Goal: Task Accomplishment & Management: Manage account settings

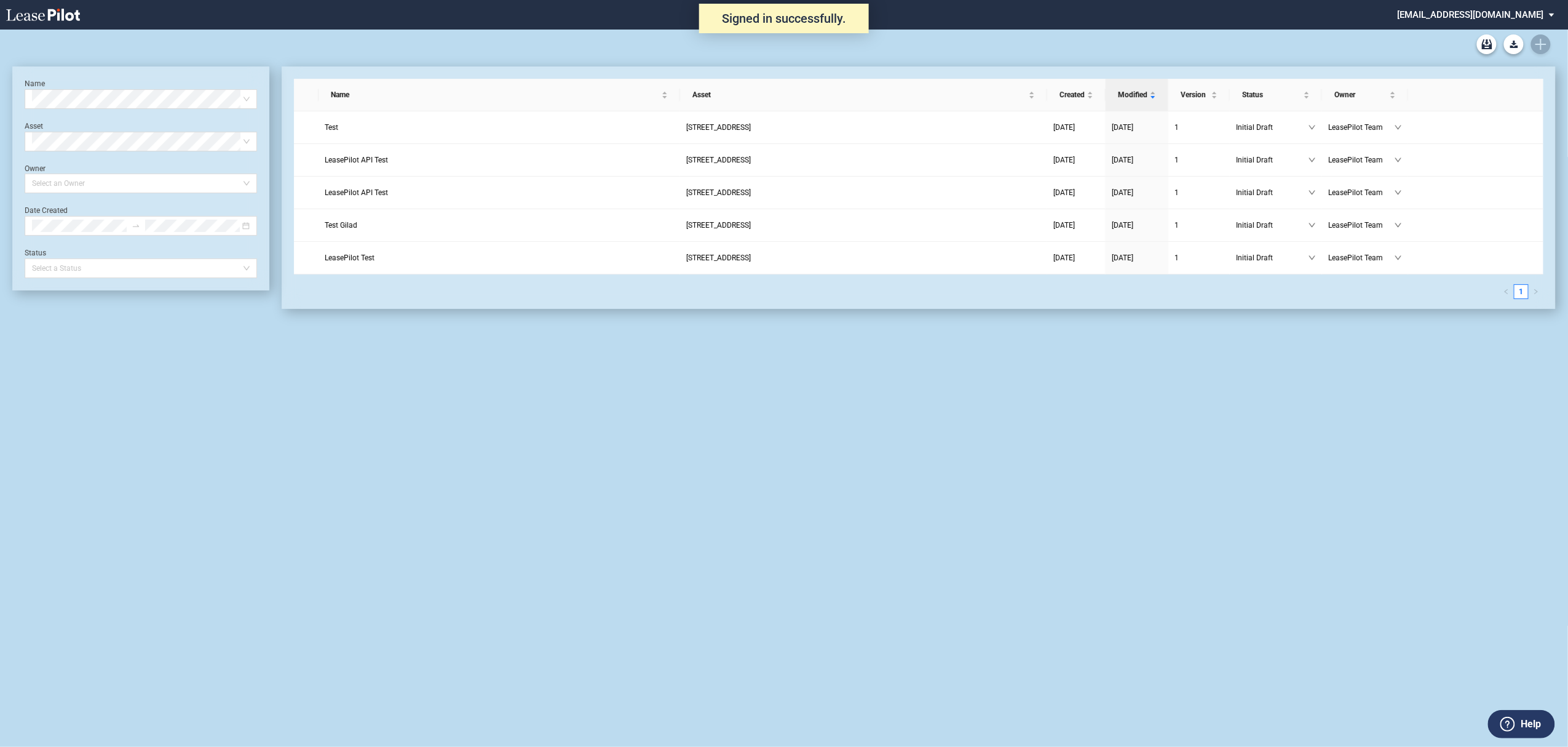
click at [1526, 15] on md-select "admin@leasepilot.co Super Admin Area Admin Area Settings Sign Out" at bounding box center [1480, 13] width 168 height 27
click at [1512, 23] on md-option "Super Admin Area" at bounding box center [1505, 33] width 117 height 20
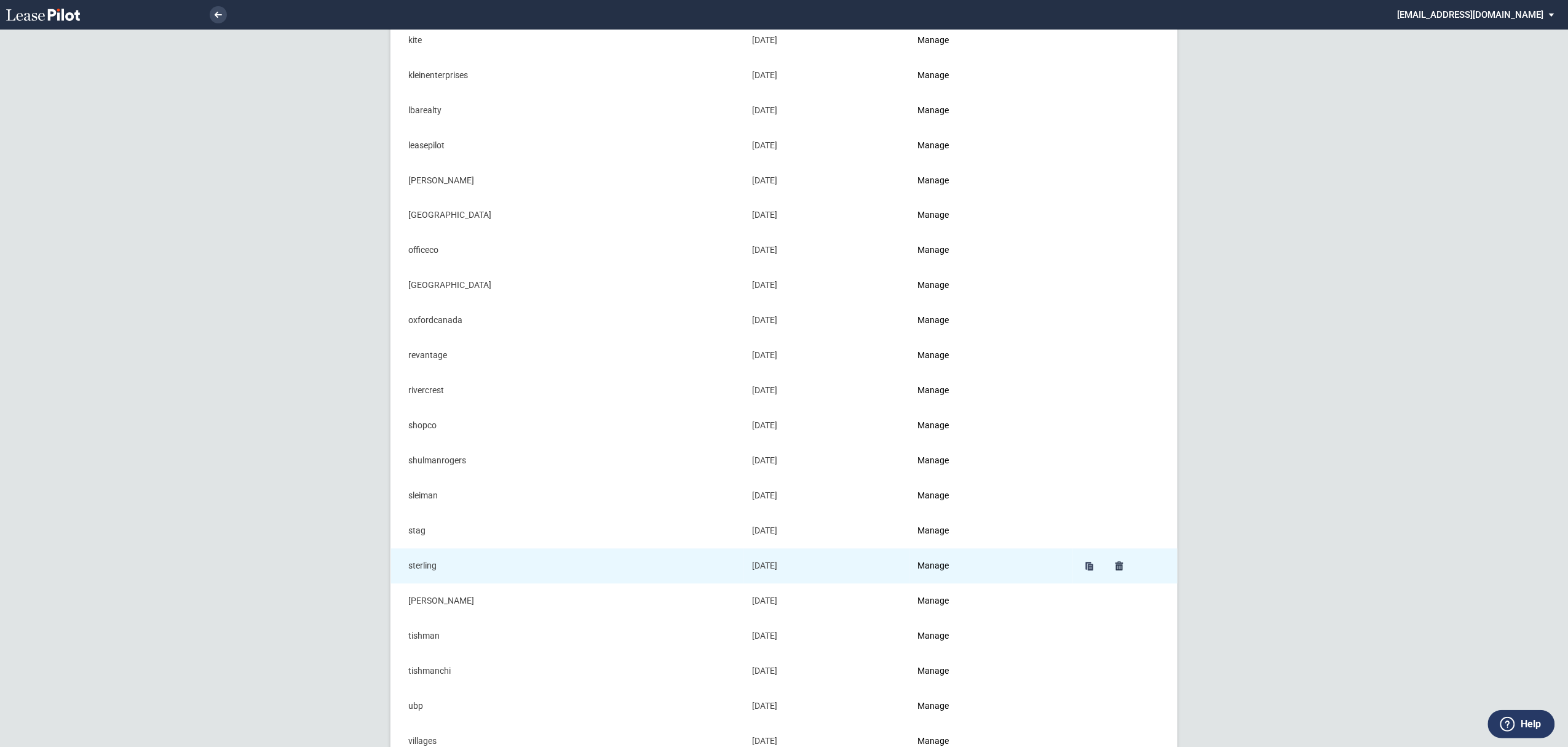
scroll to position [984, 0]
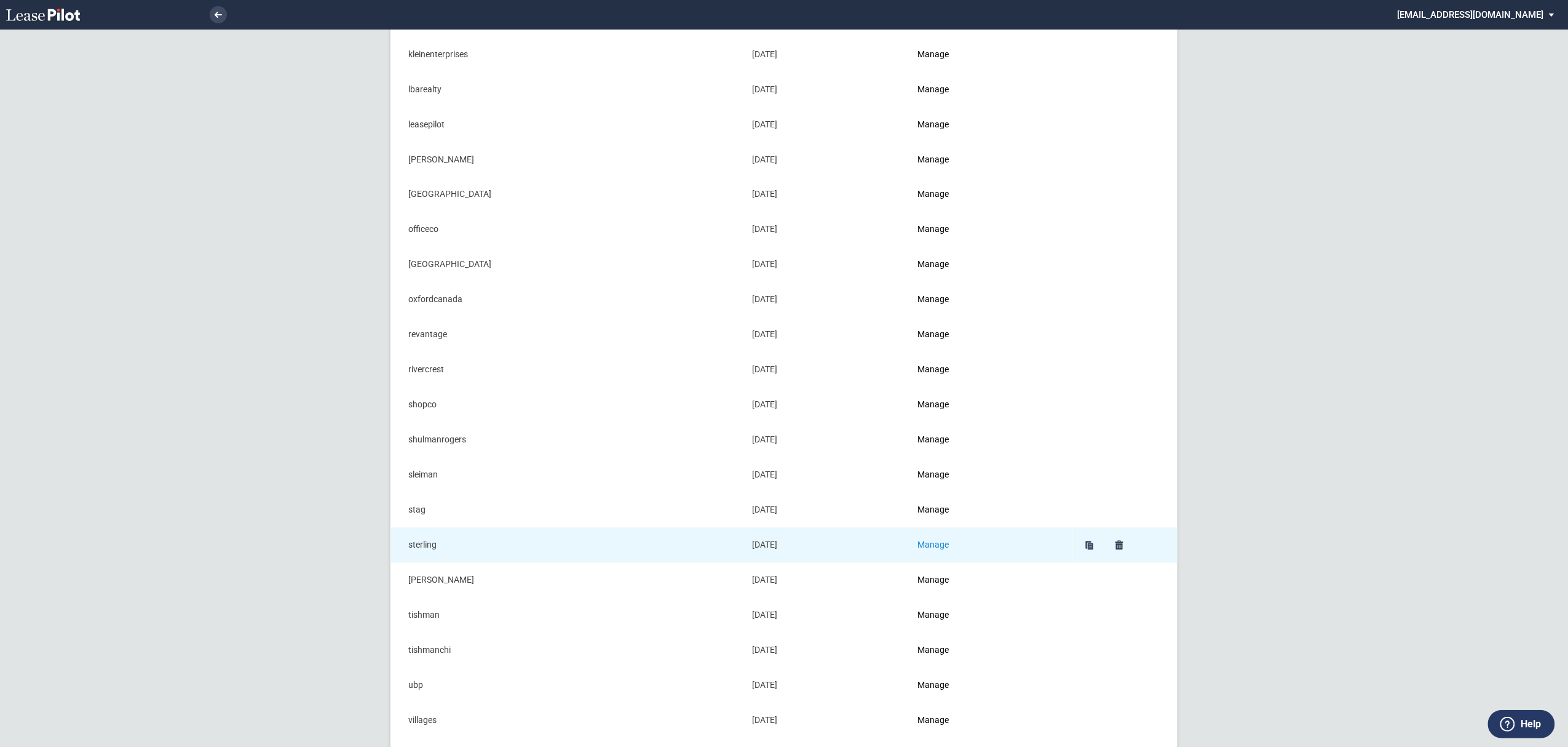
click at [931, 550] on link "Manage" at bounding box center [934, 545] width 31 height 10
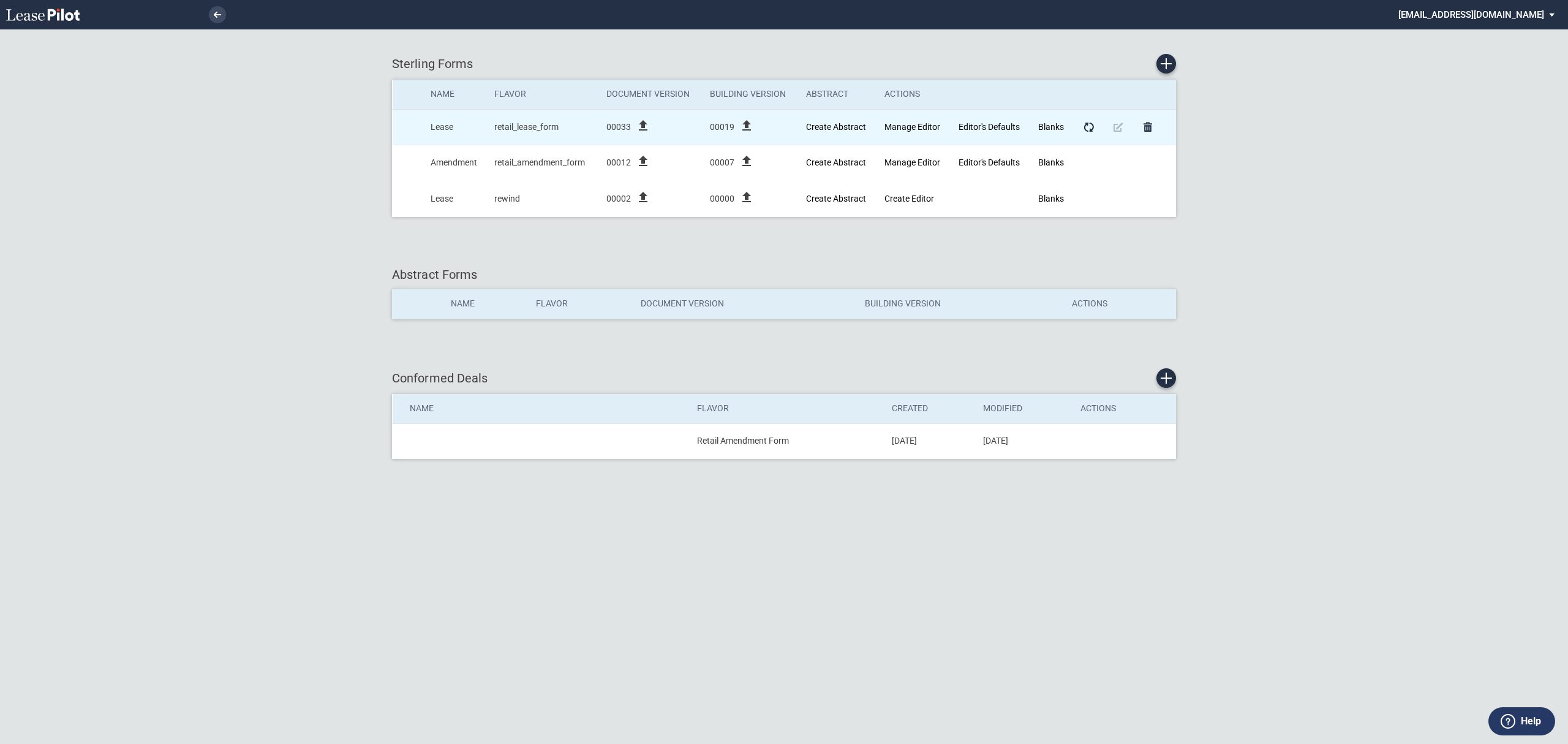
click at [650, 121] on div "file_upload" at bounding box center [642, 128] width 24 height 19
click at [642, 126] on icon "file_upload" at bounding box center [642, 126] width 15 height 15
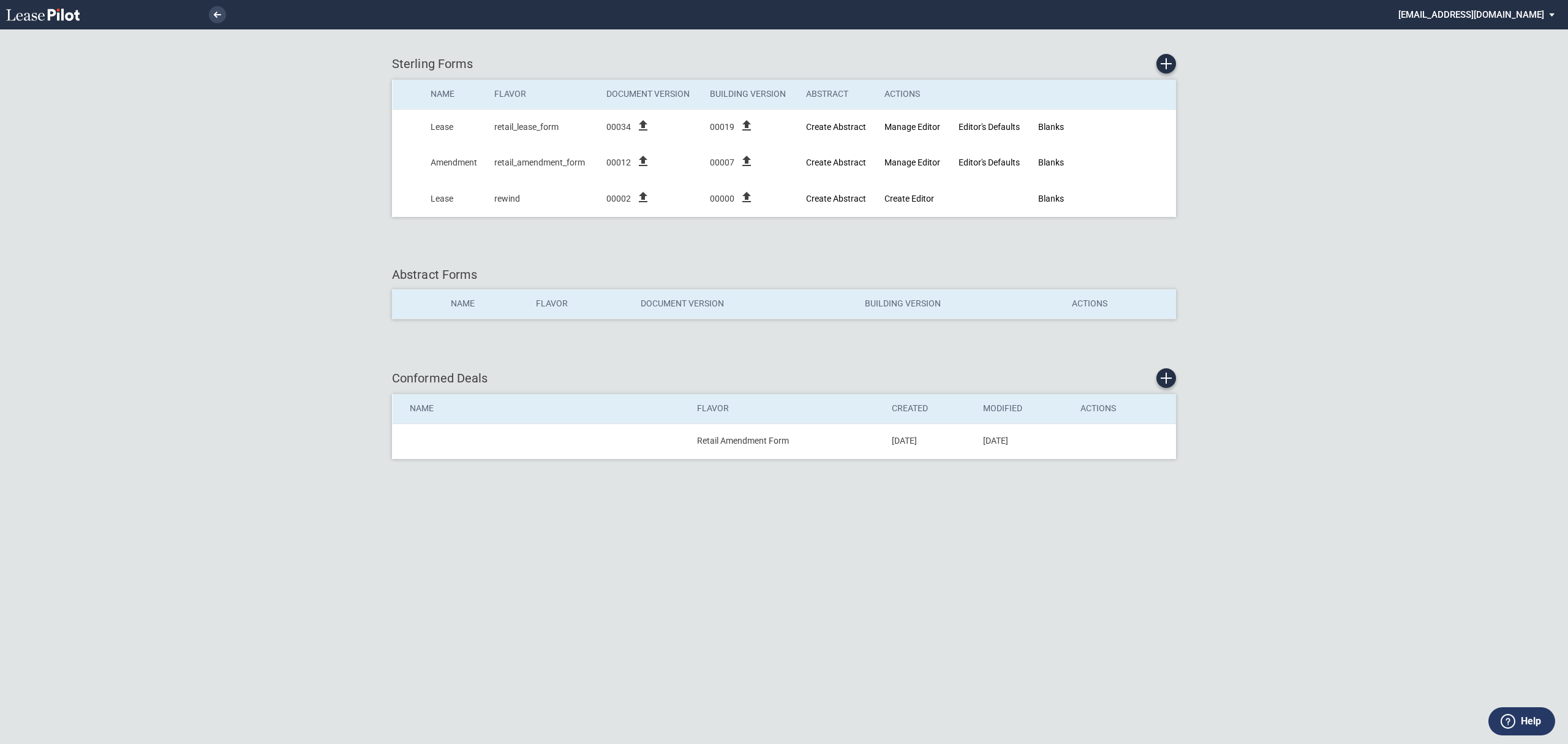
click at [210, 20] on li at bounding box center [175, 15] width 101 height 30
click at [214, 16] on icon at bounding box center [217, 15] width 7 height 6
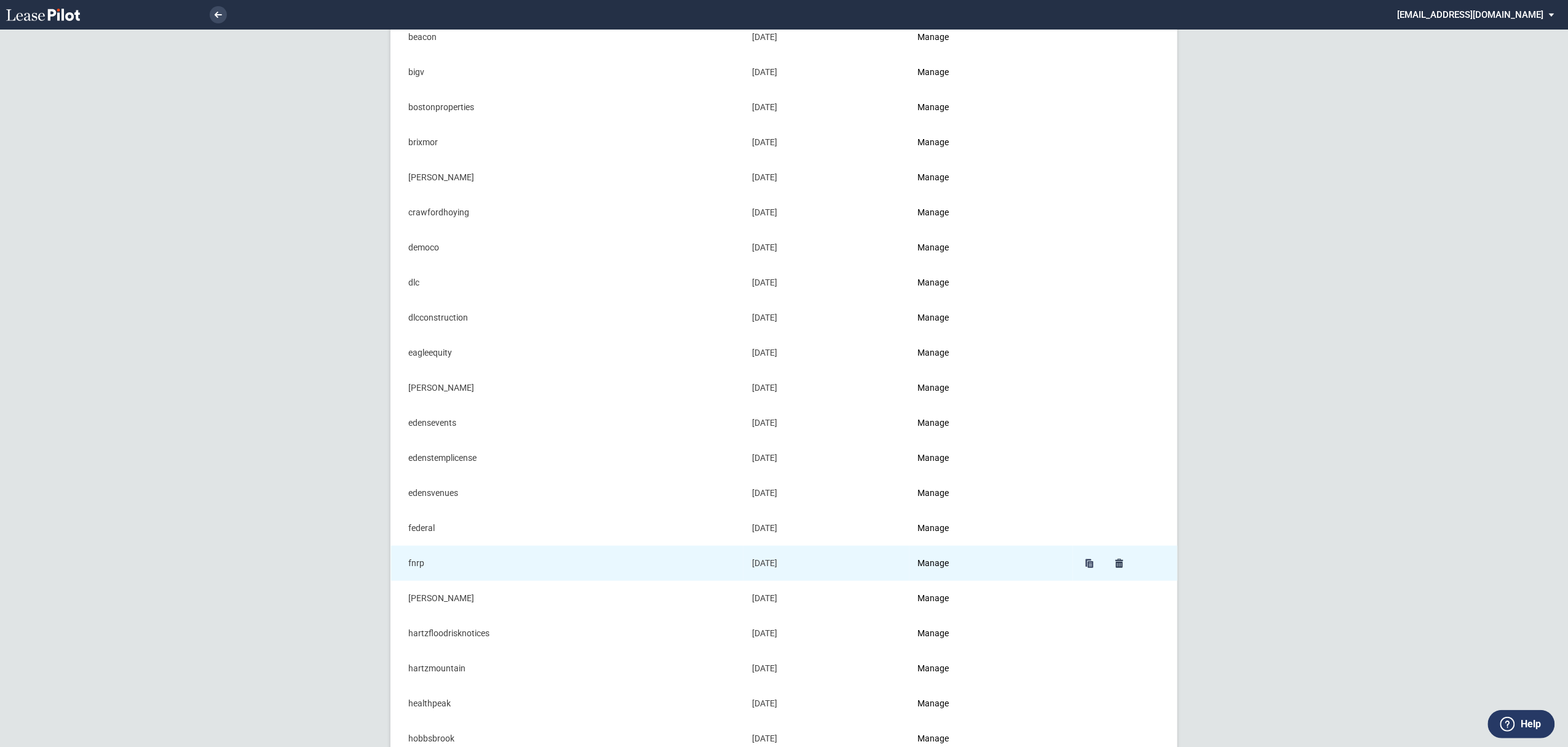
scroll to position [164, 0]
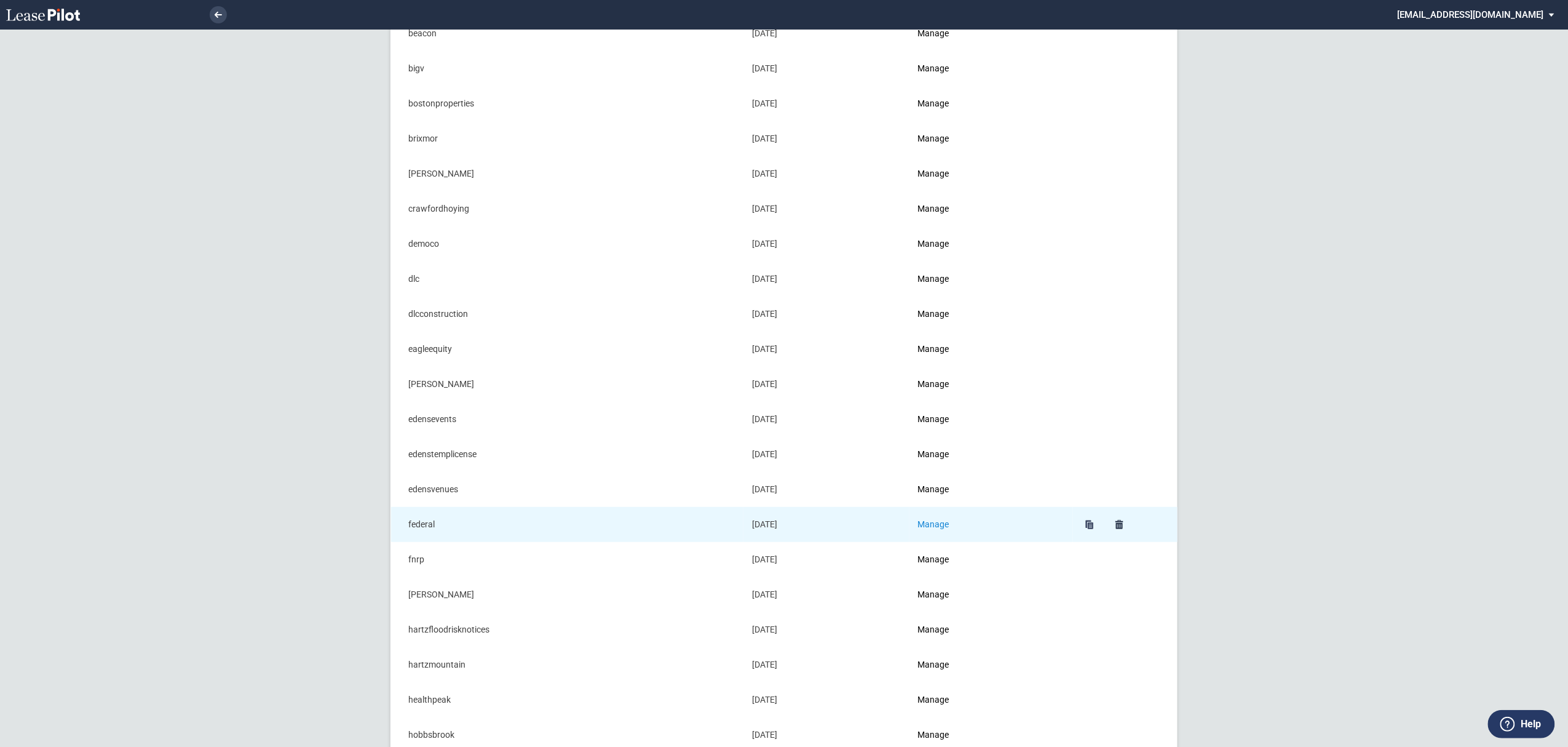
click at [942, 525] on link "Manage" at bounding box center [934, 524] width 31 height 10
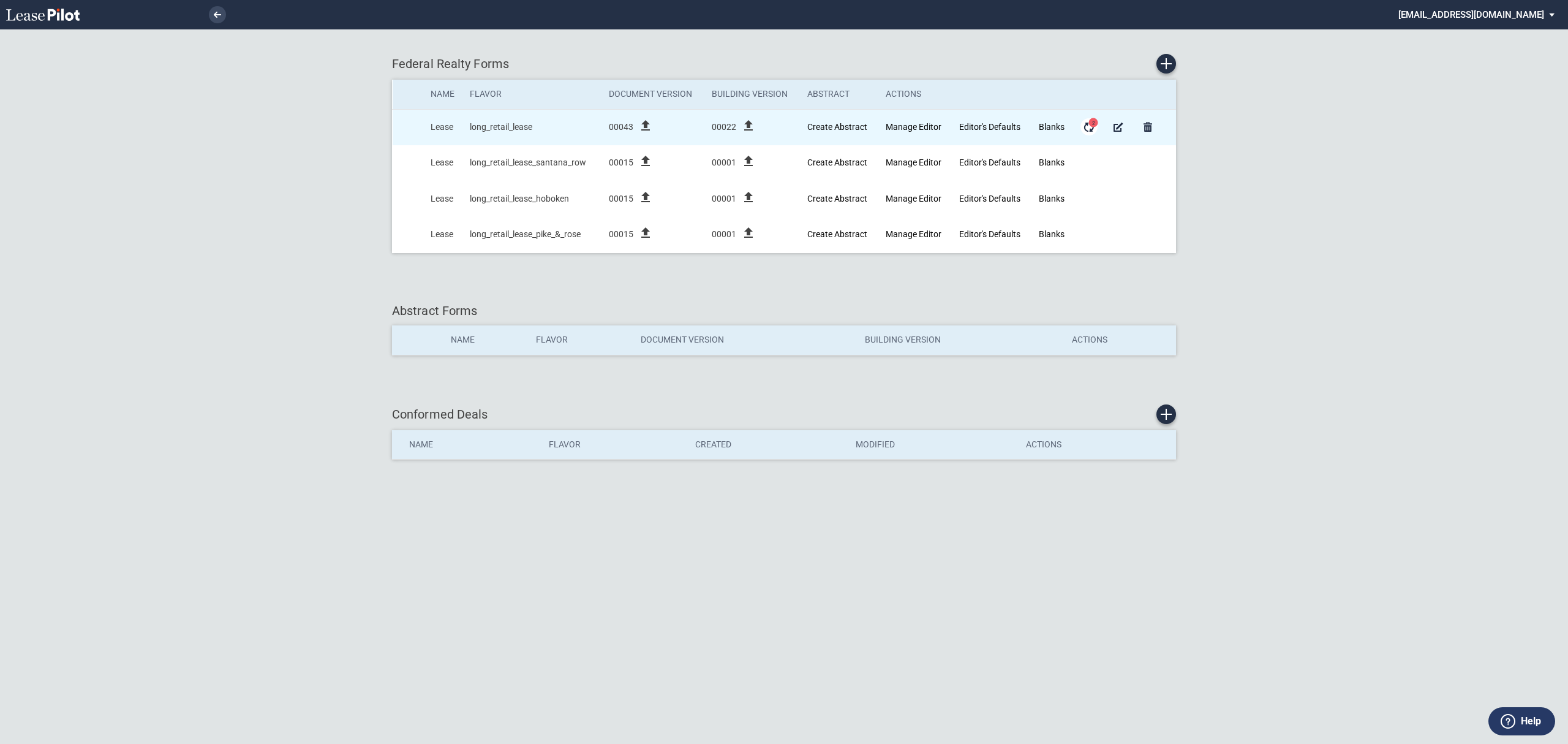
click at [1086, 130] on md-icon "Form Updates" at bounding box center [1088, 126] width 15 height 15
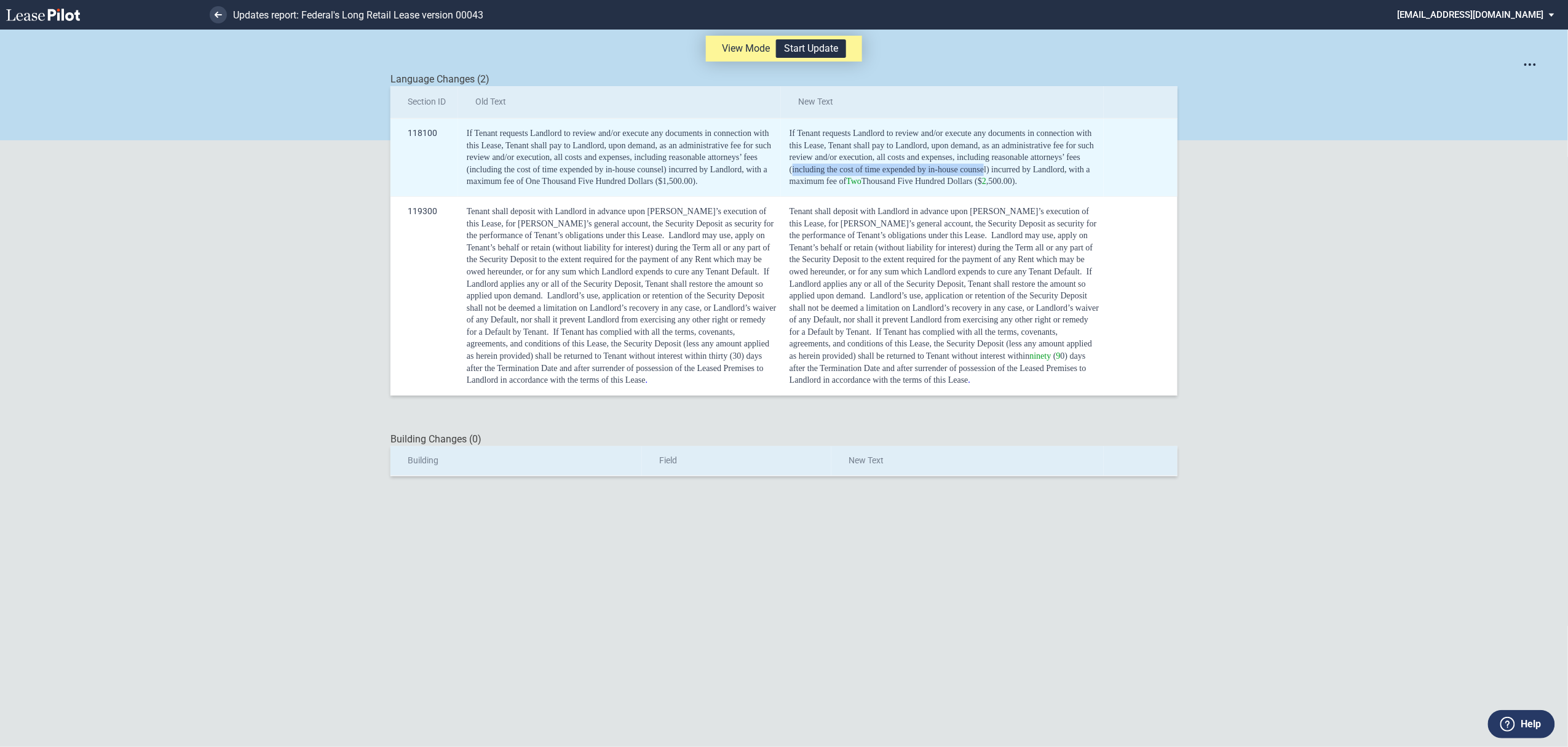
drag, startPoint x: 792, startPoint y: 170, endPoint x: 984, endPoint y: 168, distance: 192.0
click at [984, 168] on span "If Tenant requests Landlord to review and/or execute any documents in connectio…" at bounding box center [943, 157] width 307 height 57
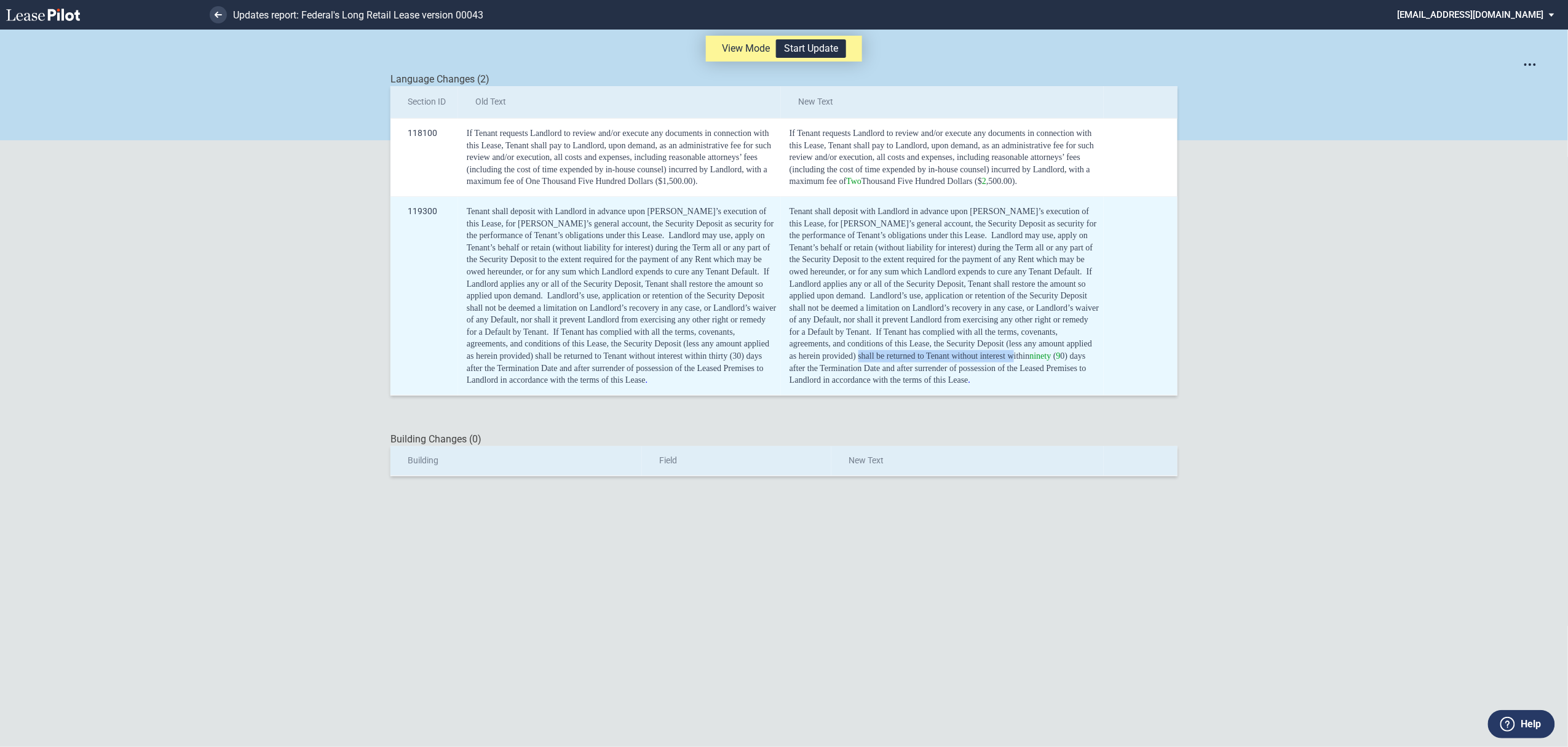
drag, startPoint x: 1014, startPoint y: 357, endPoint x: 859, endPoint y: 362, distance: 155.1
click at [859, 362] on div "Tenant shall deposit with Landlord in advance upon Tenant’s execution of this L…" at bounding box center [945, 295] width 310 height 181
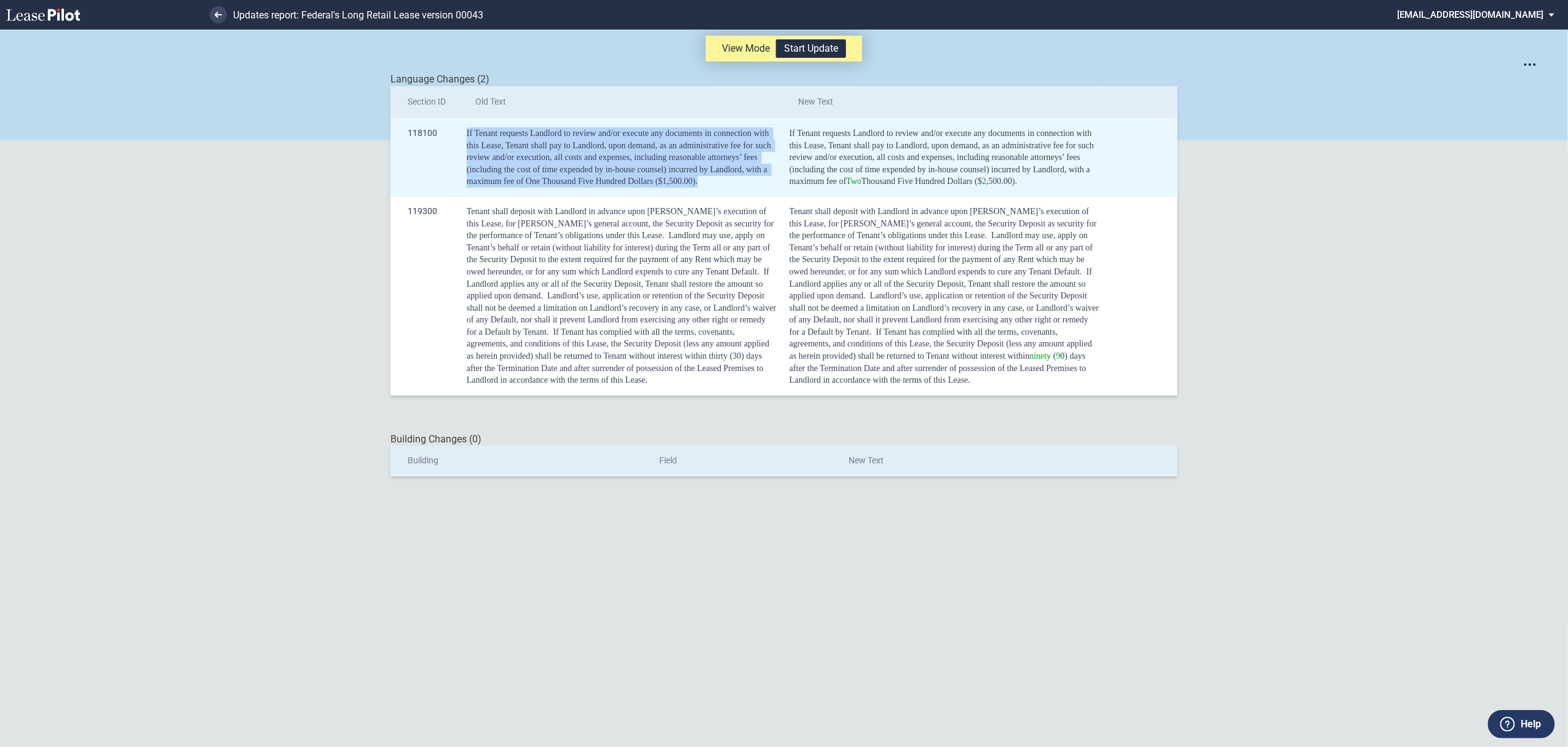
drag, startPoint x: 722, startPoint y: 180, endPoint x: 465, endPoint y: 133, distance: 261.3
click at [465, 133] on td "If Tenant requests Landlord to review and/or execute any documents in connectio…" at bounding box center [619, 157] width 323 height 78
copy div "If Tenant requests Landlord to review and/or execute any documents in connectio…"
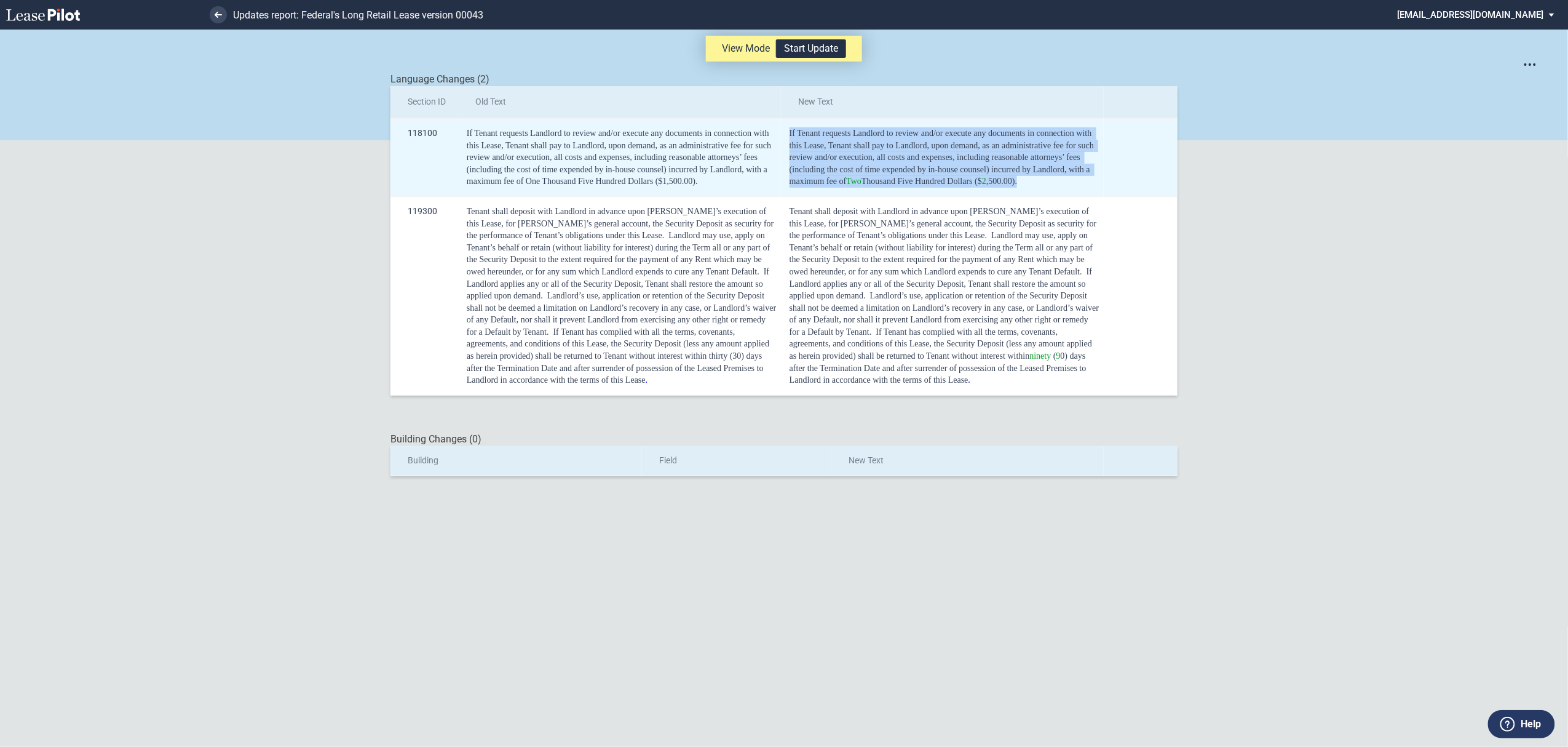
drag, startPoint x: 1027, startPoint y: 182, endPoint x: 787, endPoint y: 133, distance: 245.0
click at [787, 133] on td "If Tenant requests Landlord to review and/or execute any documents in connectio…" at bounding box center [943, 157] width 323 height 78
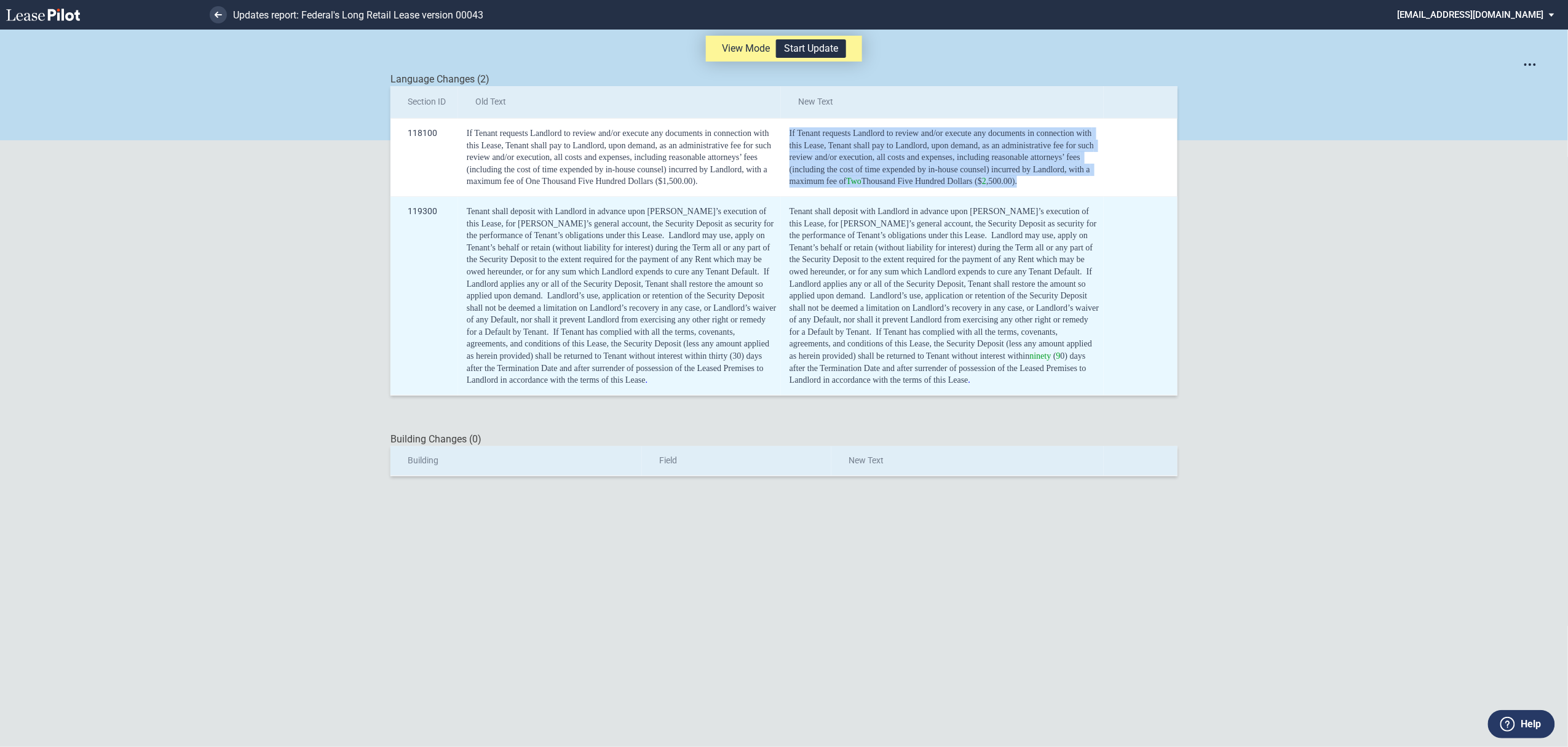
copy div "If Tenant requests Landlord to review and/or execute any documents in connectio…"
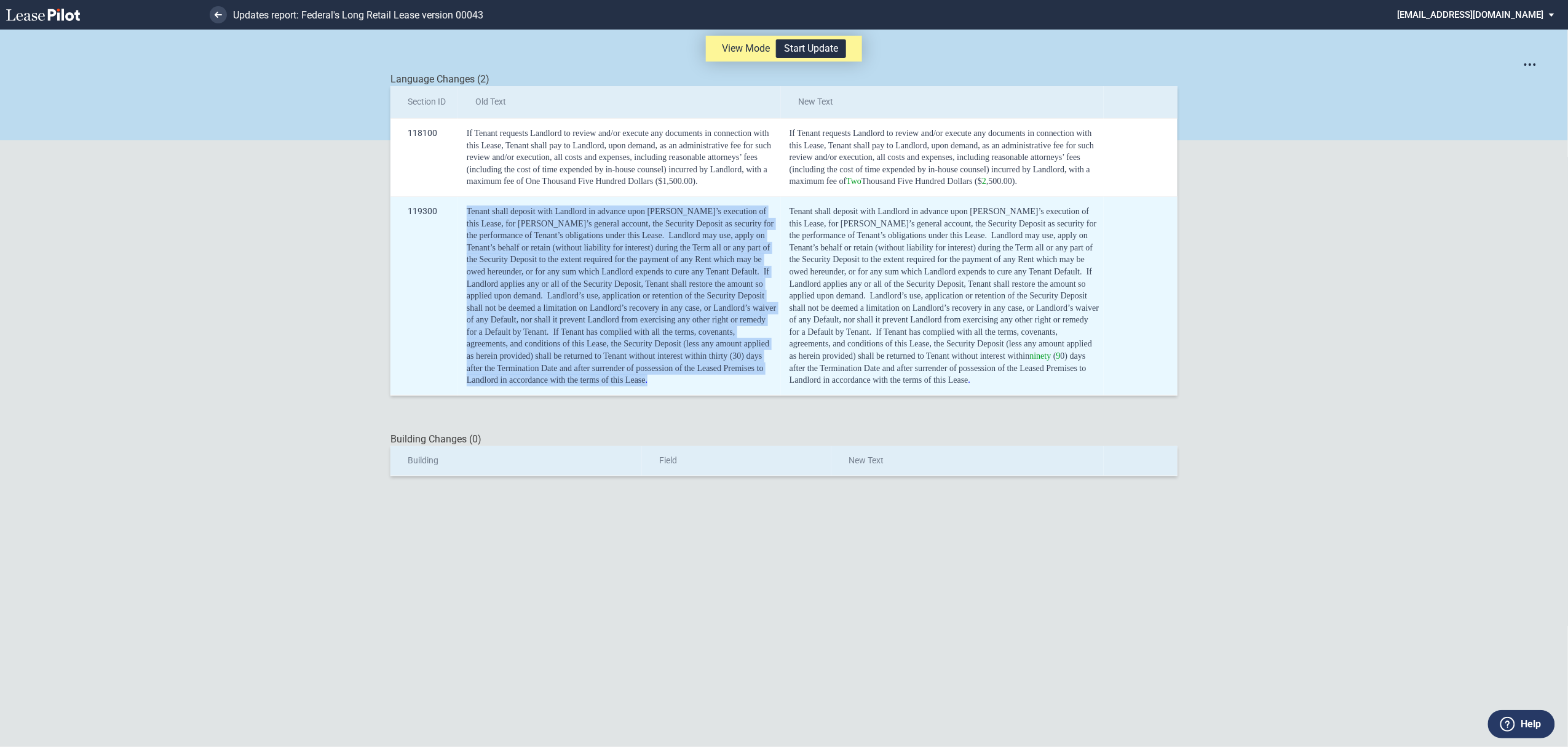
drag, startPoint x: 466, startPoint y: 209, endPoint x: 655, endPoint y: 383, distance: 256.9
click at [655, 383] on td "Tenant shall deposit with Landlord in advance upon Tenant’s execution of this L…" at bounding box center [619, 296] width 323 height 199
copy div "Tenant shall deposit with Landlord in advance upon Tenant’s execution of this L…"
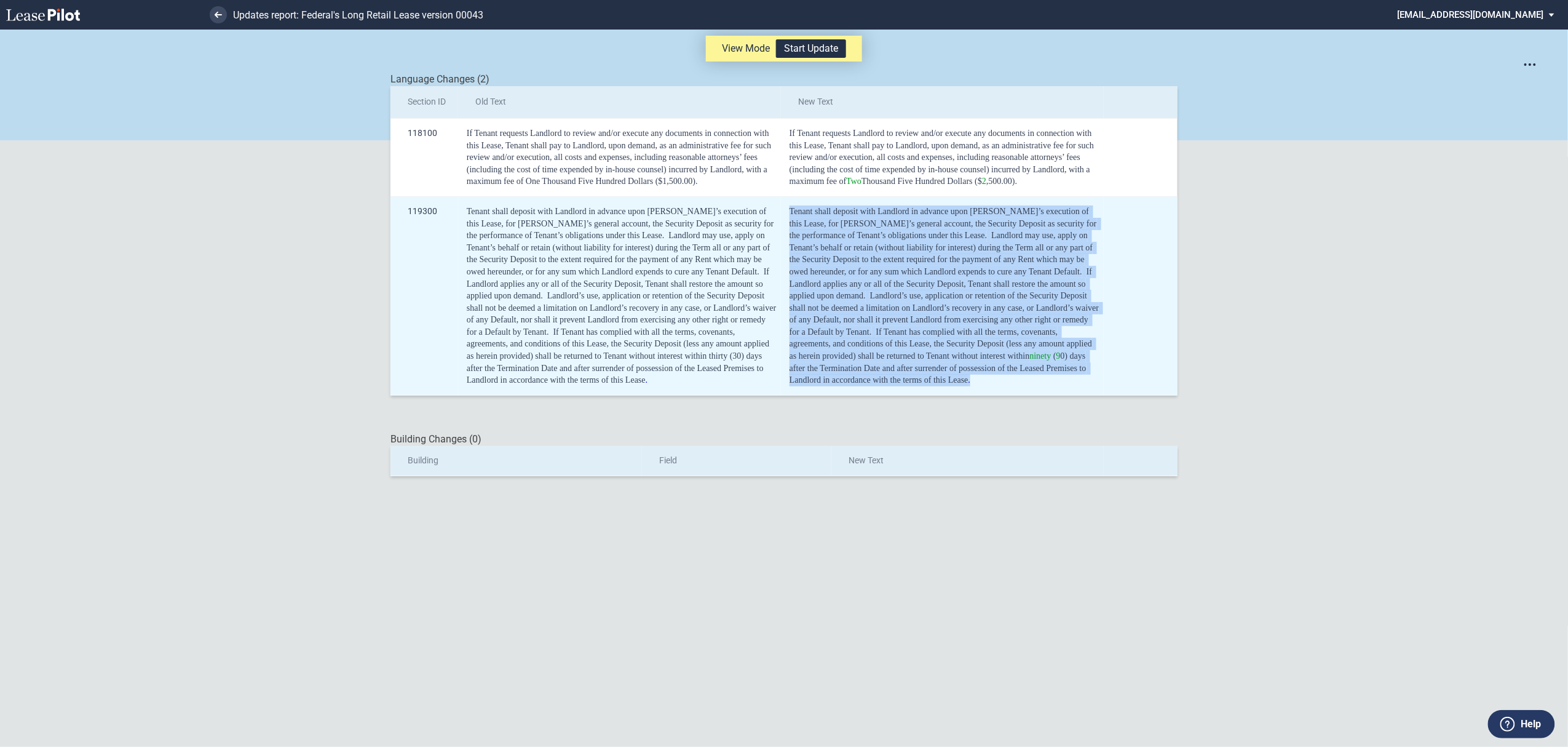
drag, startPoint x: 976, startPoint y: 384, endPoint x: 790, endPoint y: 215, distance: 251.3
click at [790, 215] on div "Tenant shall deposit with Landlord in advance upon Tenant’s execution of this L…" at bounding box center [945, 295] width 310 height 181
copy div "Tenant shall deposit with Landlord in advance upon Tenant’s execution of this L…"
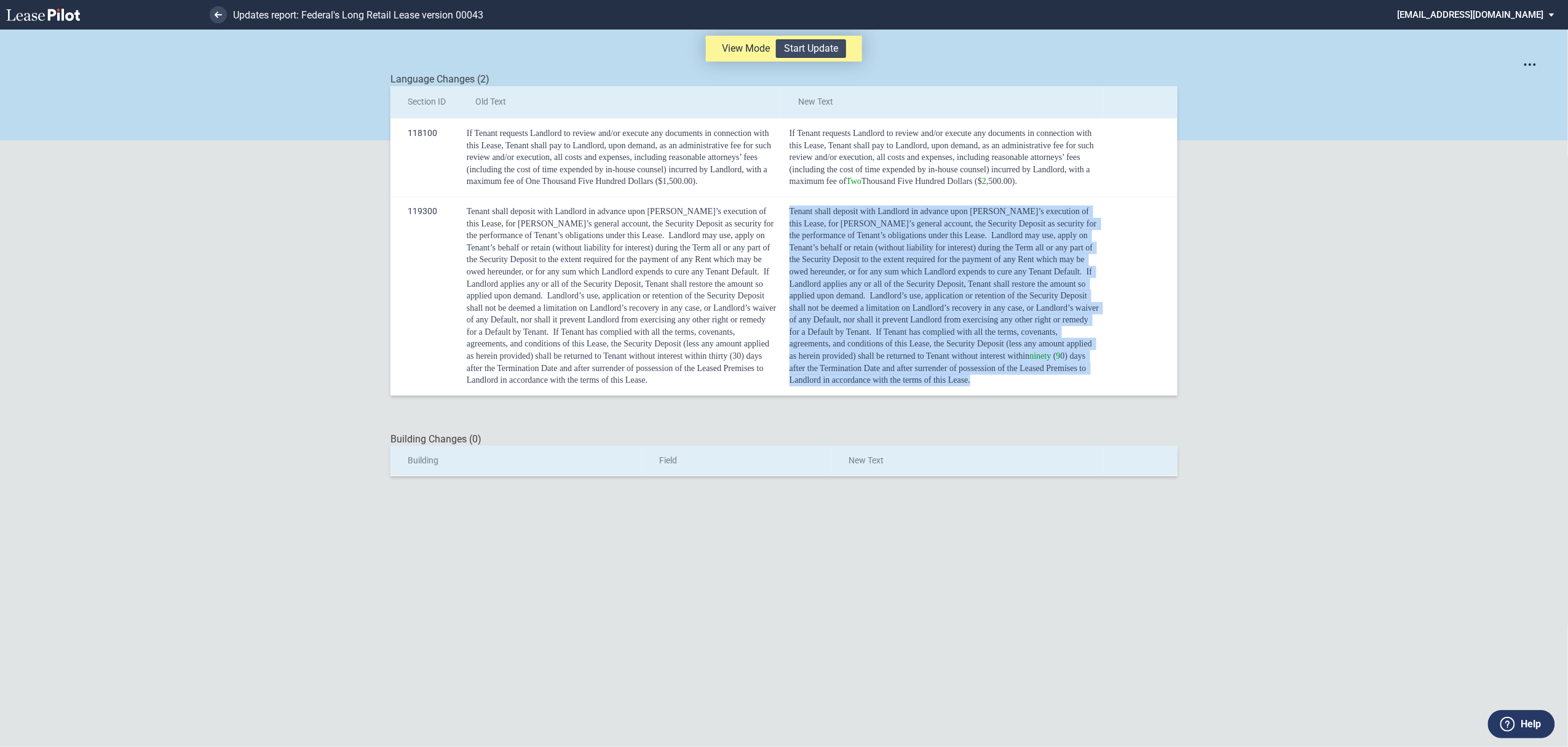
click at [815, 41] on button "Start Update" at bounding box center [811, 49] width 70 height 19
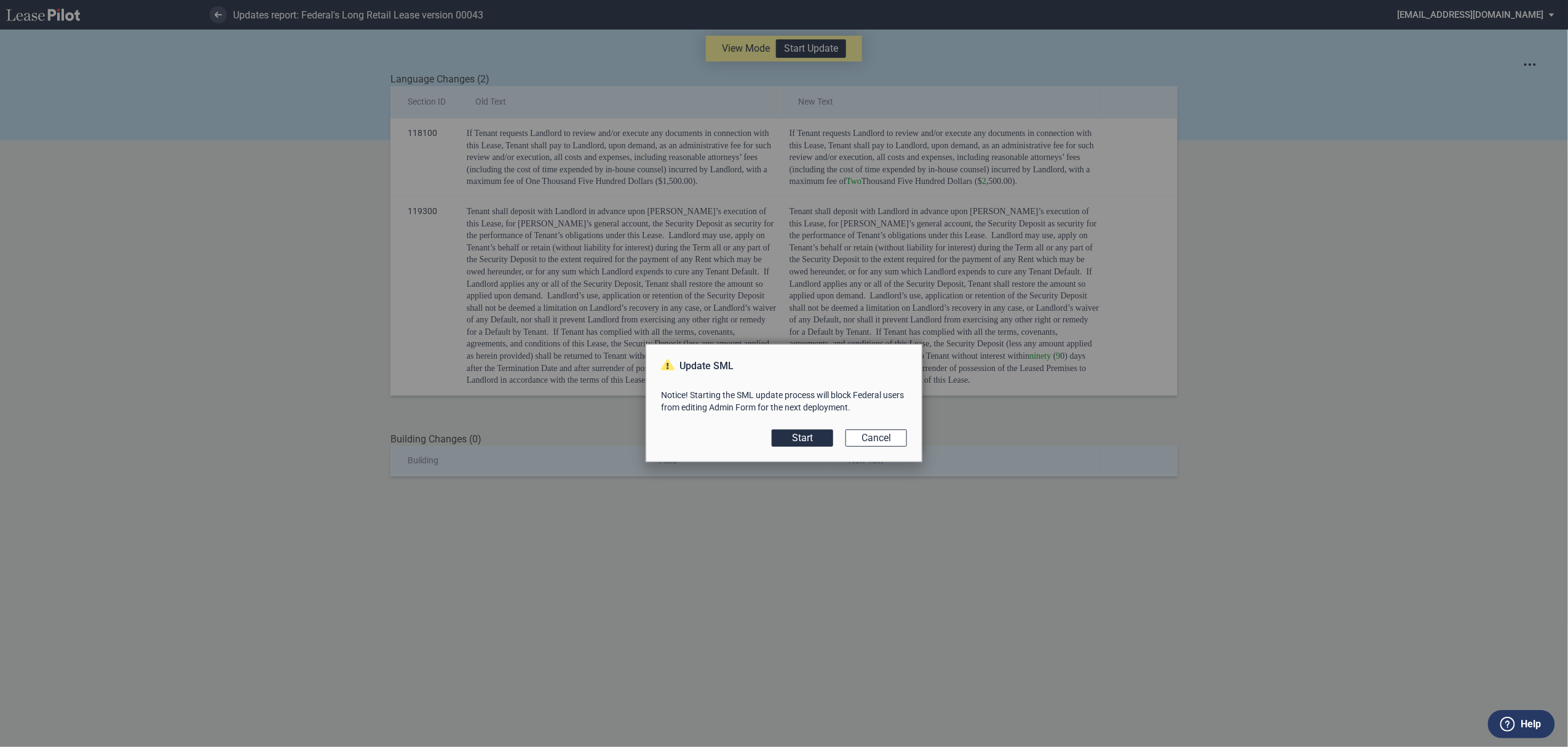
click at [781, 428] on div "Update SML Notice! Starting the SML update process will block Federal users fro…" at bounding box center [784, 402] width 276 height 118
click at [786, 431] on button "Start" at bounding box center [802, 438] width 62 height 17
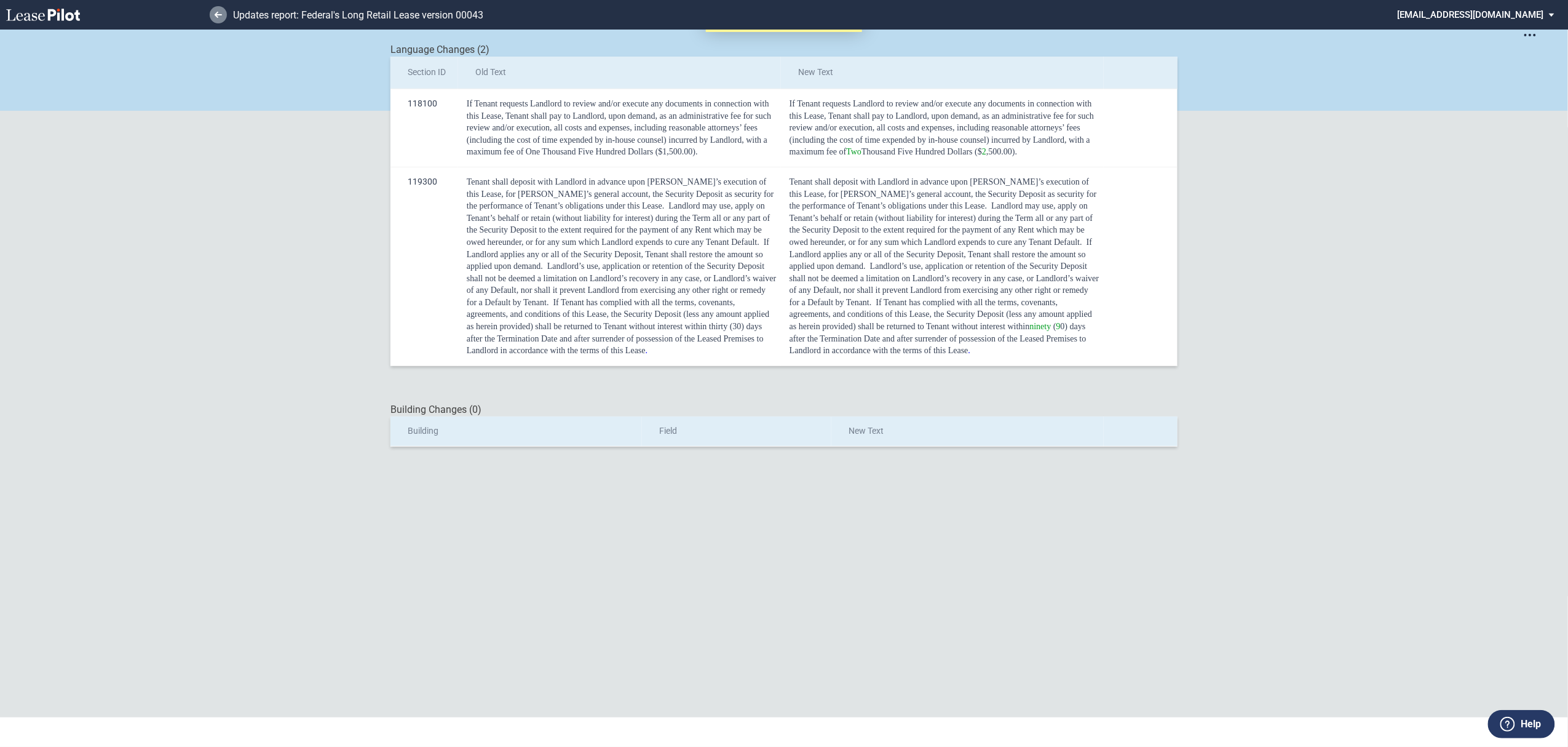
click at [219, 13] on icon at bounding box center [218, 15] width 7 height 6
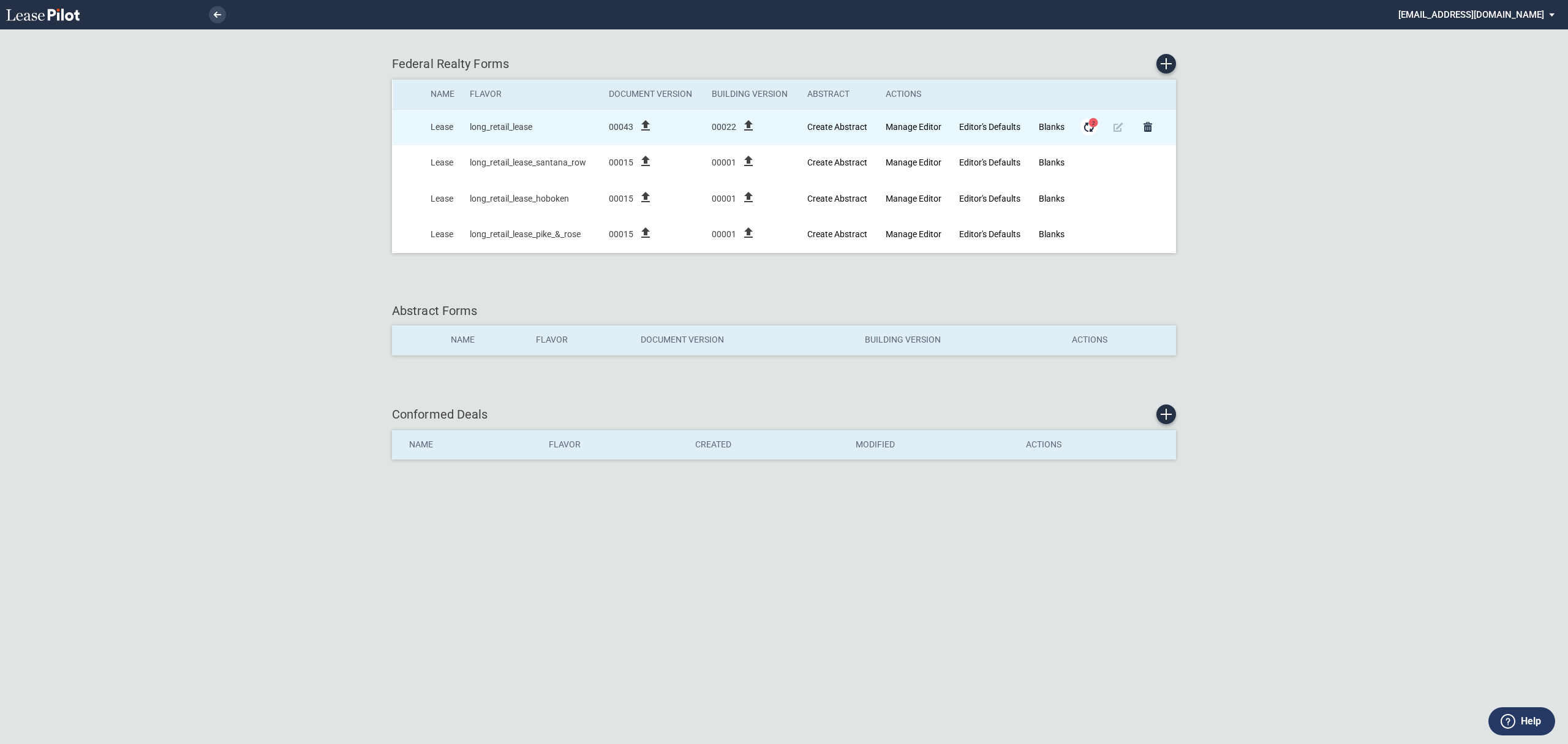
click at [1084, 131] on md-icon "Form Updates" at bounding box center [1088, 126] width 15 height 15
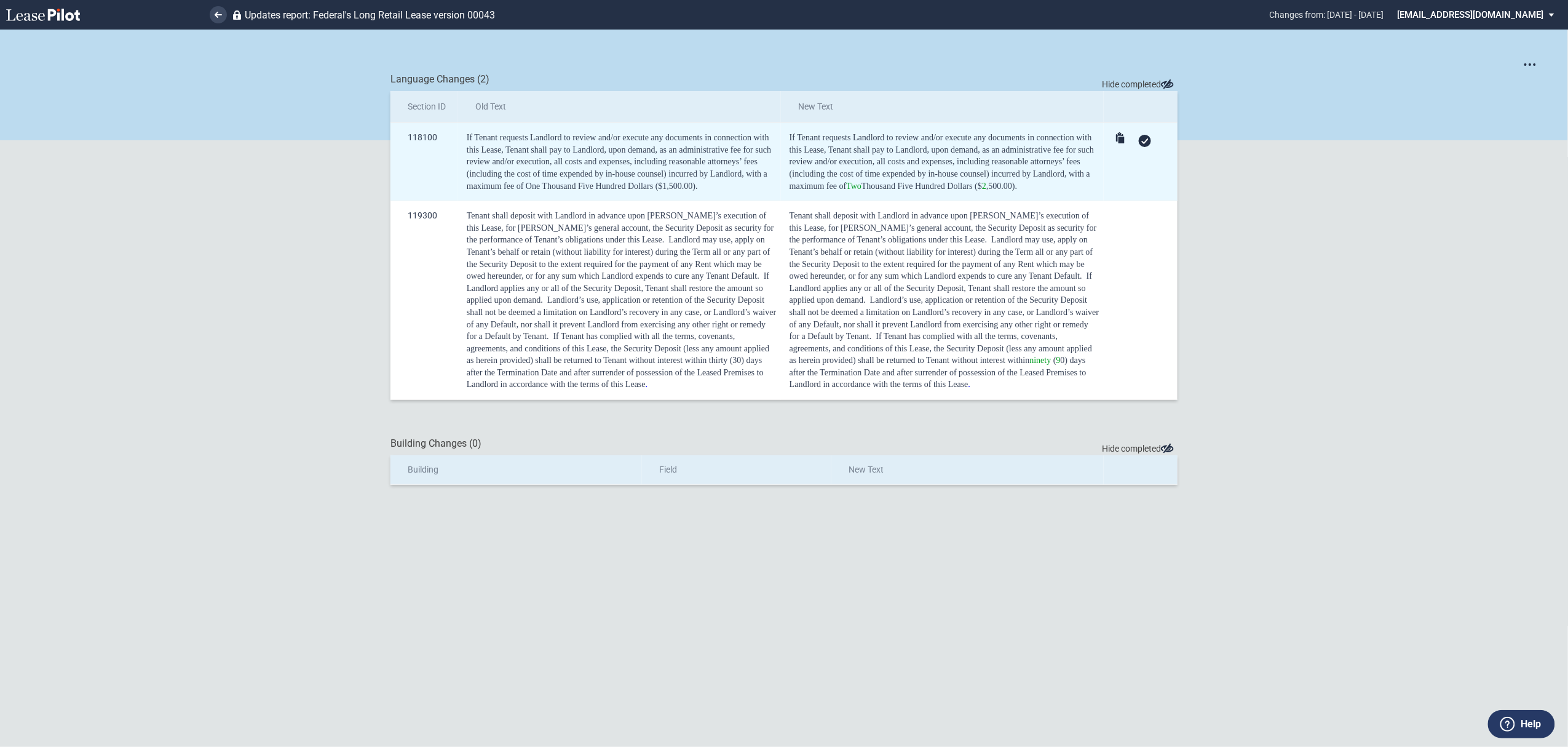
click at [1146, 143] on icon at bounding box center [1144, 141] width 7 height 5
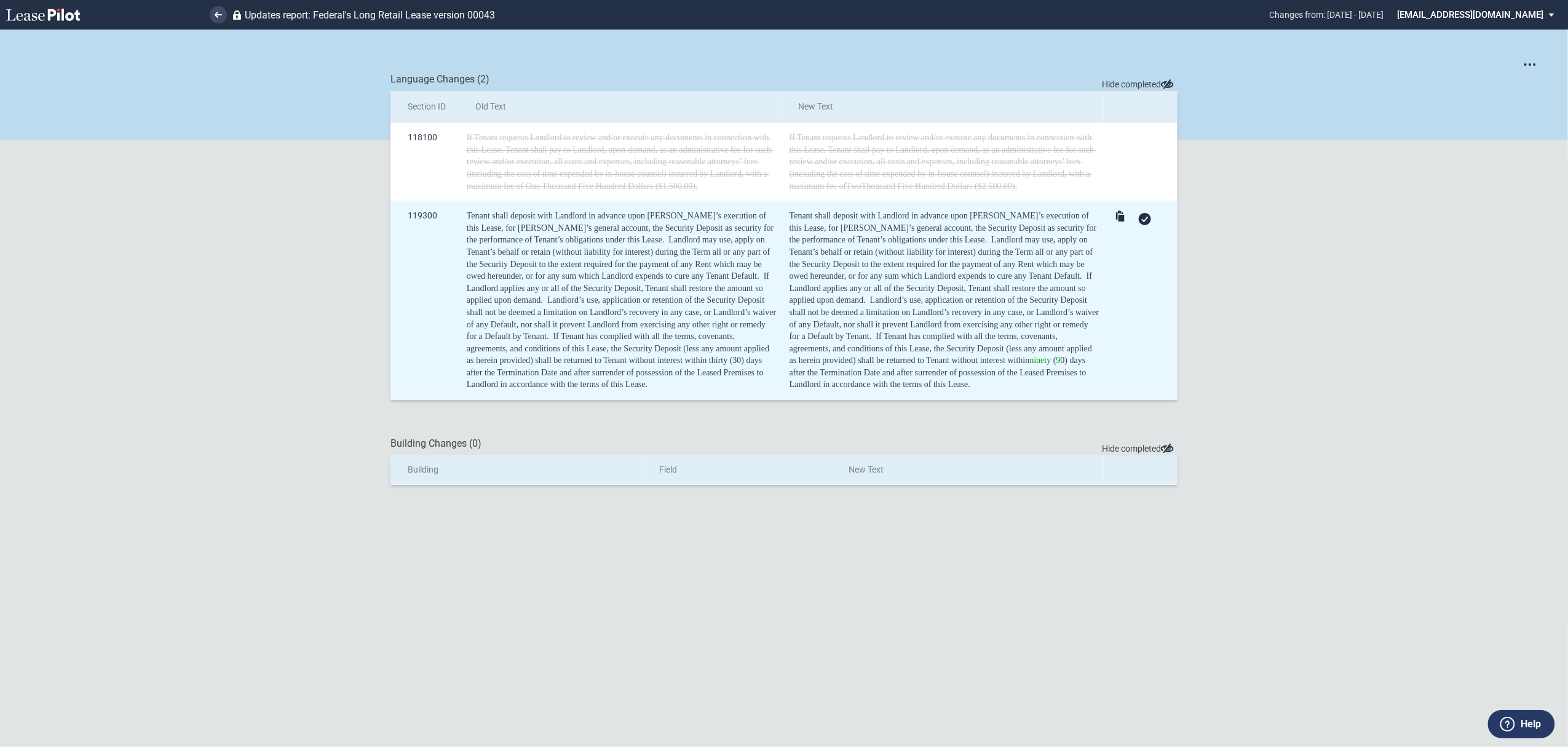
click at [1142, 220] on icon at bounding box center [1144, 218] width 7 height 5
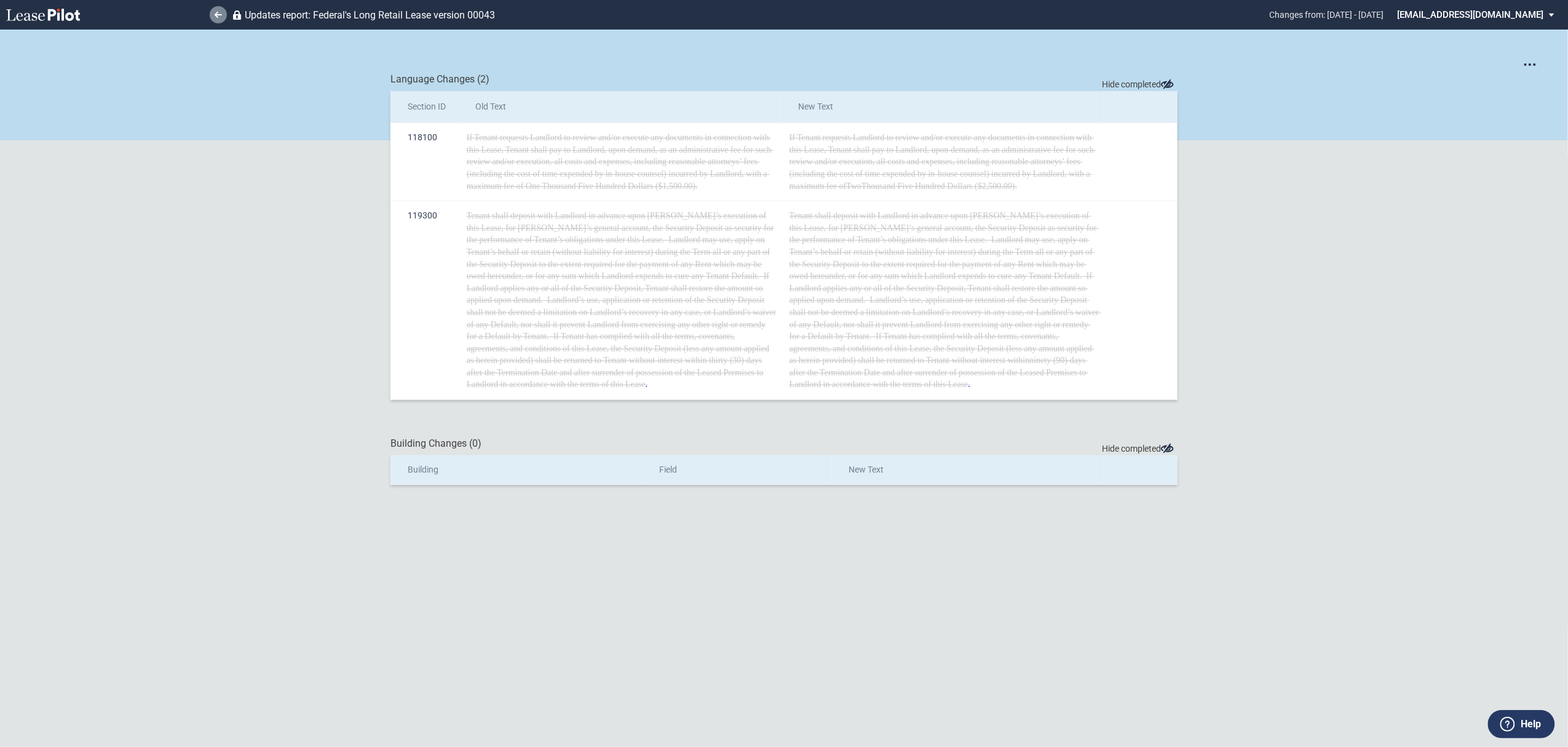
click at [217, 20] on link at bounding box center [218, 15] width 17 height 17
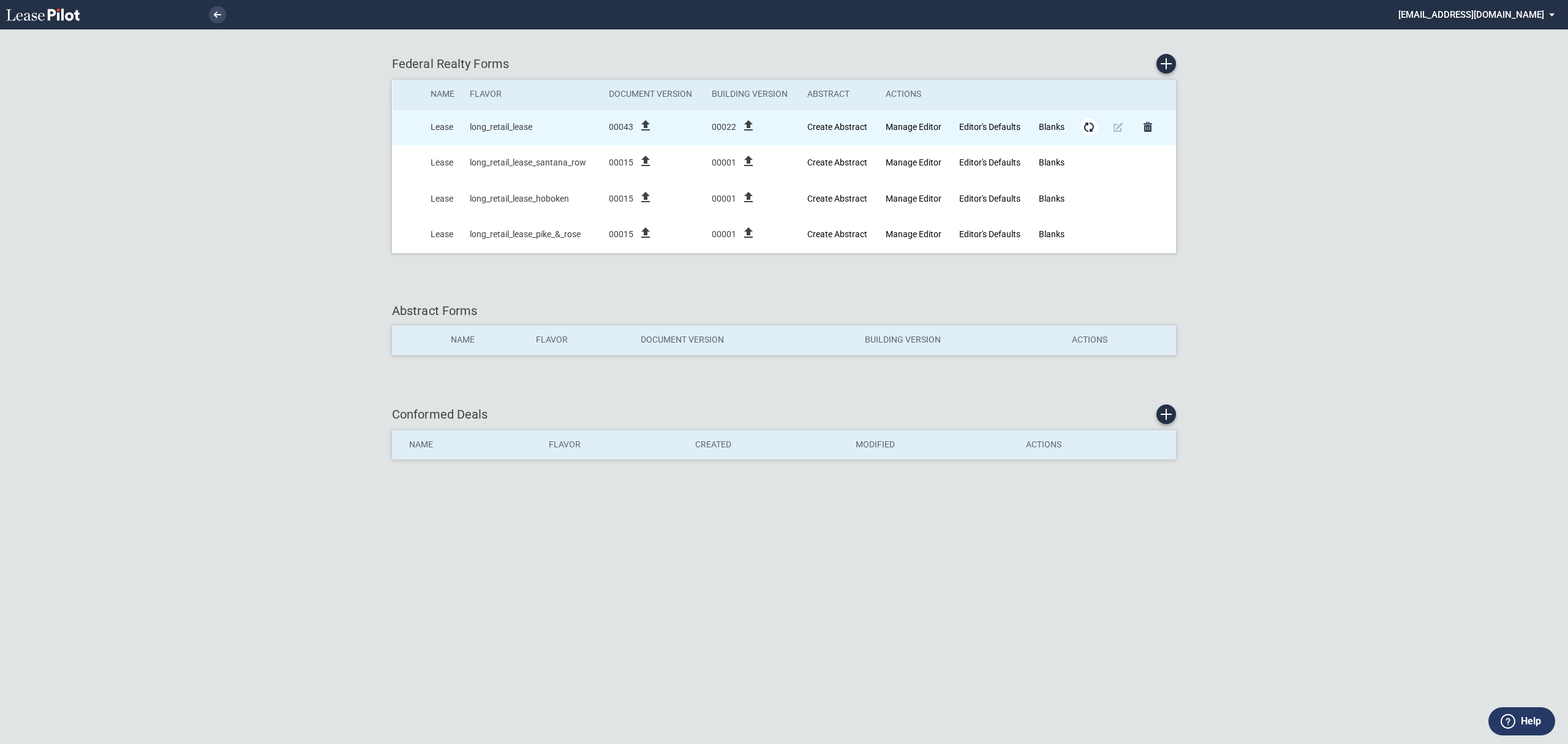
click at [1091, 129] on md-icon "Form Updates" at bounding box center [1088, 126] width 15 height 15
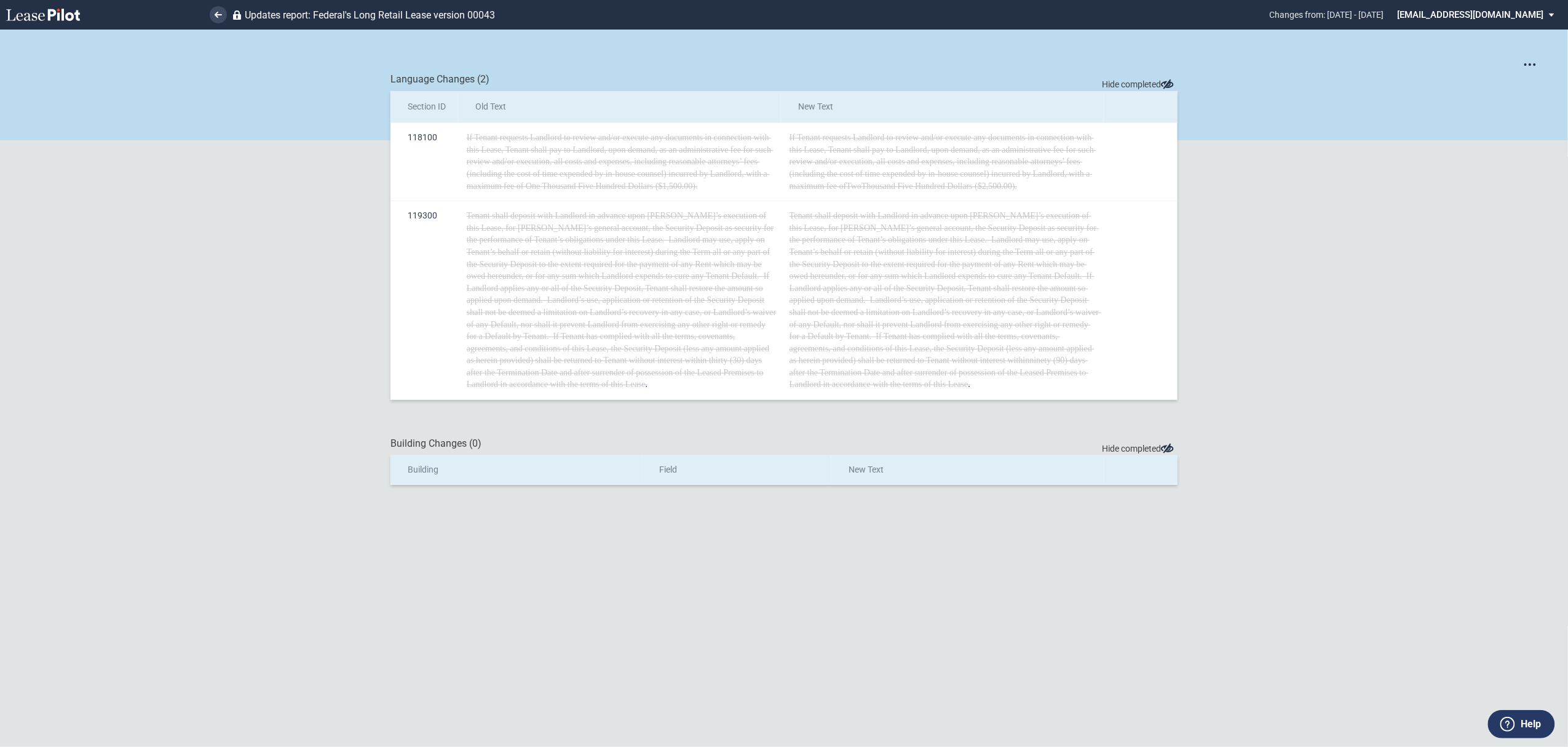
click at [207, 23] on li at bounding box center [176, 15] width 101 height 30
click at [211, 16] on link at bounding box center [218, 15] width 17 height 17
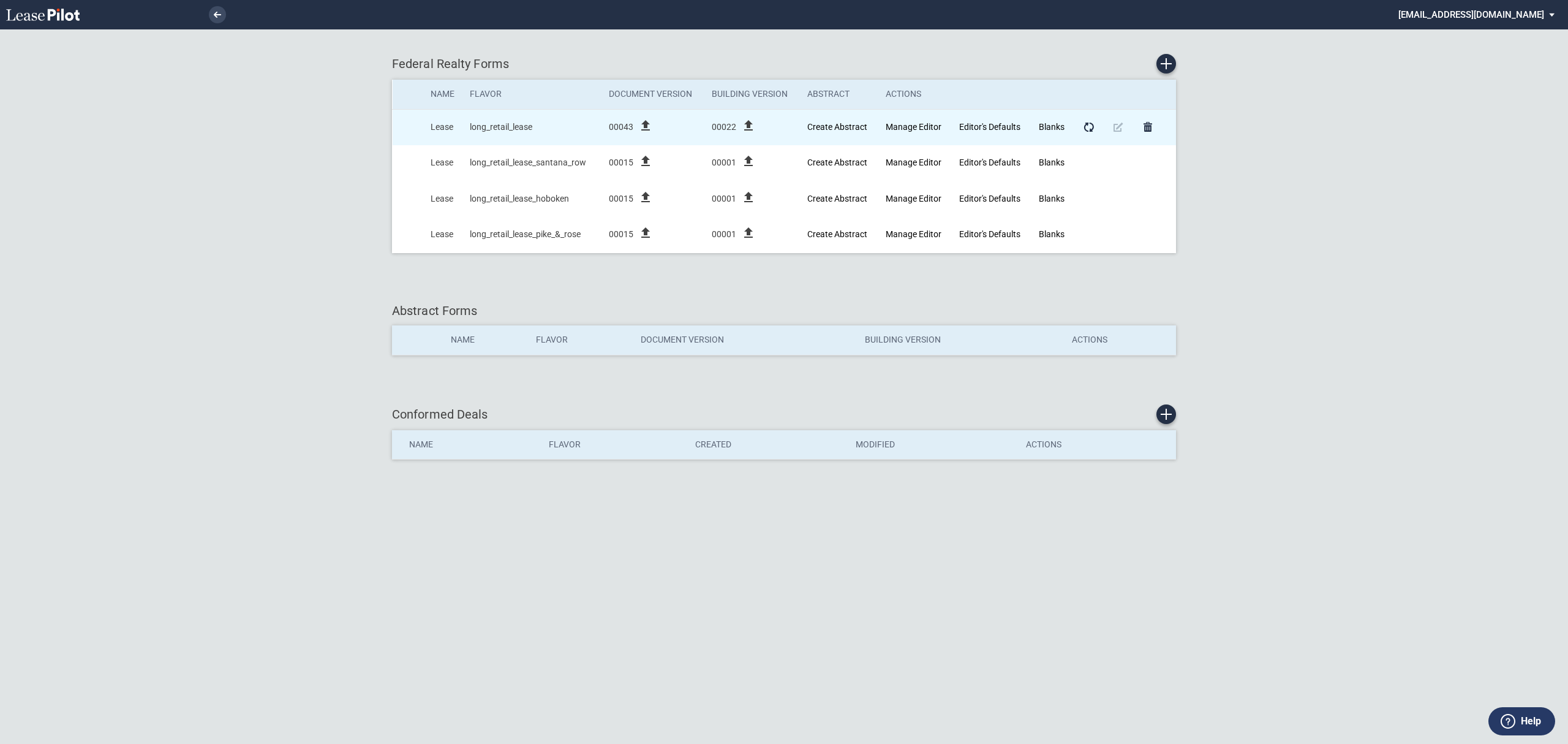
click at [639, 127] on icon "file_upload" at bounding box center [646, 126] width 15 height 15
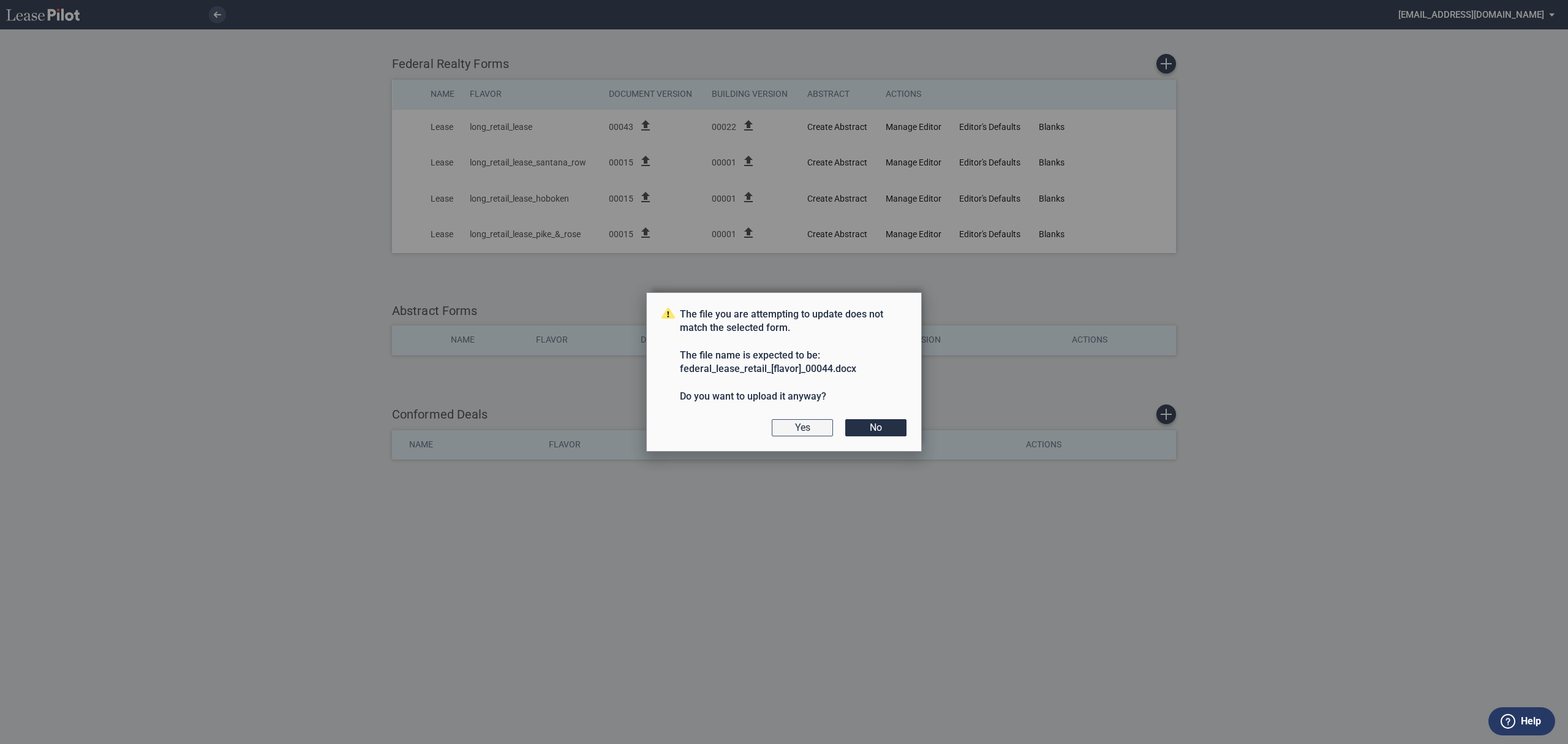
click at [791, 436] on button "Yes" at bounding box center [802, 427] width 62 height 17
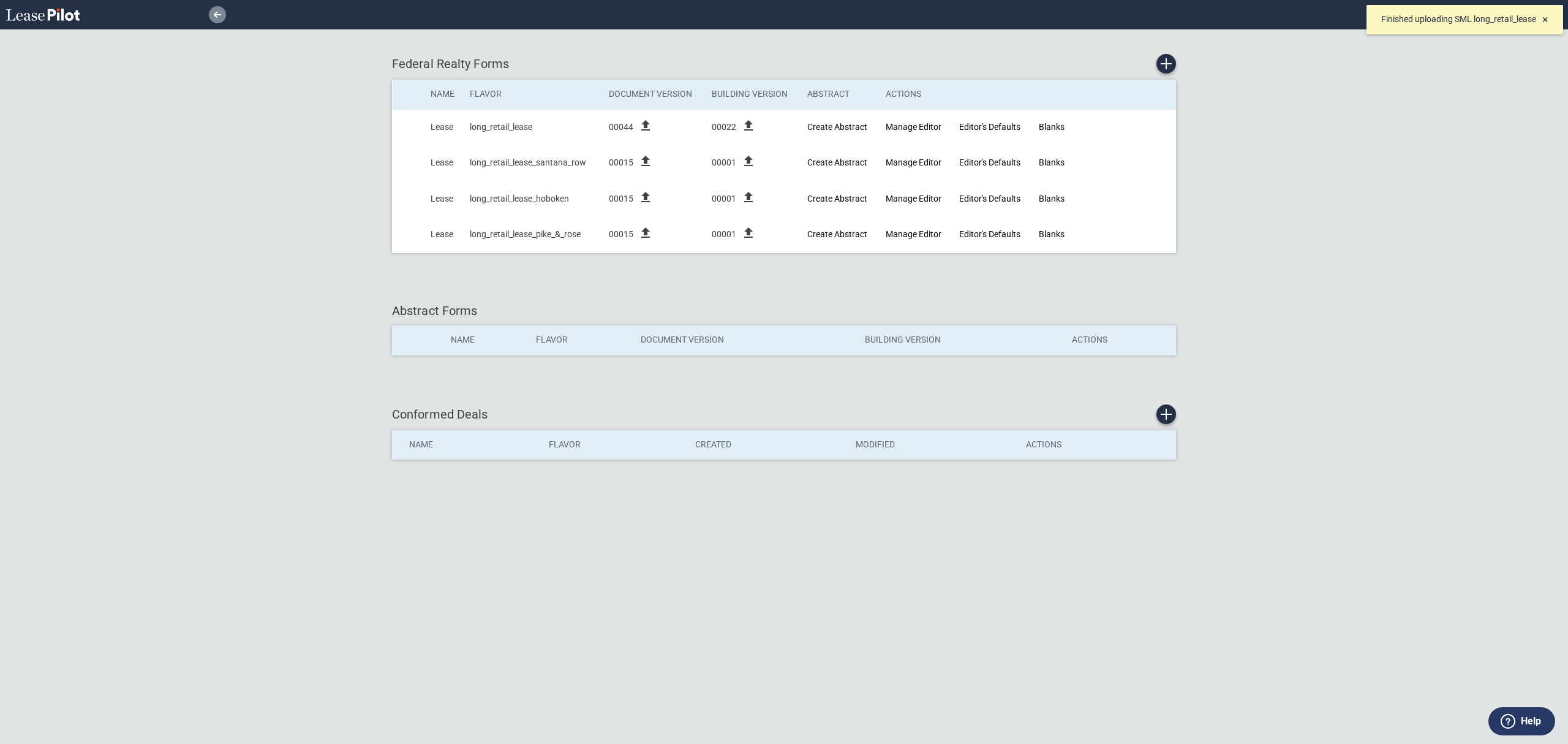
click at [214, 10] on link at bounding box center [218, 15] width 17 height 17
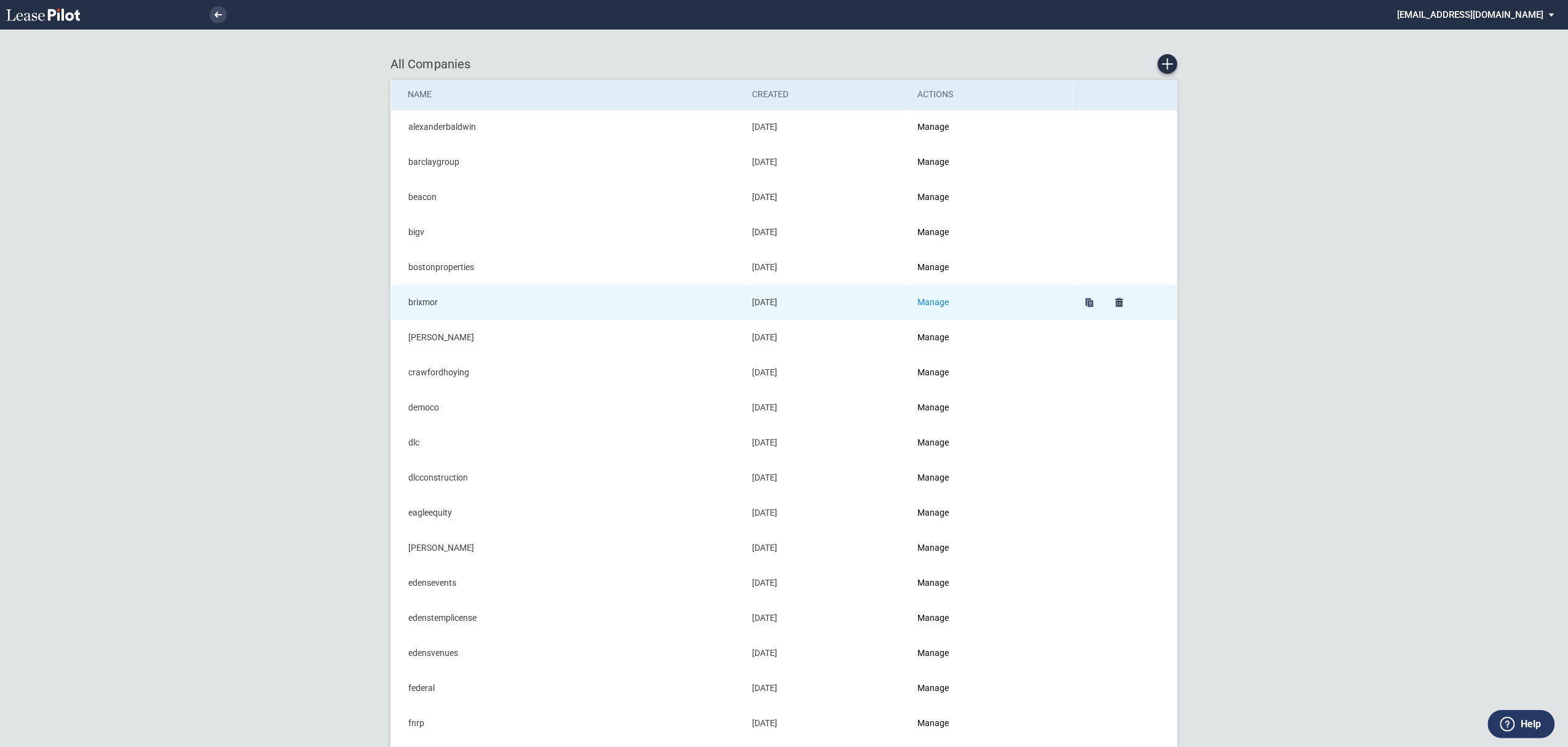
click at [942, 301] on link "Manage" at bounding box center [934, 301] width 31 height 10
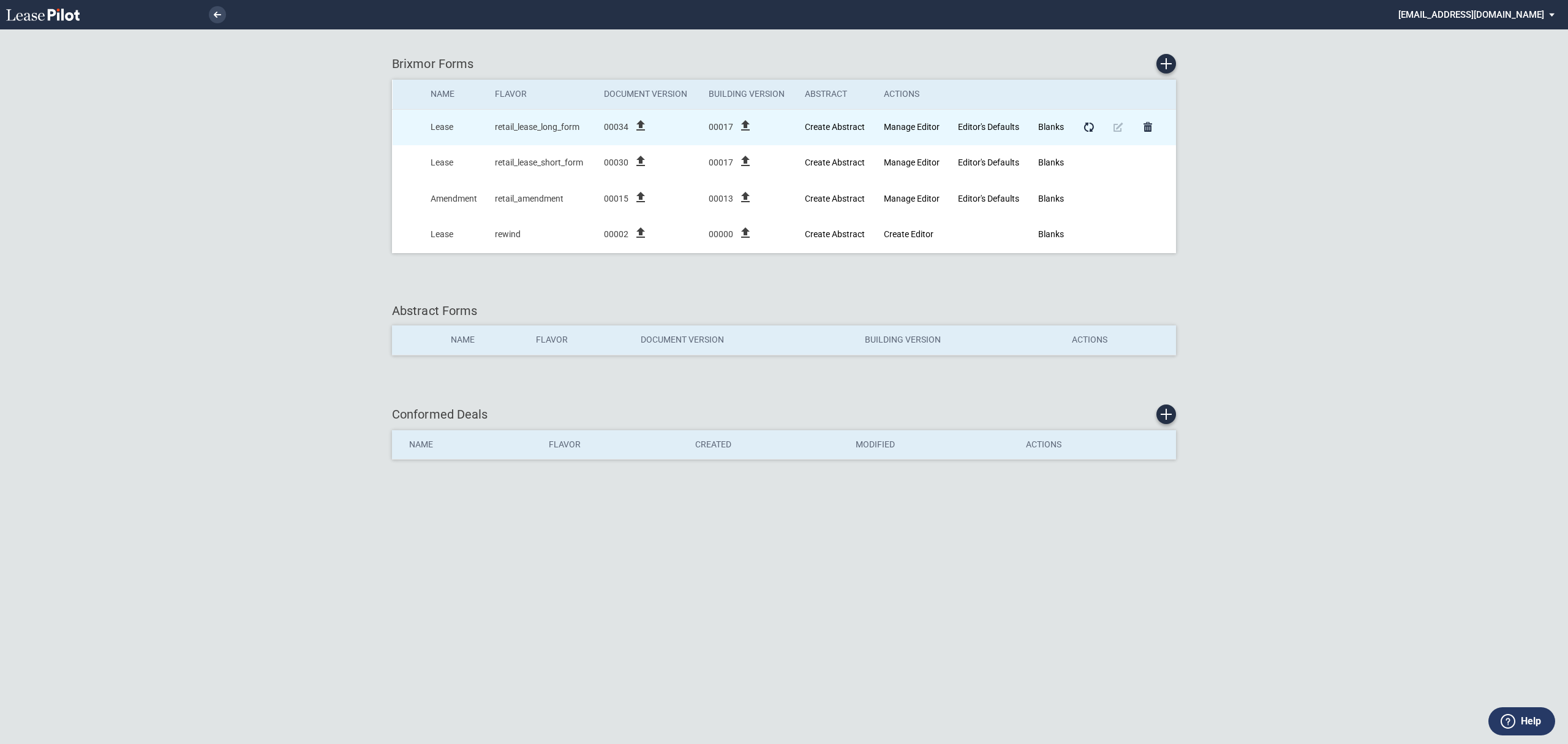
click at [644, 125] on icon "file_upload" at bounding box center [640, 126] width 15 height 15
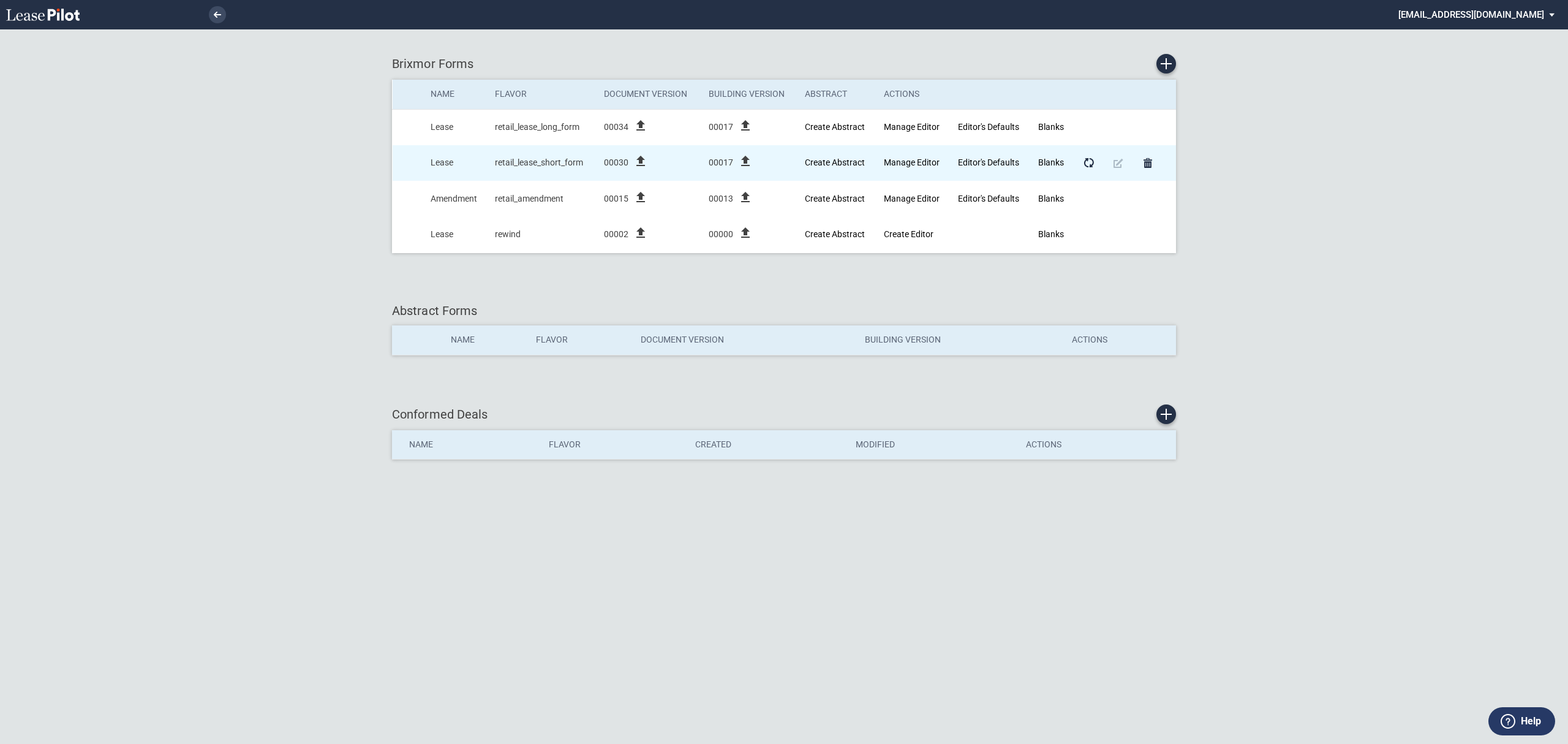
click at [646, 160] on icon "file_upload" at bounding box center [640, 161] width 15 height 15
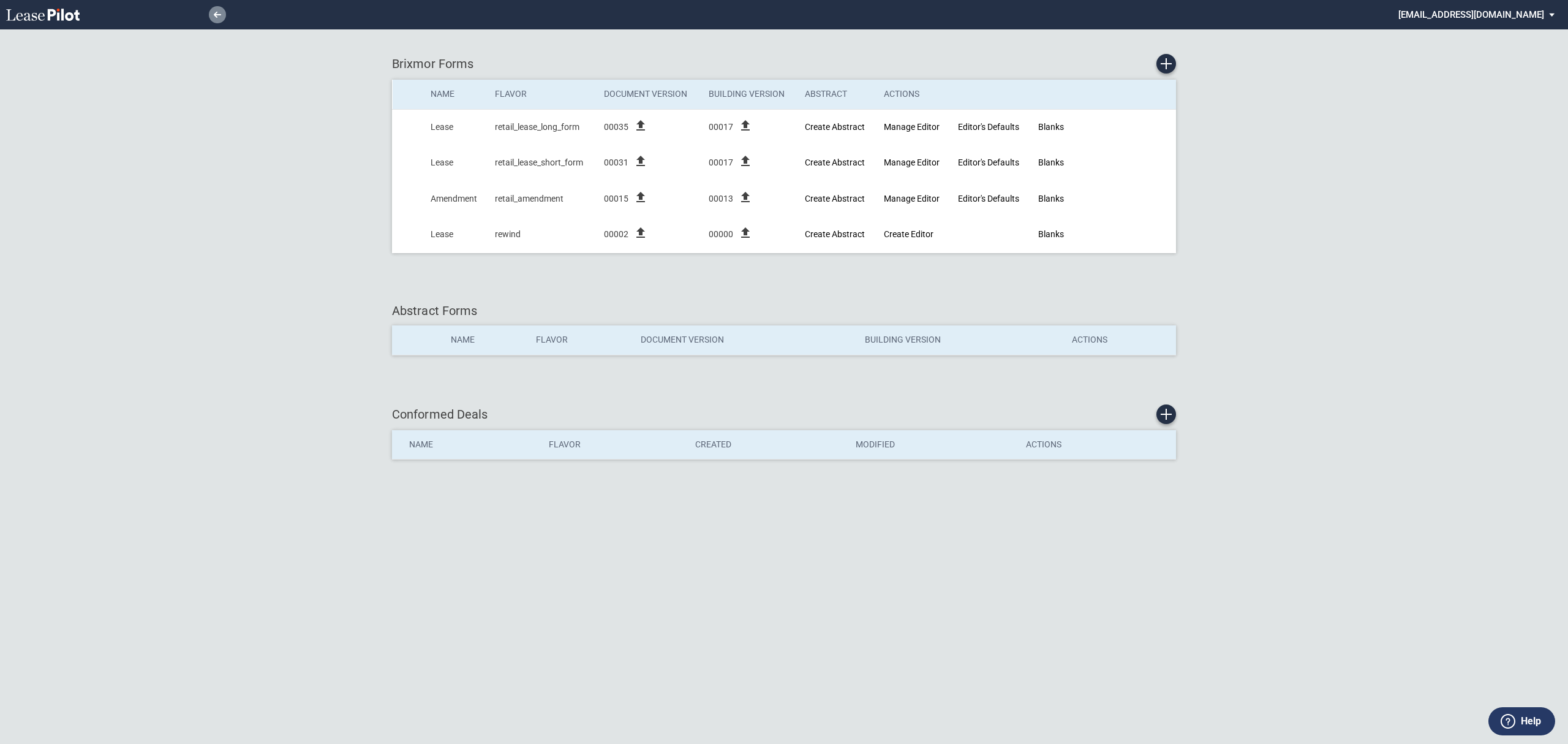
click at [213, 19] on link at bounding box center [218, 15] width 17 height 17
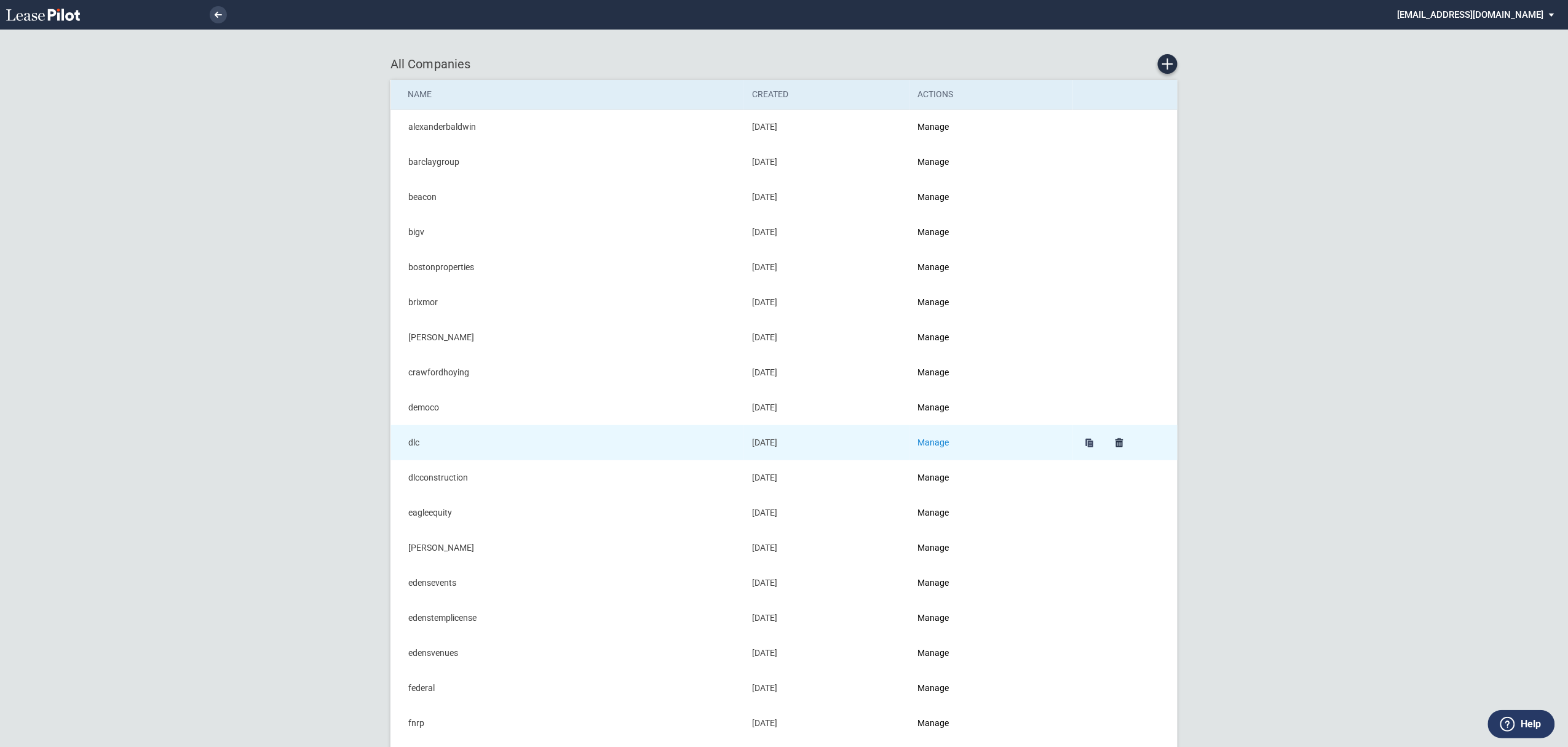
click at [943, 444] on link "Manage" at bounding box center [934, 442] width 31 height 10
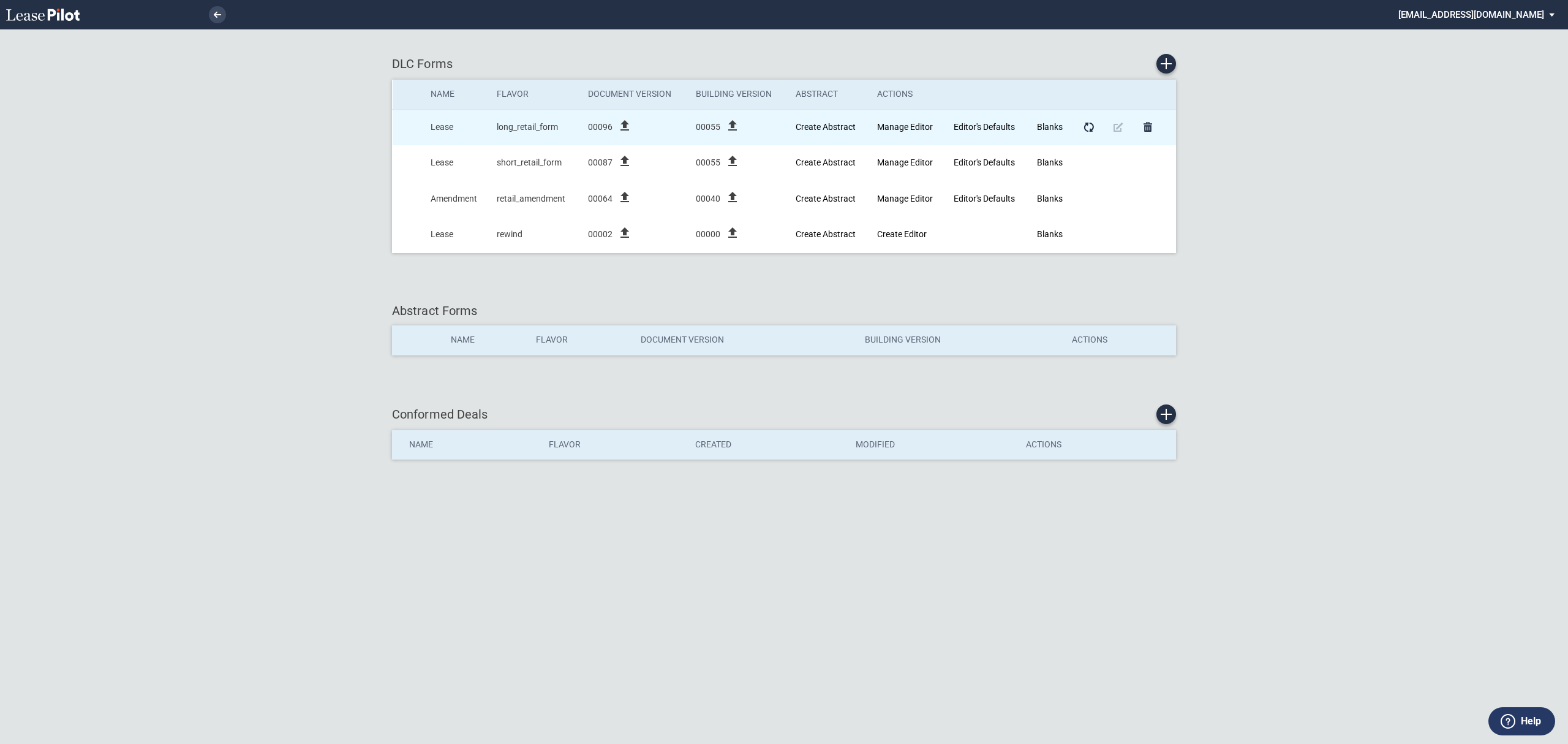
click at [624, 130] on icon "file_upload" at bounding box center [625, 126] width 15 height 15
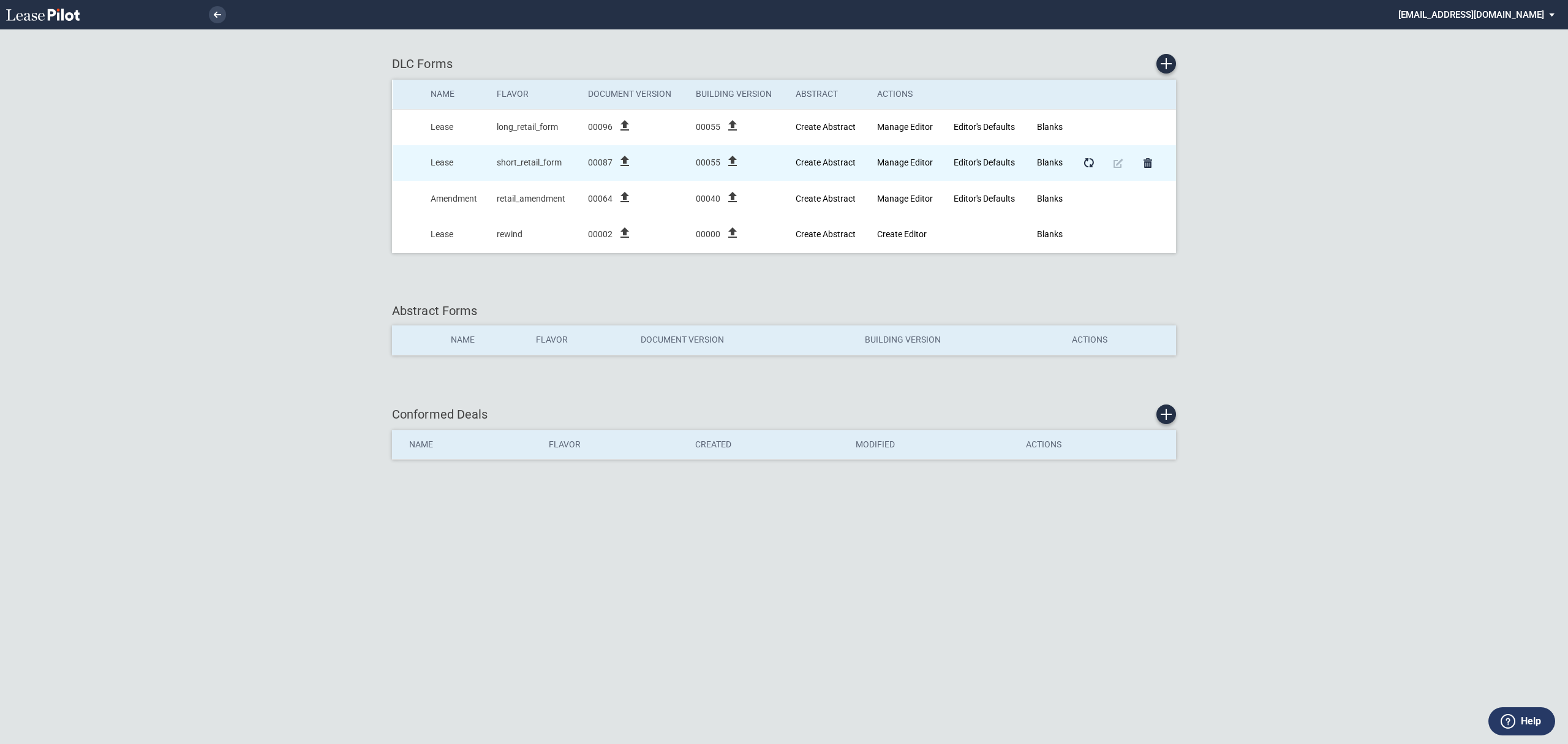
click at [622, 161] on icon "file_upload" at bounding box center [625, 161] width 15 height 15
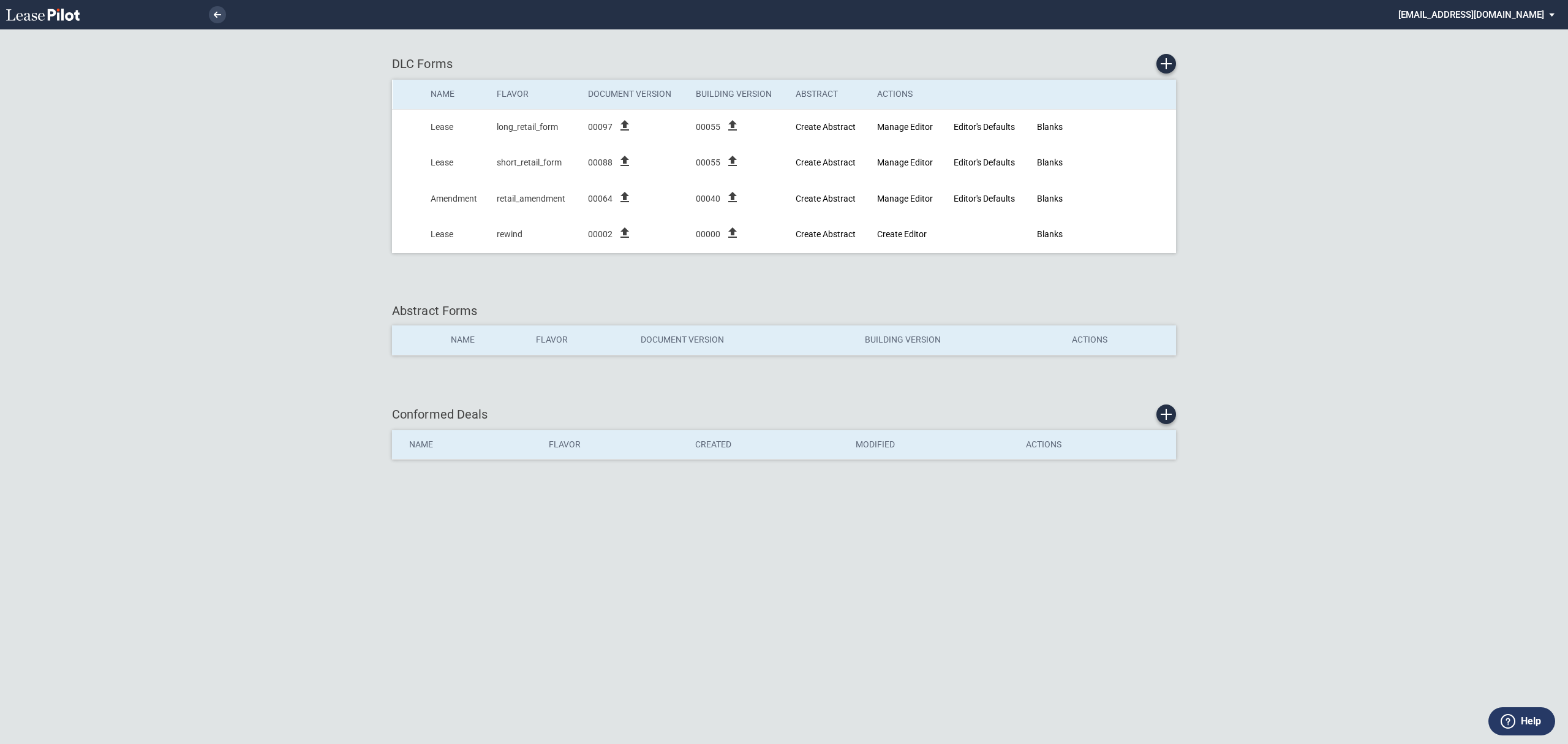
click at [206, 16] on li at bounding box center [175, 15] width 101 height 30
click at [214, 12] on icon at bounding box center [217, 15] width 7 height 6
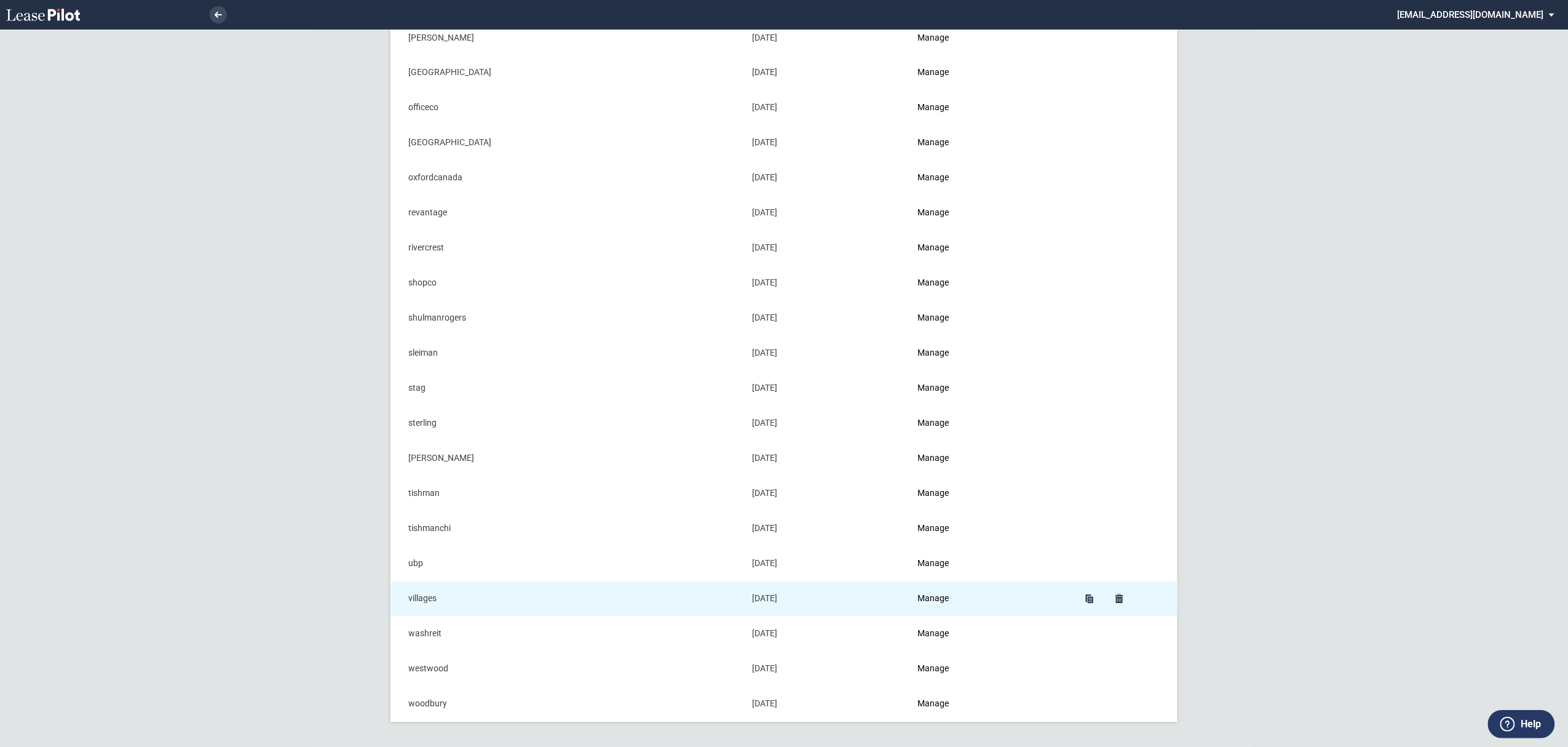
scroll to position [1115, 0]
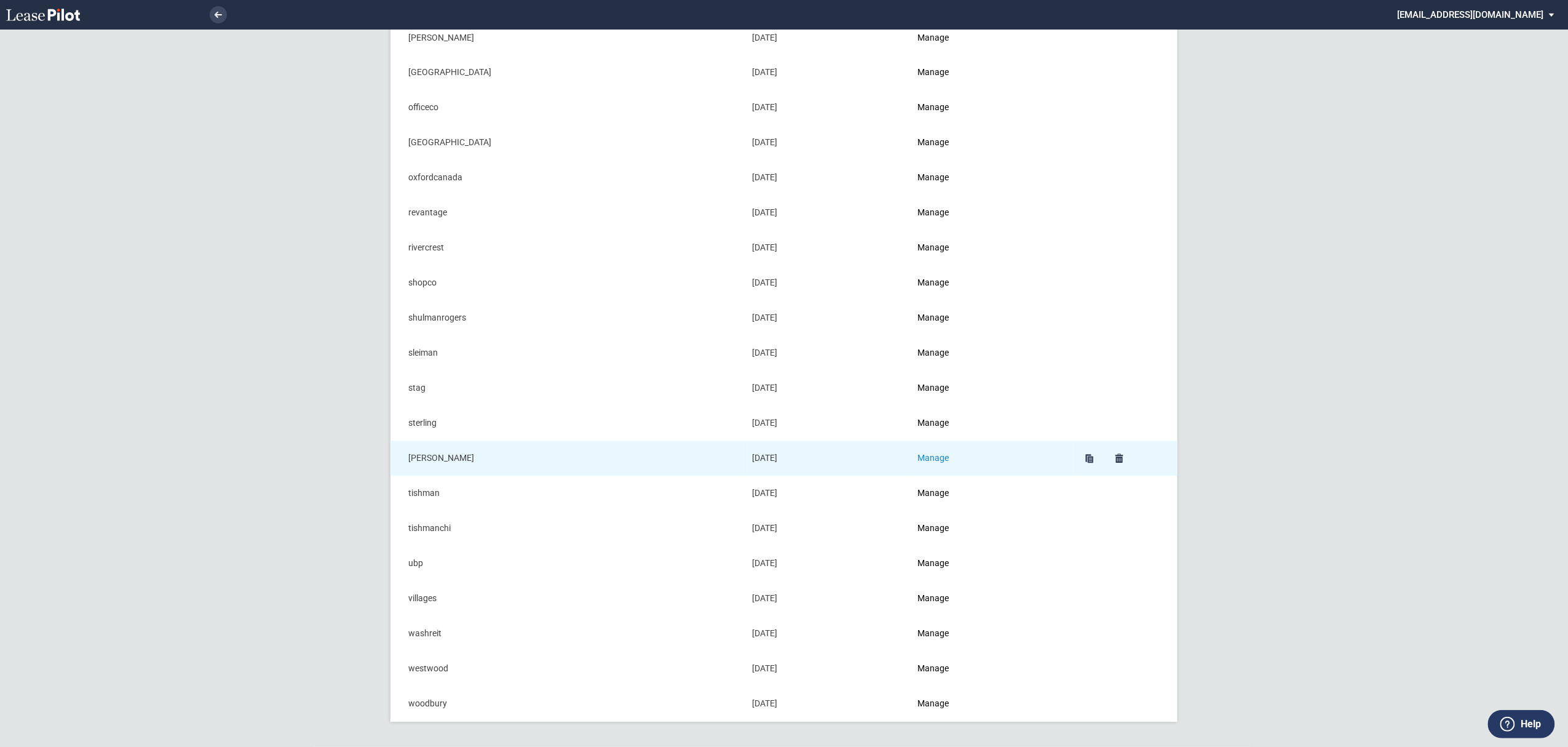
click at [941, 455] on link "Manage" at bounding box center [934, 458] width 31 height 10
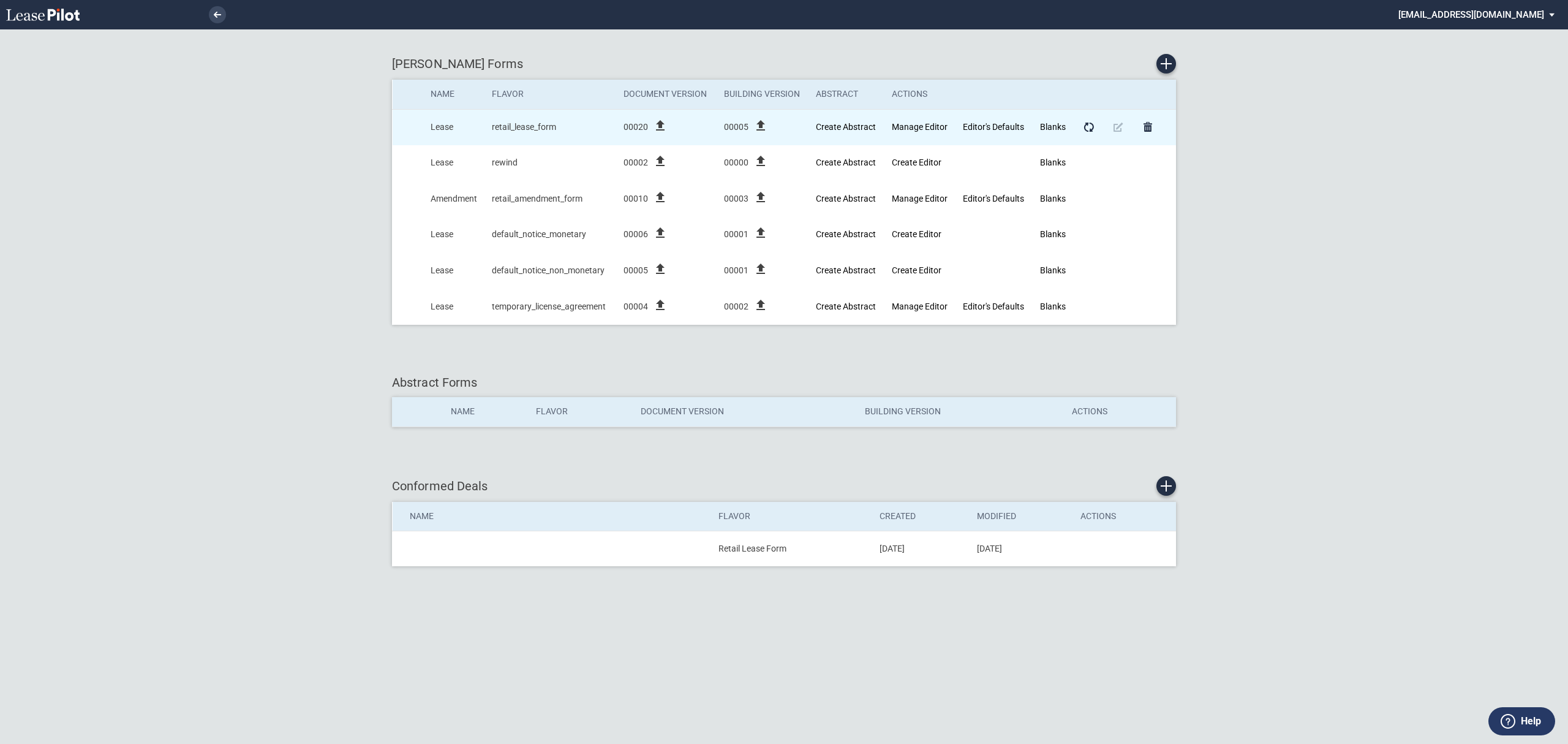
click at [661, 123] on icon "file_upload" at bounding box center [660, 126] width 15 height 15
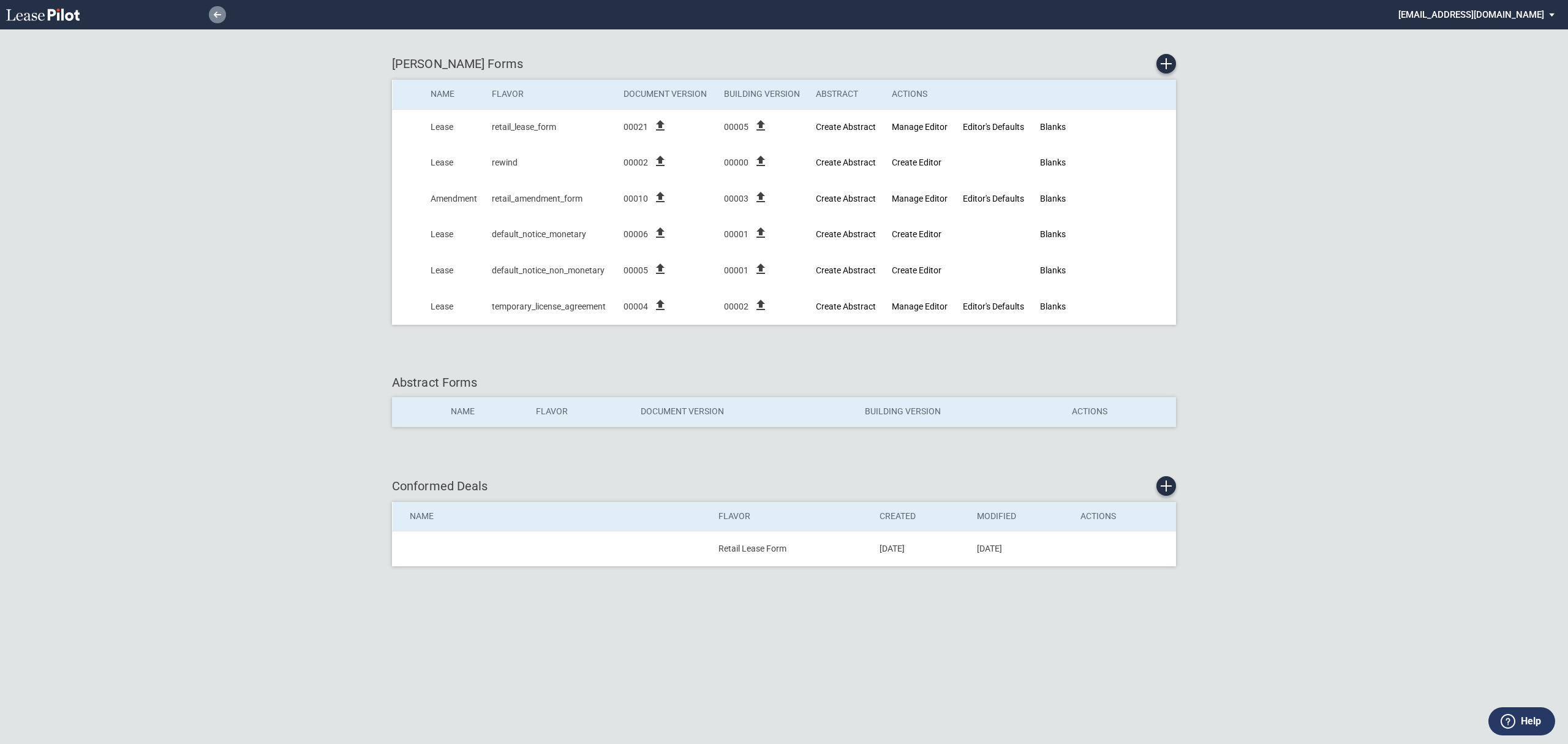
click at [218, 17] on icon at bounding box center [217, 15] width 7 height 6
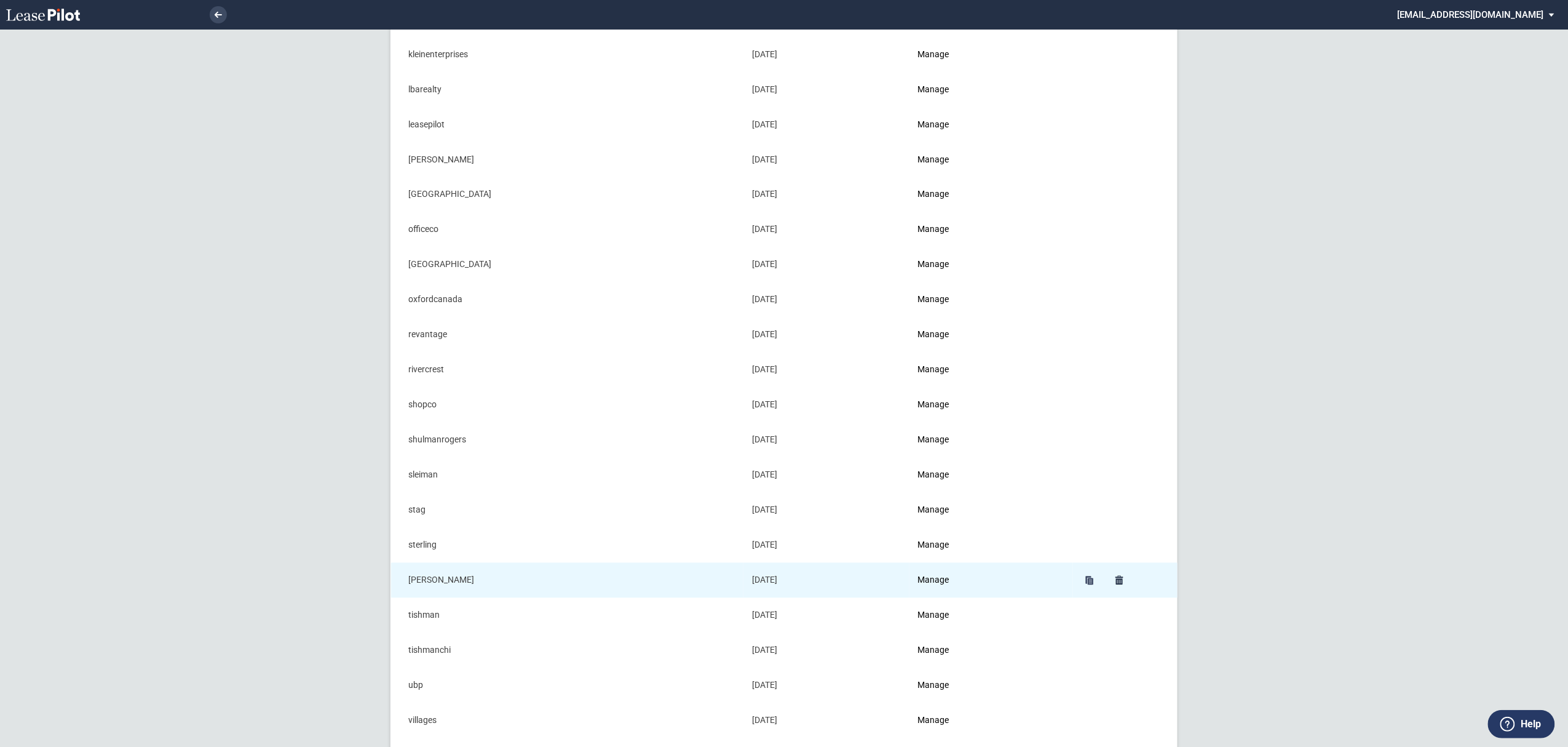
scroll to position [1066, 0]
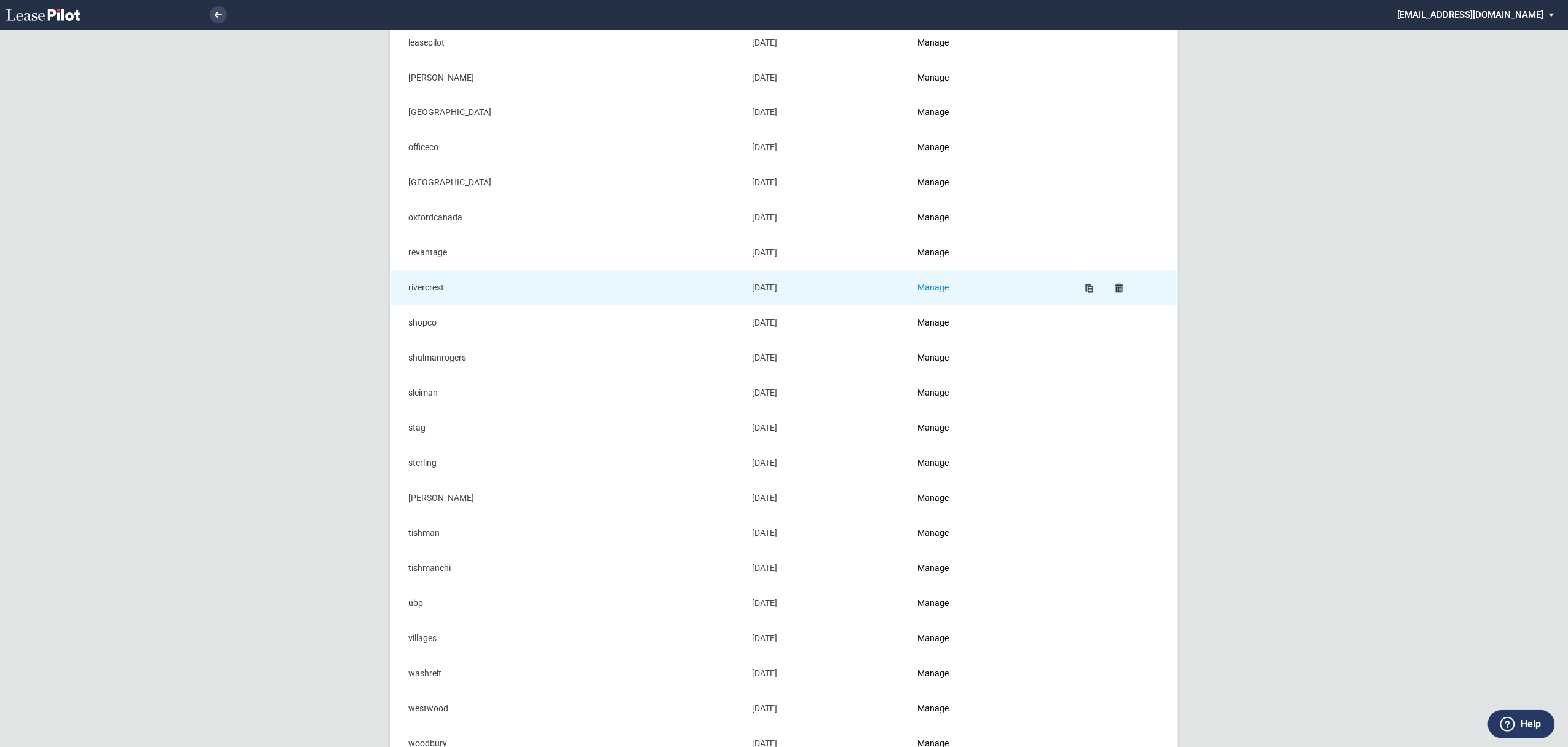
click at [946, 293] on link "Manage" at bounding box center [934, 287] width 31 height 10
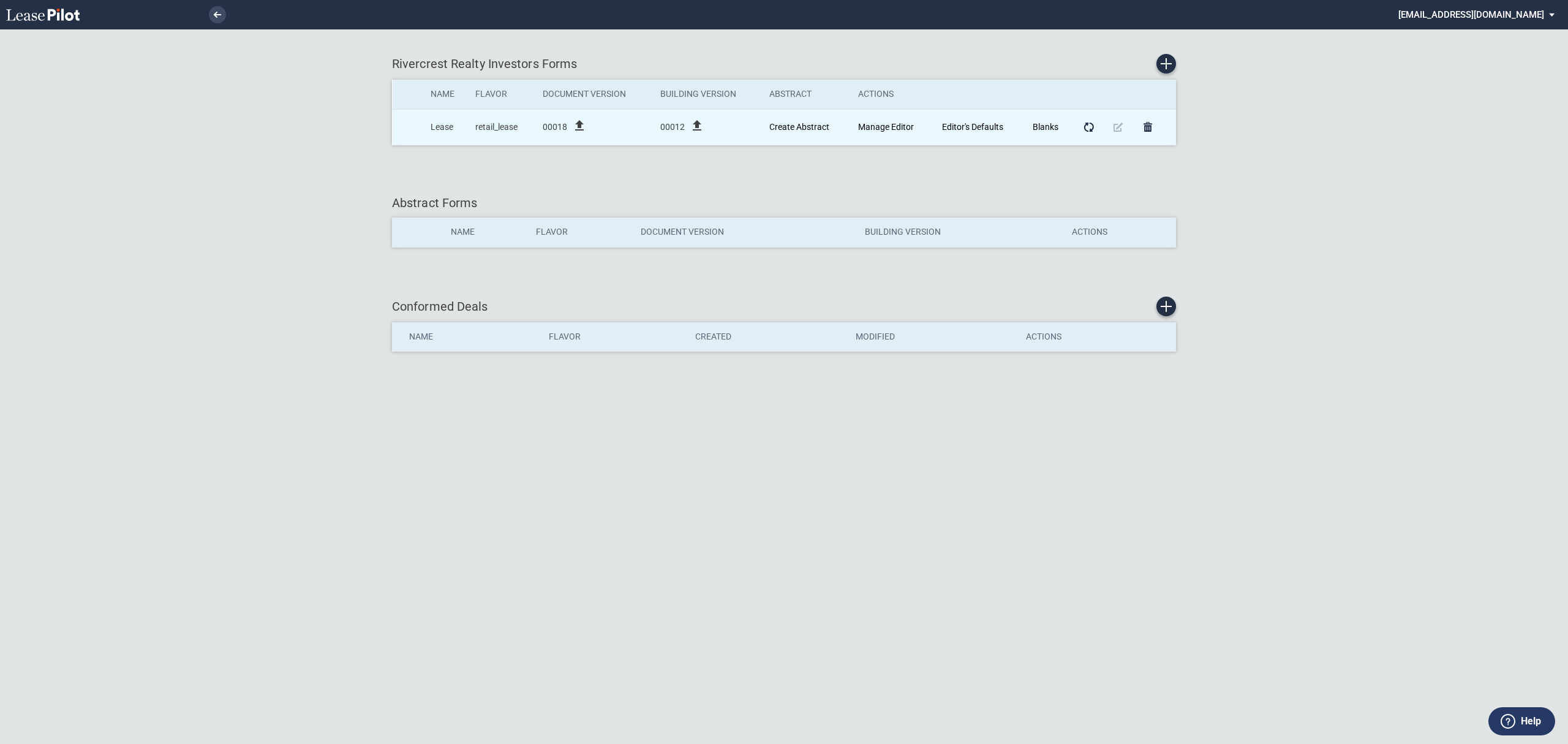
click at [579, 126] on icon "file_upload" at bounding box center [579, 126] width 15 height 15
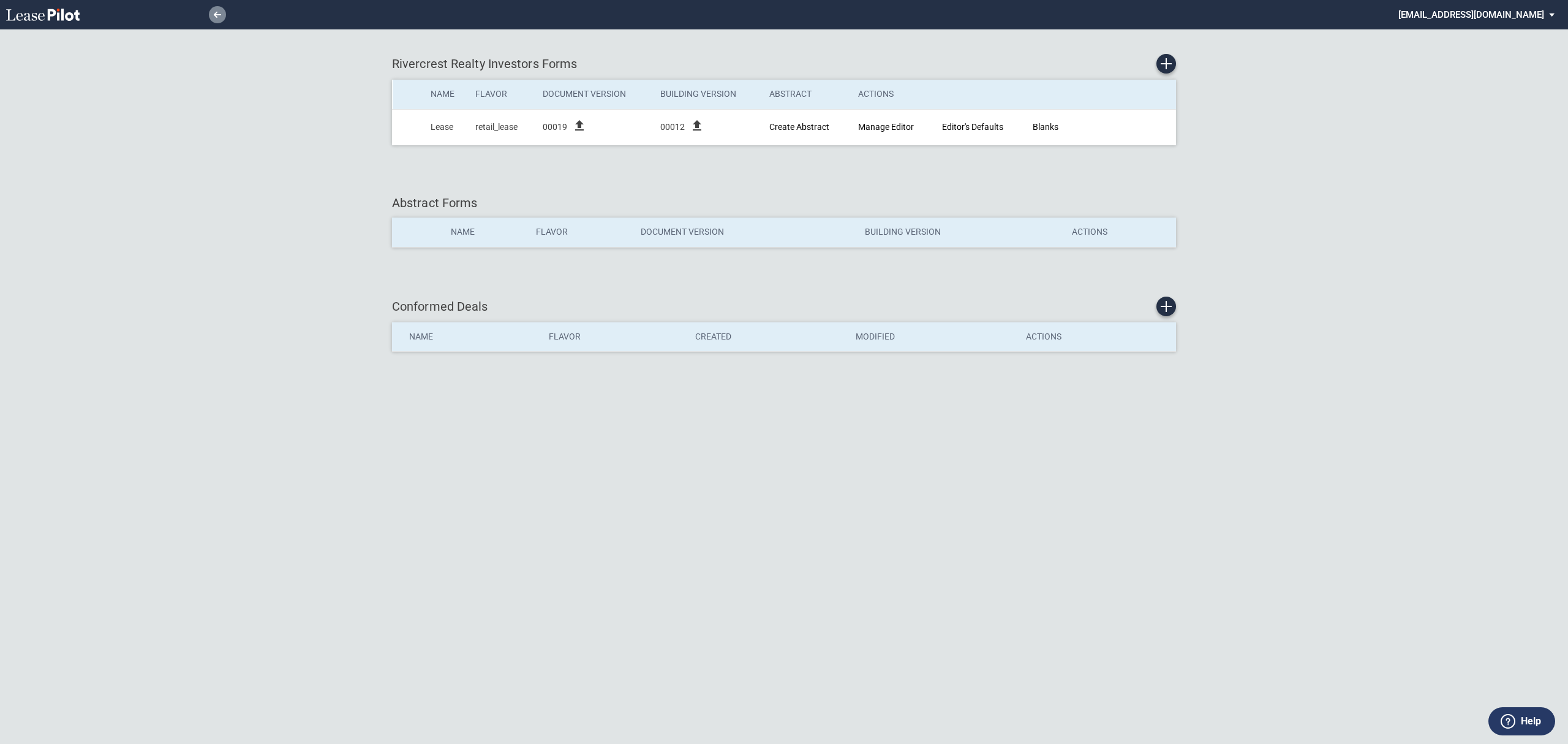
click at [212, 17] on link at bounding box center [218, 15] width 17 height 17
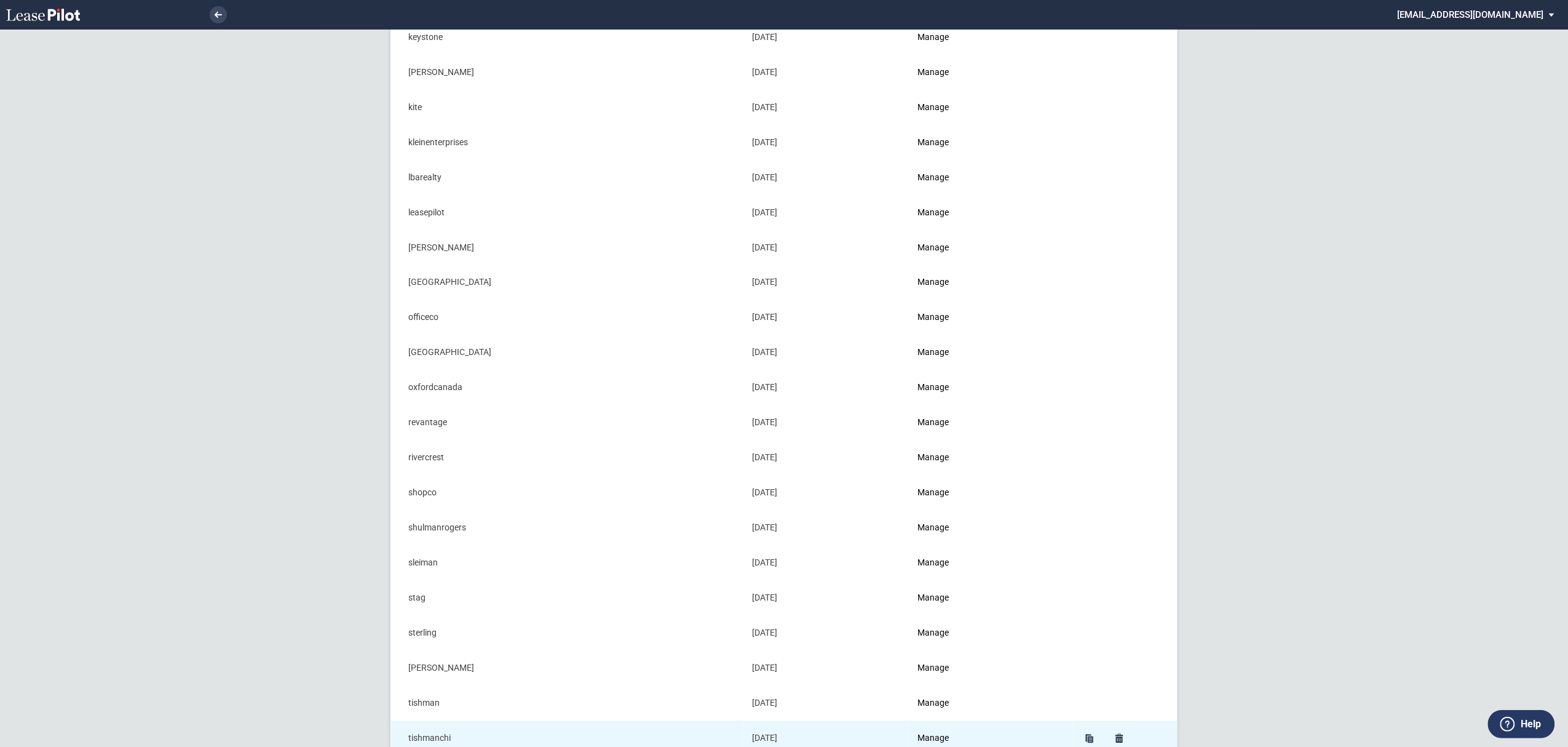
scroll to position [1115, 0]
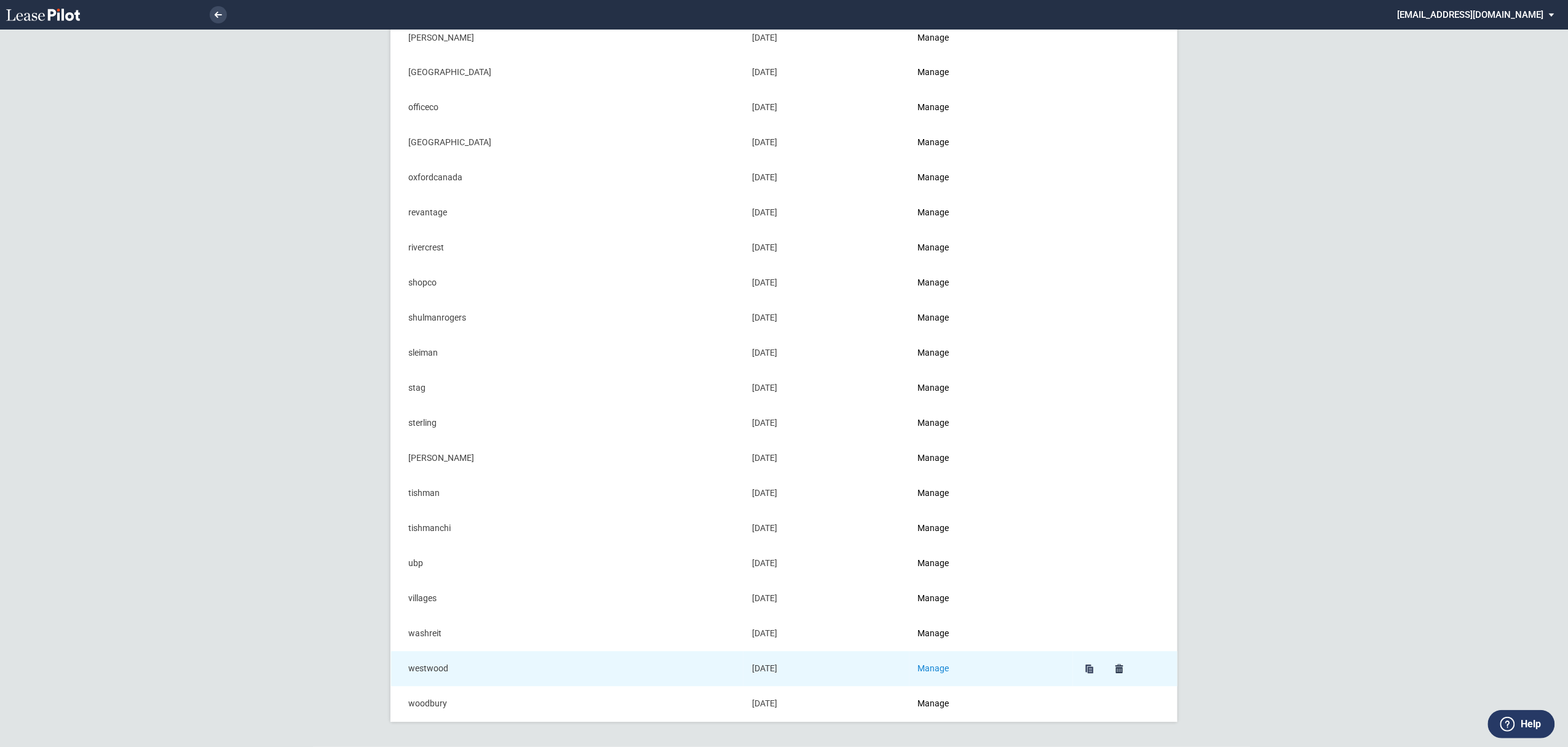
click at [945, 665] on link "Manage" at bounding box center [934, 669] width 31 height 10
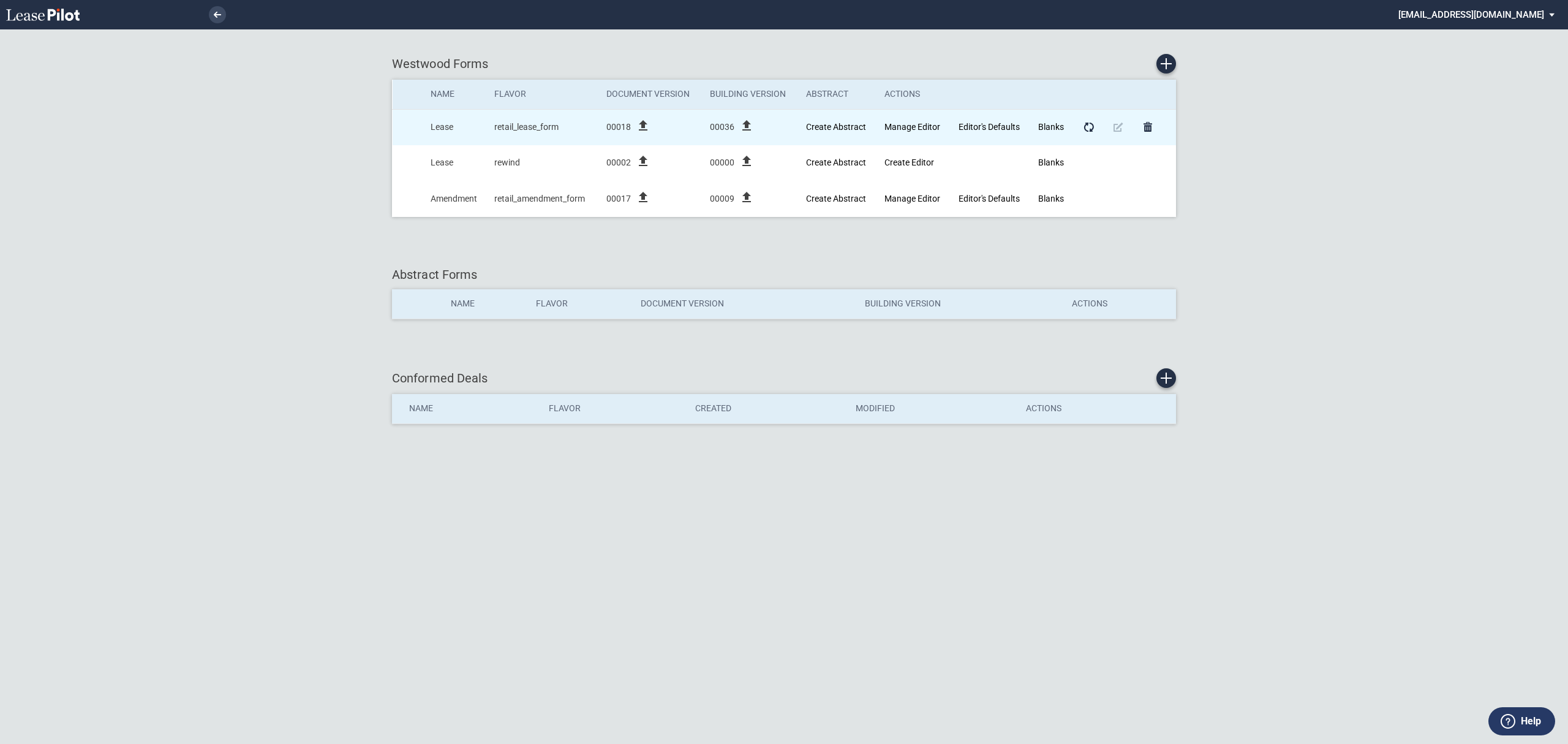
click at [644, 124] on icon "file_upload" at bounding box center [642, 126] width 15 height 15
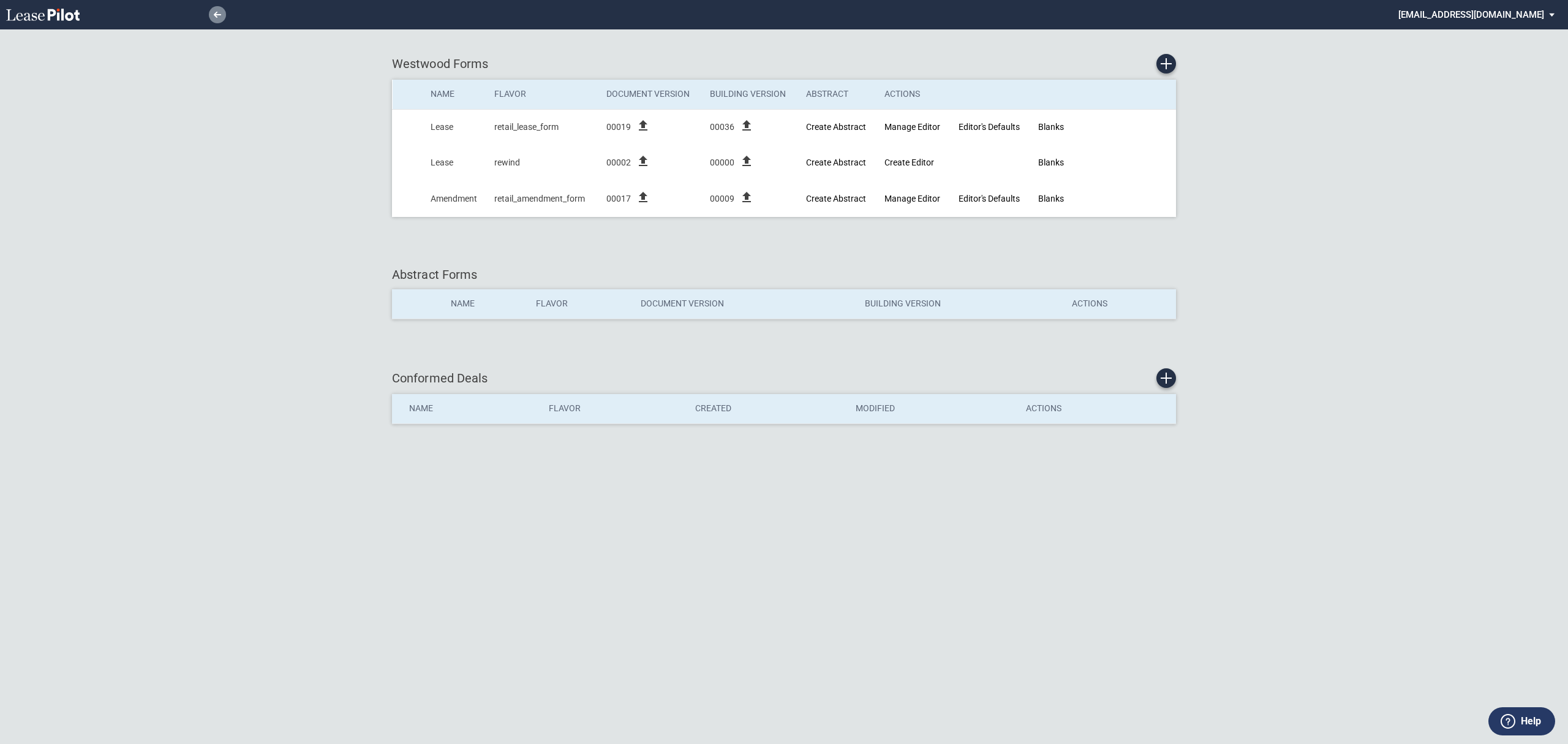
click at [214, 13] on icon at bounding box center [217, 15] width 7 height 6
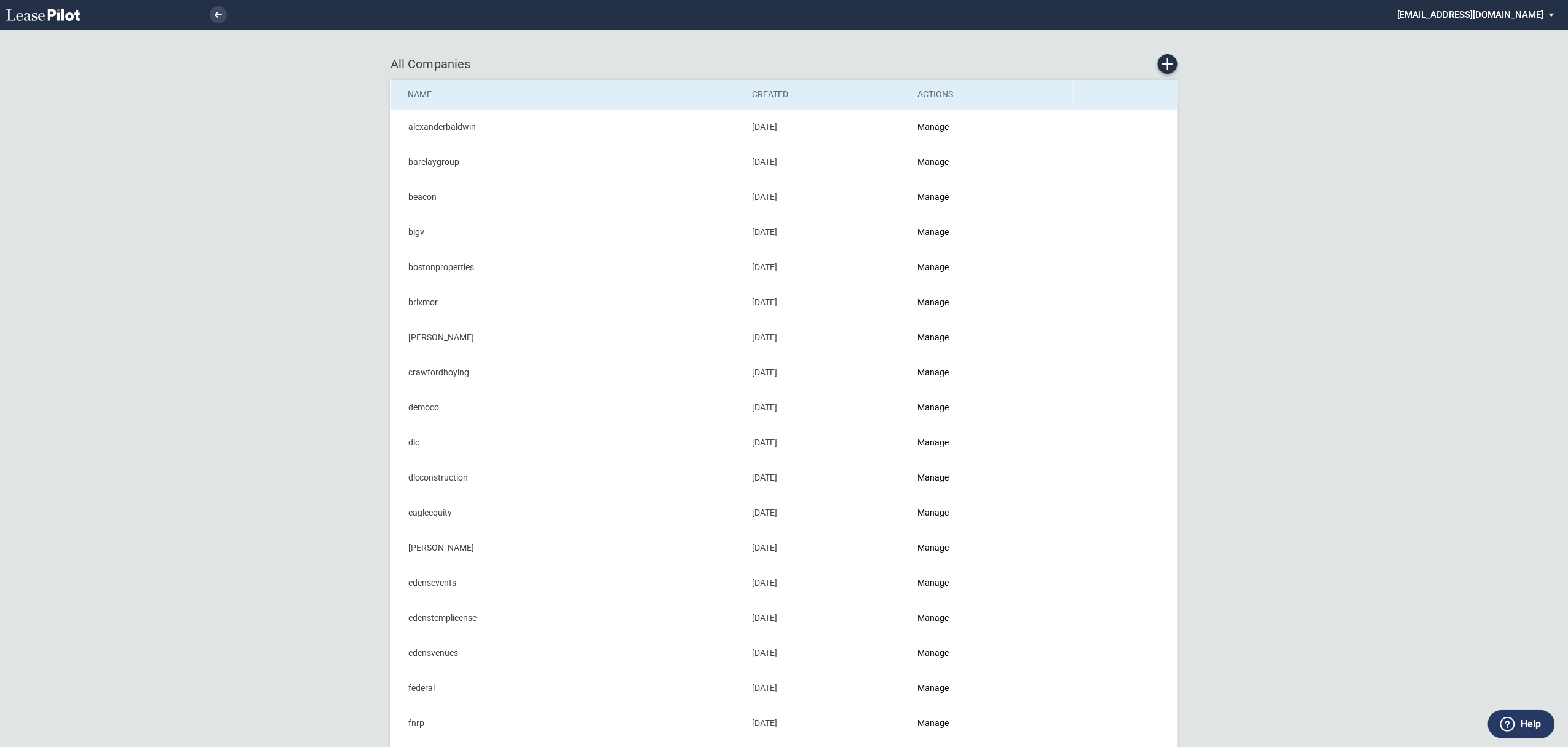
click at [1475, 13] on md-select "admin@leasepilot.co Super Admin Area Admin Area Settings Sign Out" at bounding box center [1480, 13] width 168 height 27
click at [236, 177] on md-backdrop at bounding box center [784, 374] width 1568 height 747
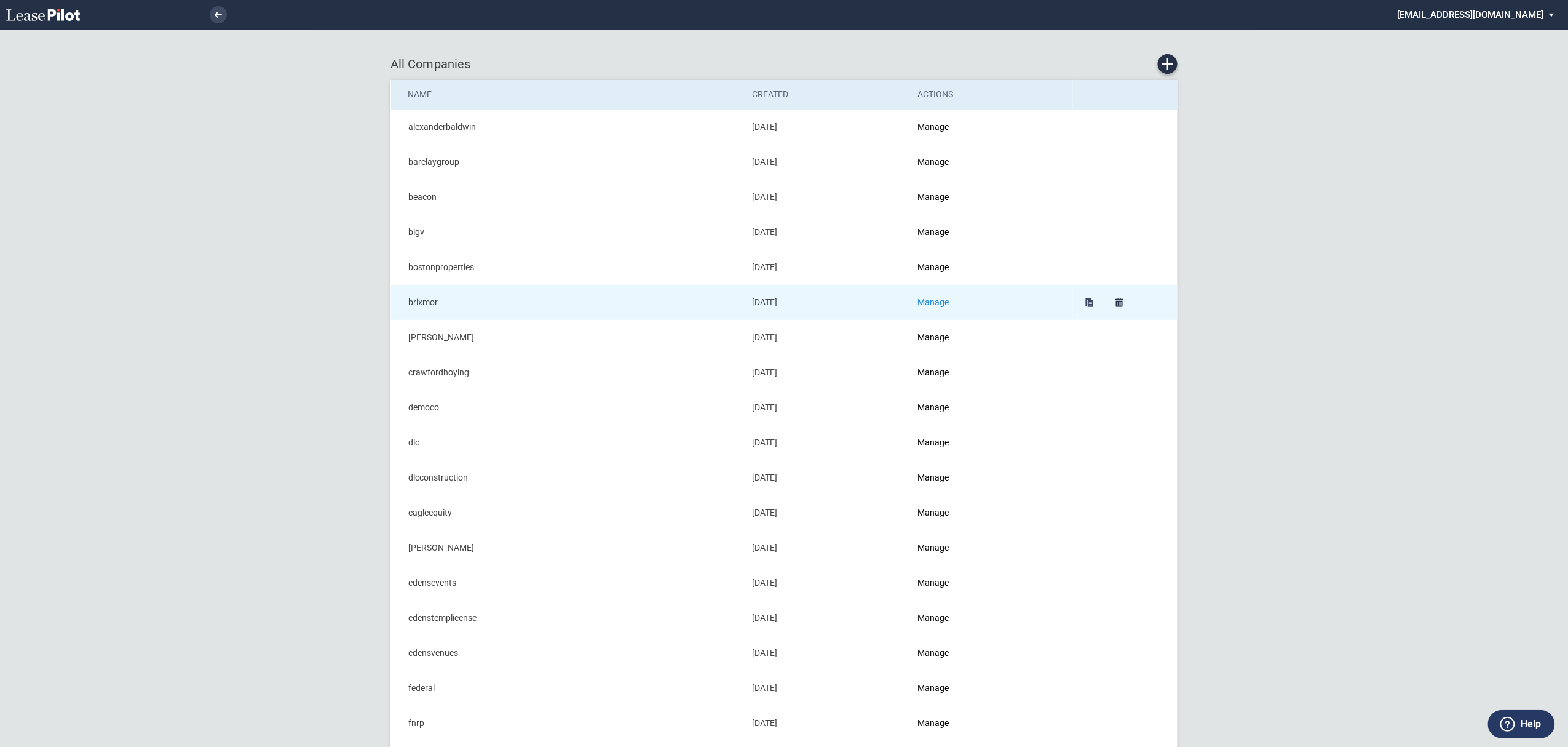
click at [943, 298] on link "Manage" at bounding box center [934, 301] width 31 height 10
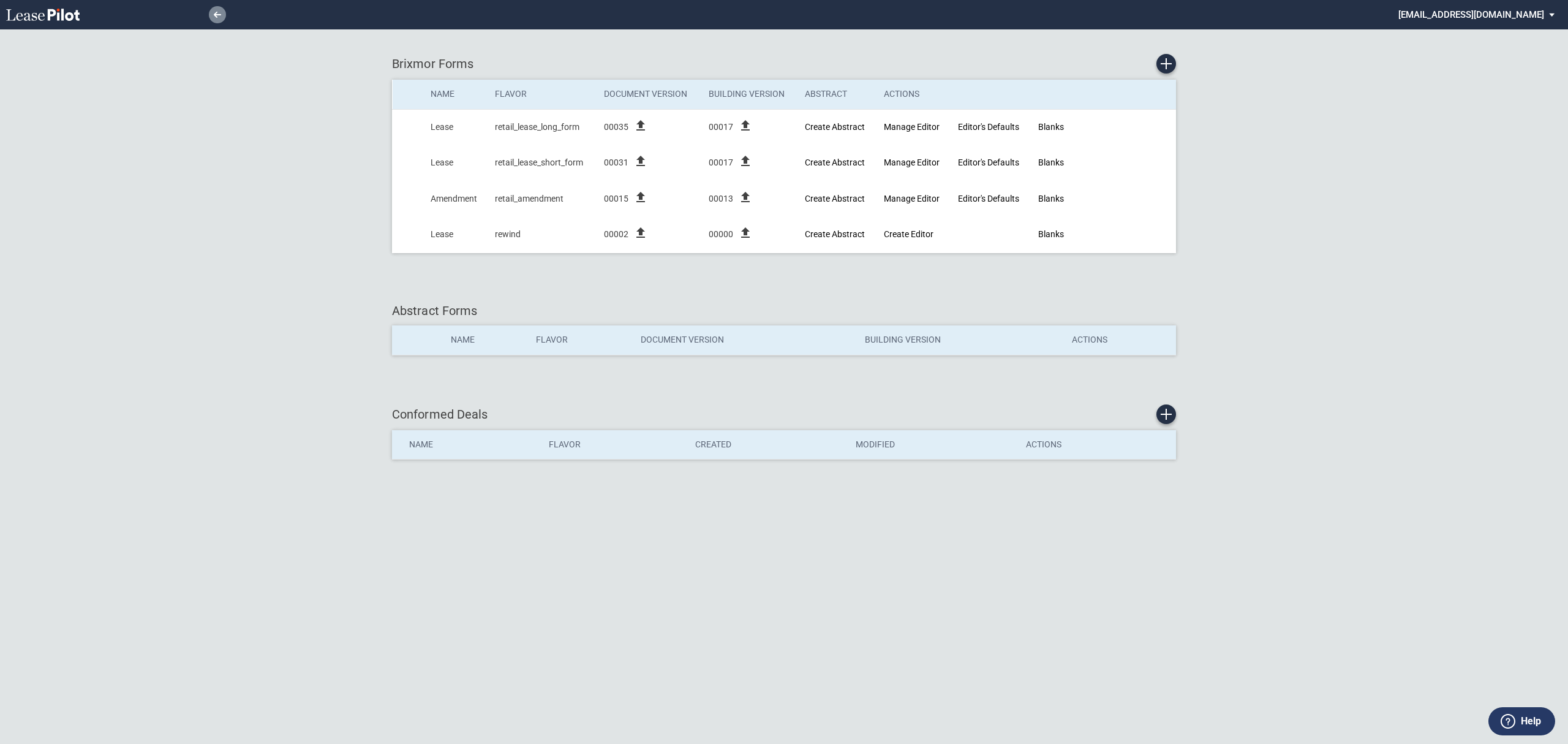
click at [221, 16] on icon at bounding box center [217, 15] width 7 height 6
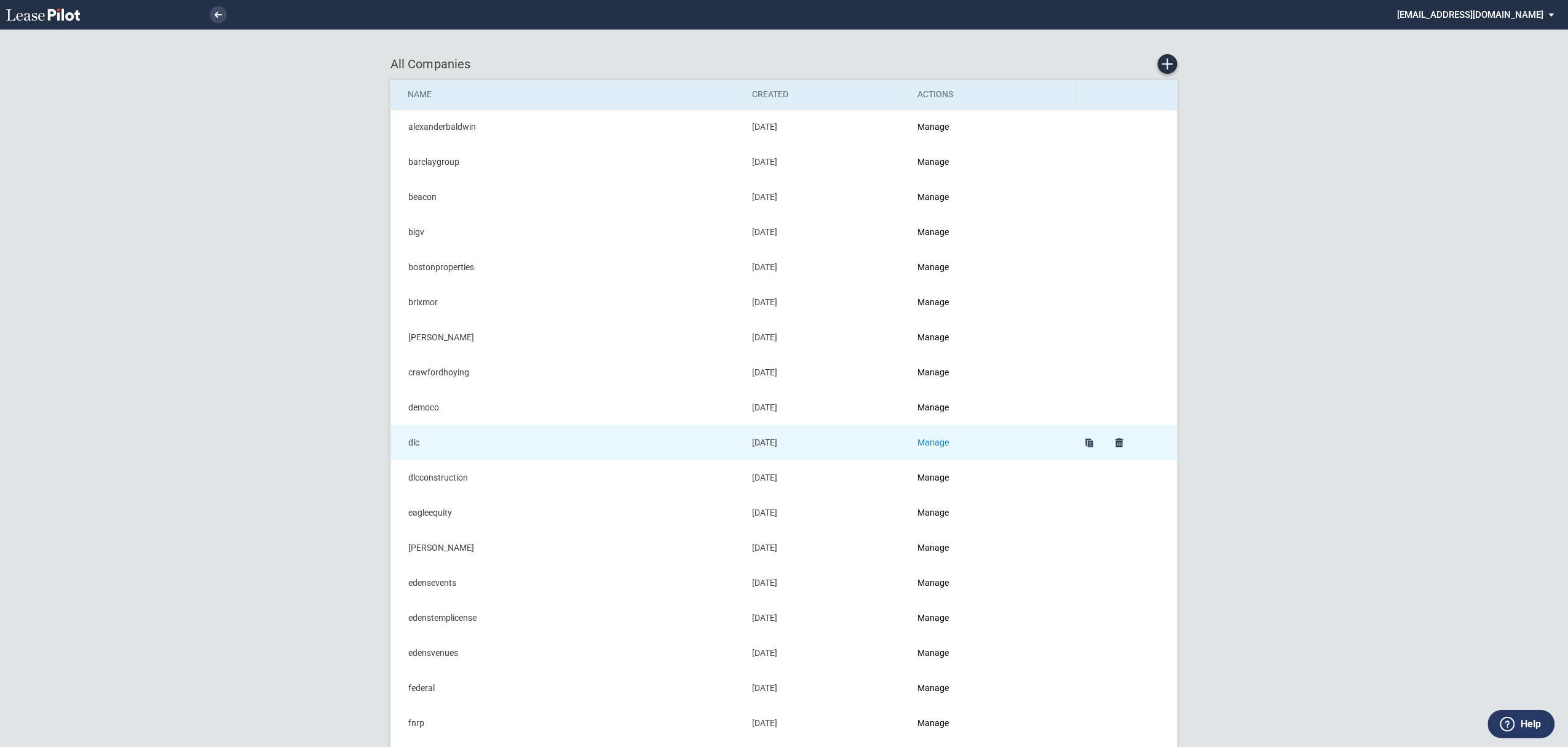
click at [928, 438] on link "Manage" at bounding box center [934, 442] width 31 height 10
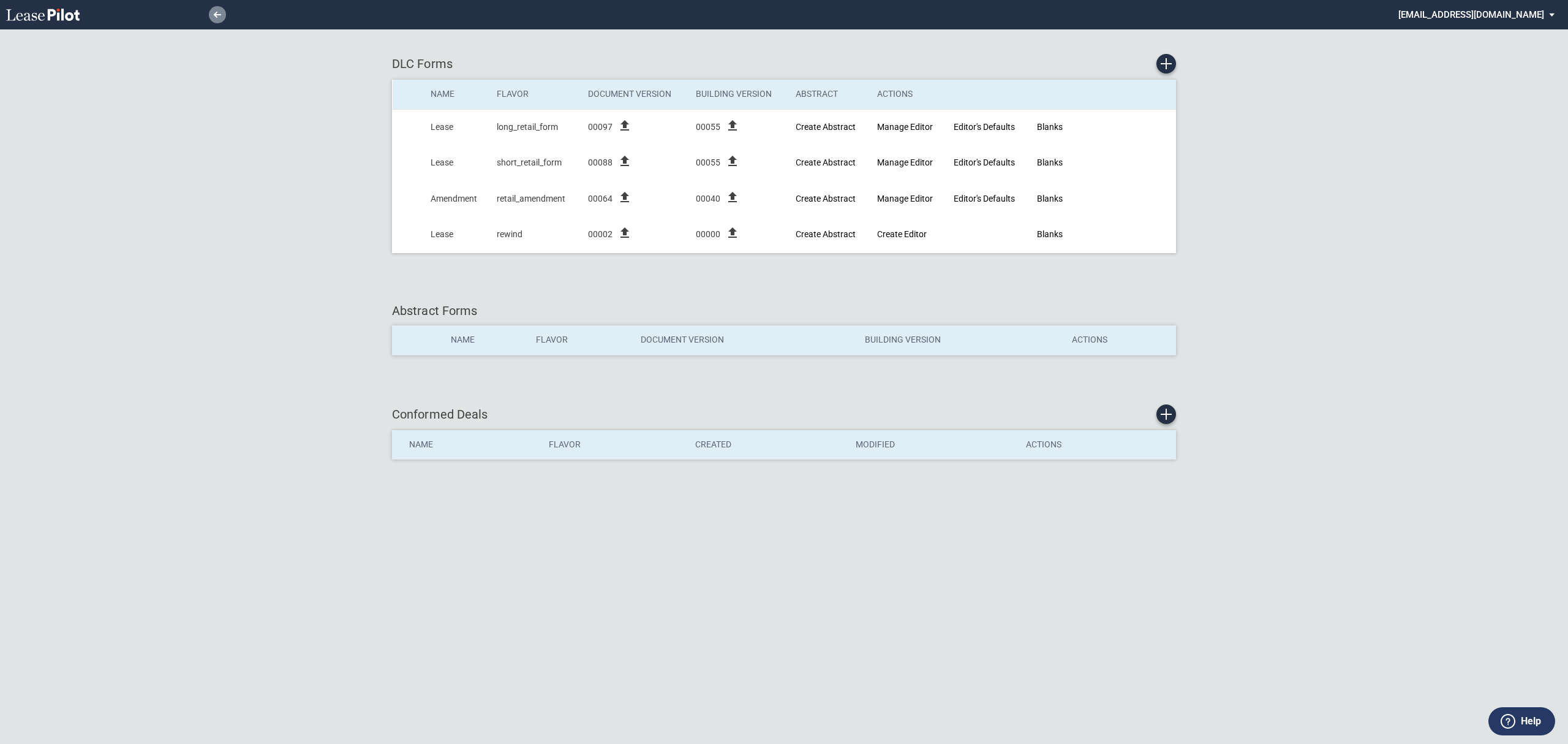
click at [215, 16] on use at bounding box center [217, 15] width 7 height 6
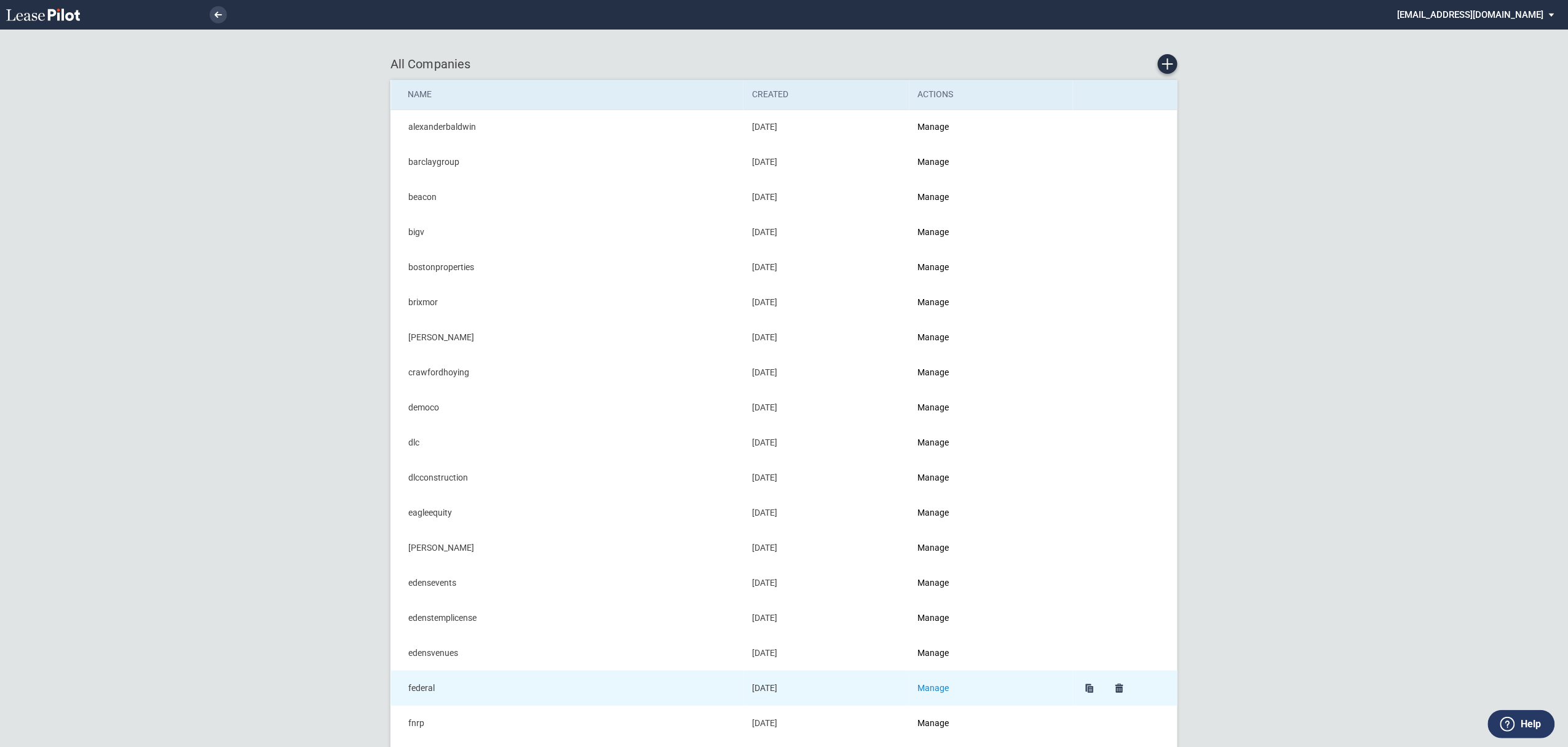
click at [943, 691] on link "Manage" at bounding box center [934, 687] width 31 height 10
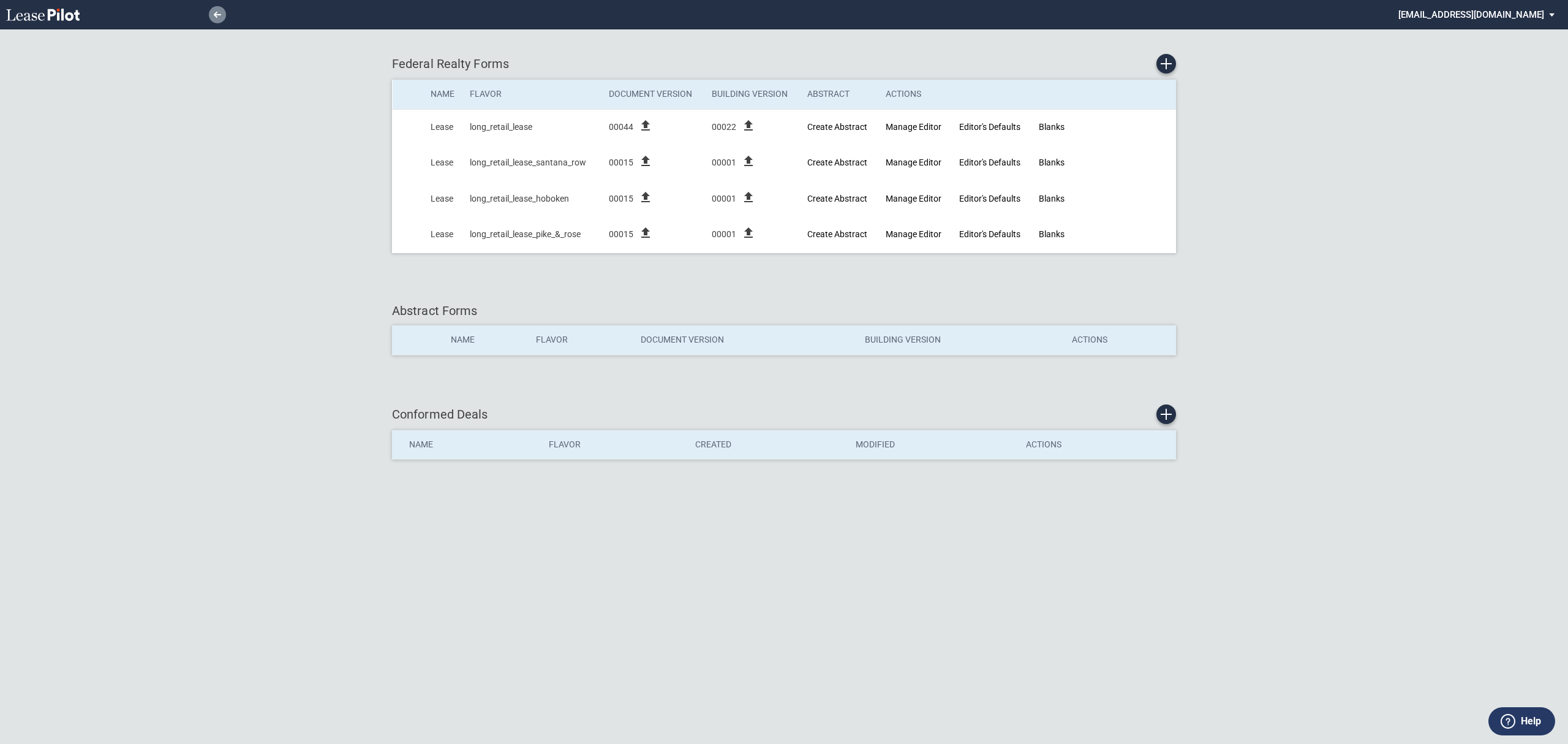
click at [211, 17] on link at bounding box center [218, 15] width 17 height 17
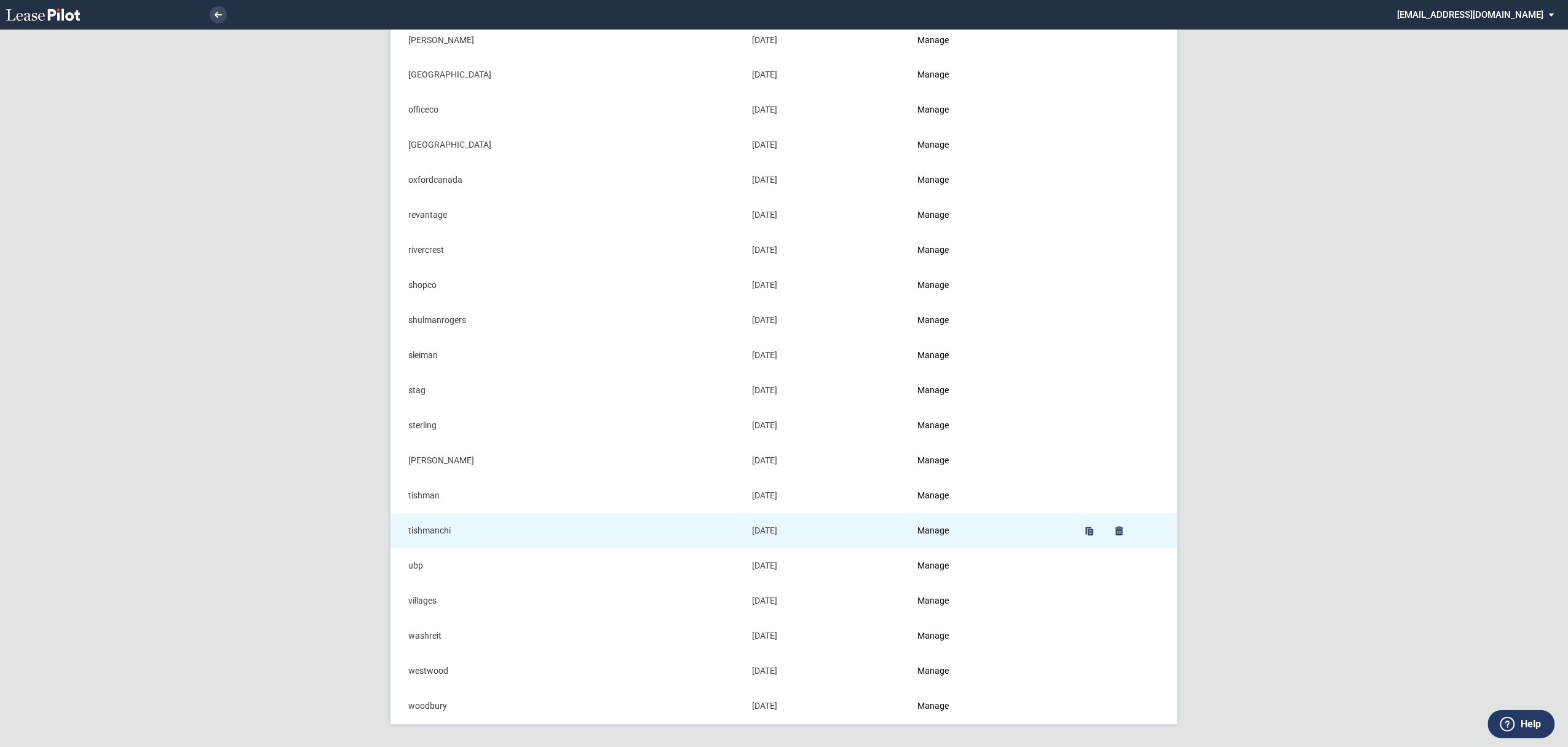
scroll to position [1115, 0]
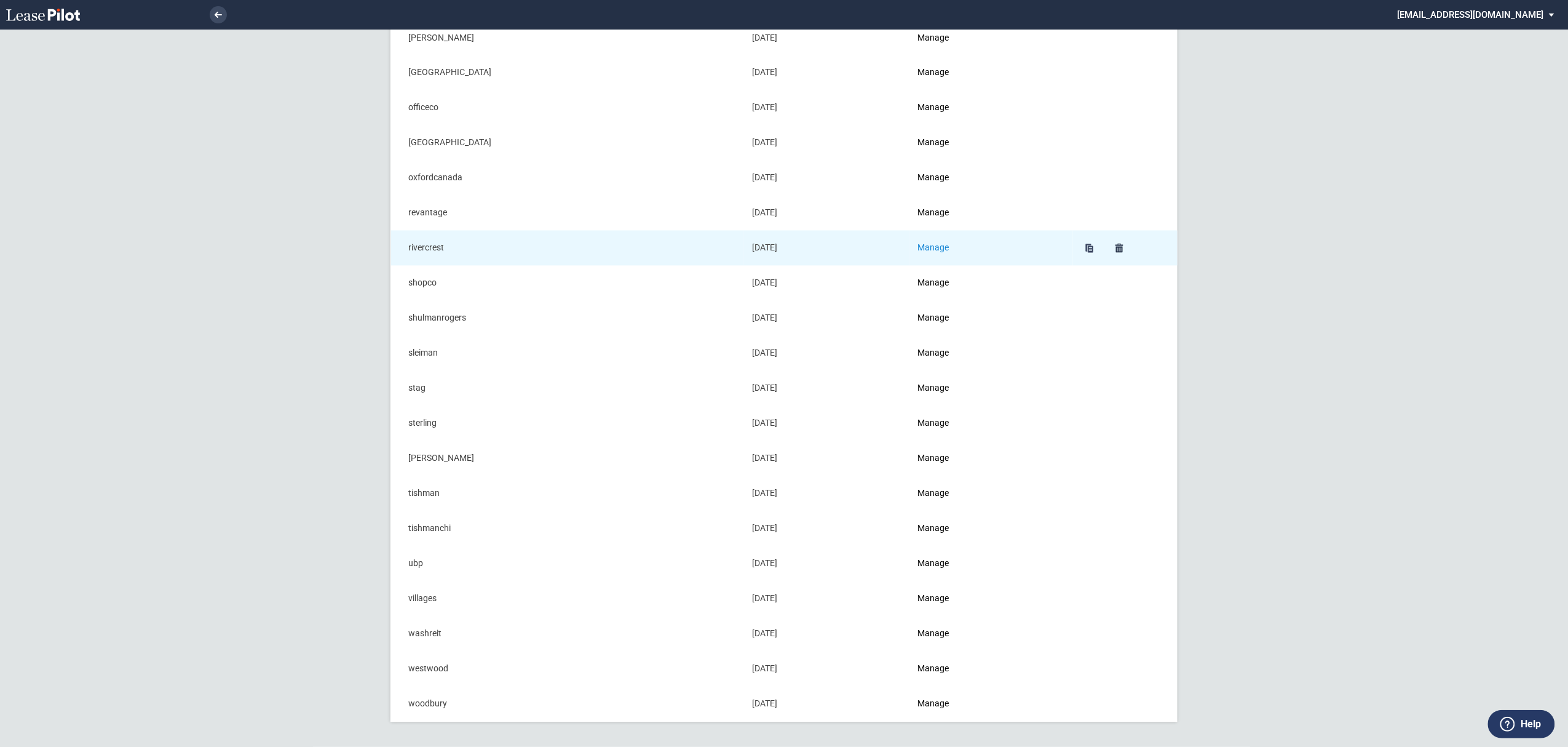
click at [928, 249] on link "Manage" at bounding box center [934, 247] width 31 height 10
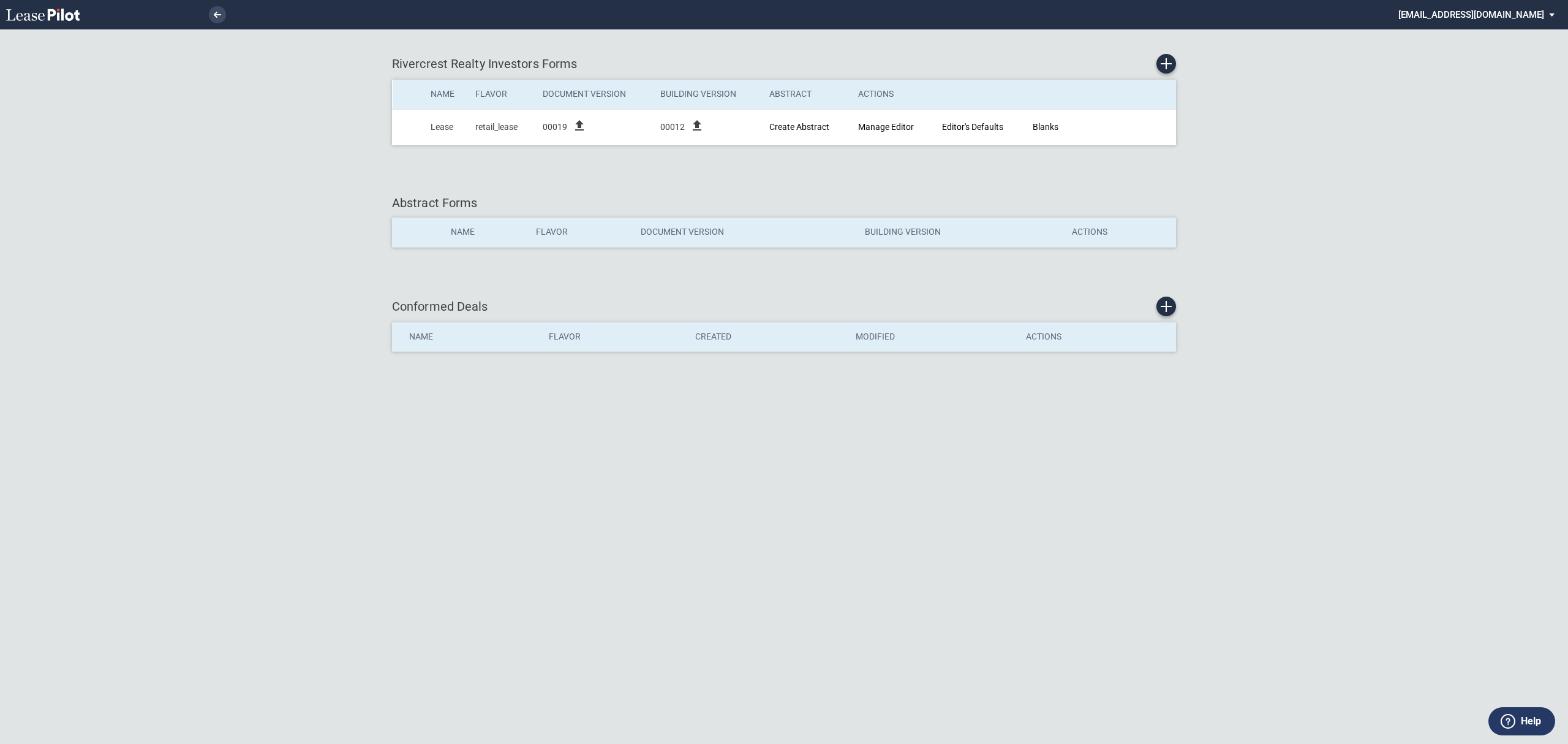
click at [209, 10] on li at bounding box center [175, 15] width 101 height 30
click at [217, 10] on link at bounding box center [218, 15] width 17 height 17
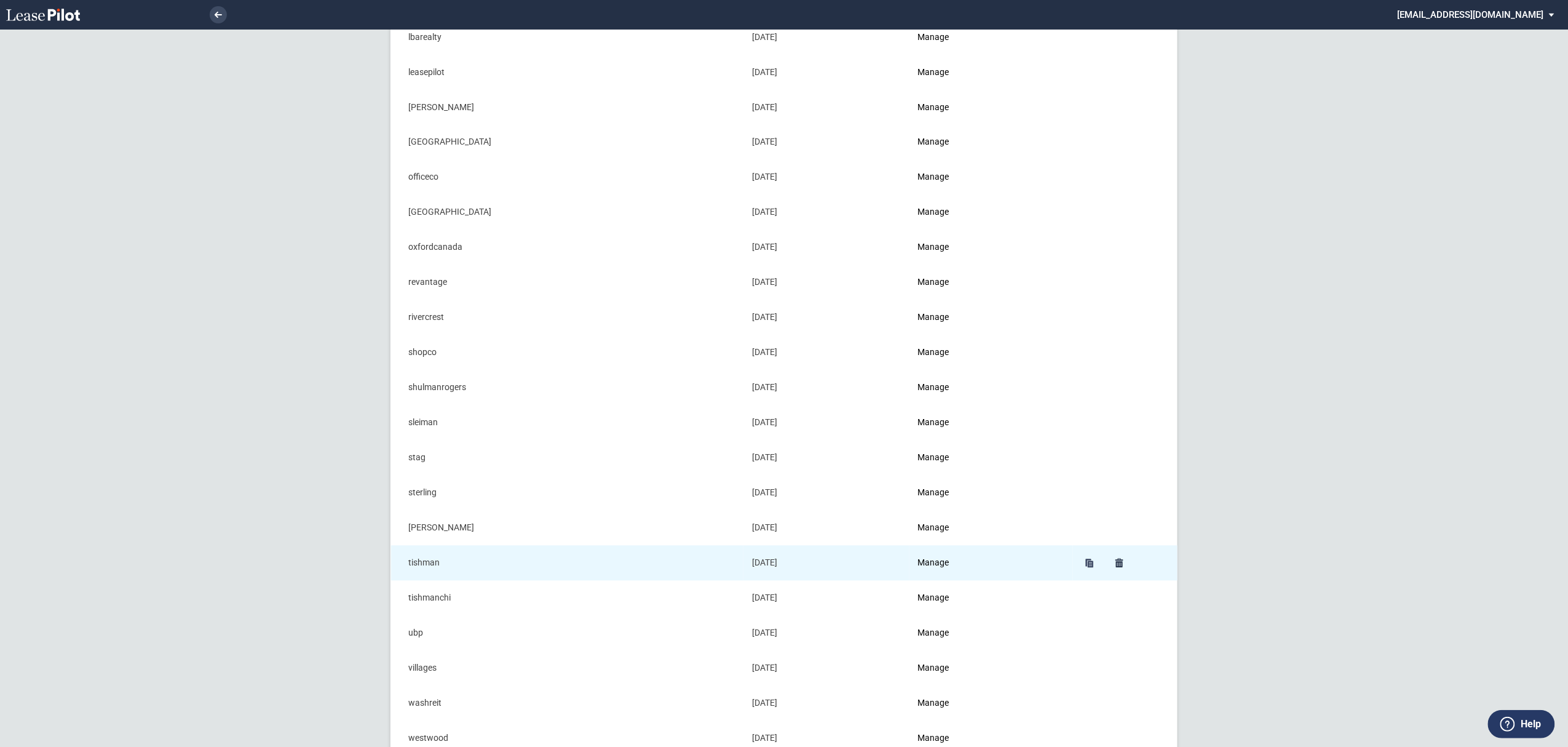
scroll to position [1066, 0]
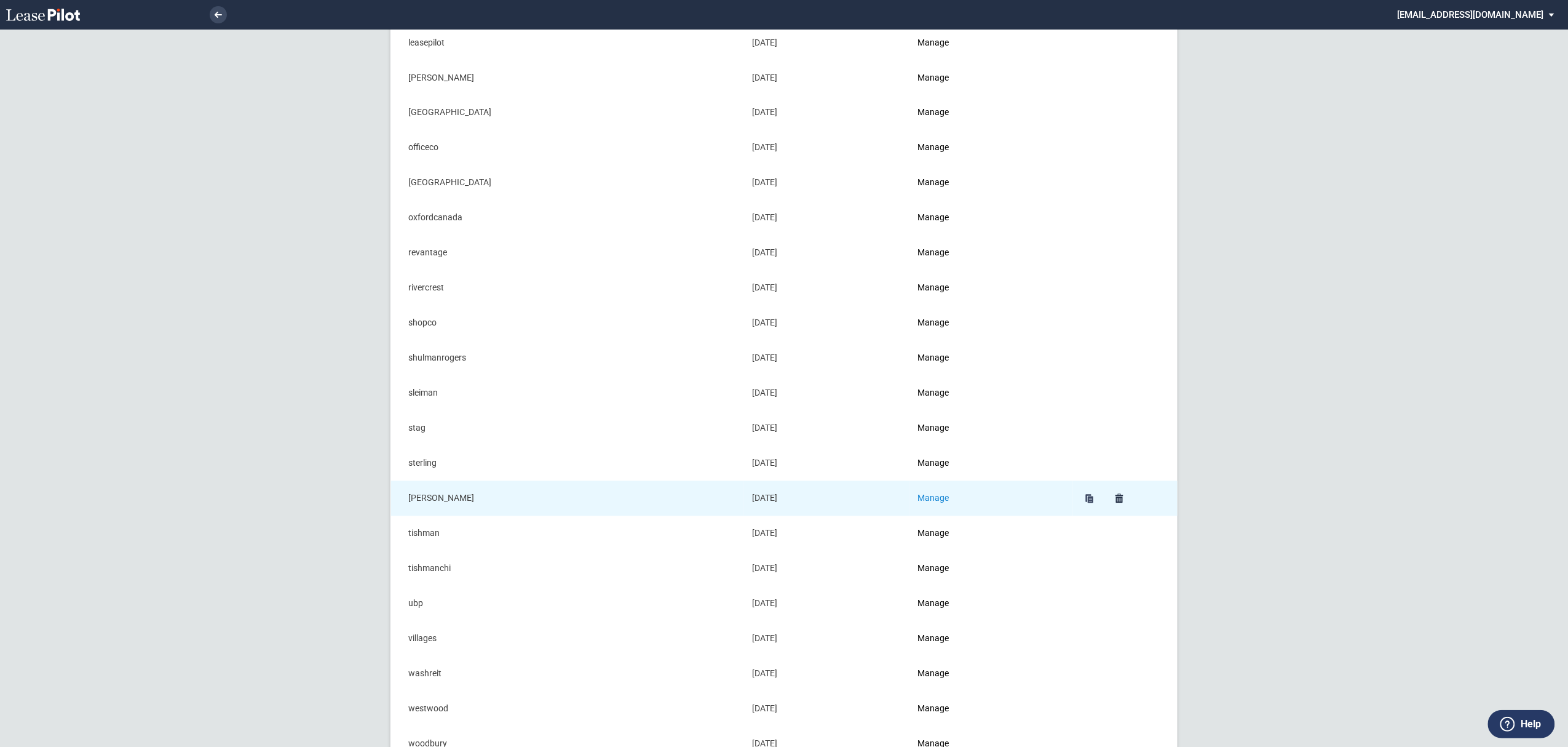
click at [950, 503] on link "Manage" at bounding box center [934, 498] width 31 height 10
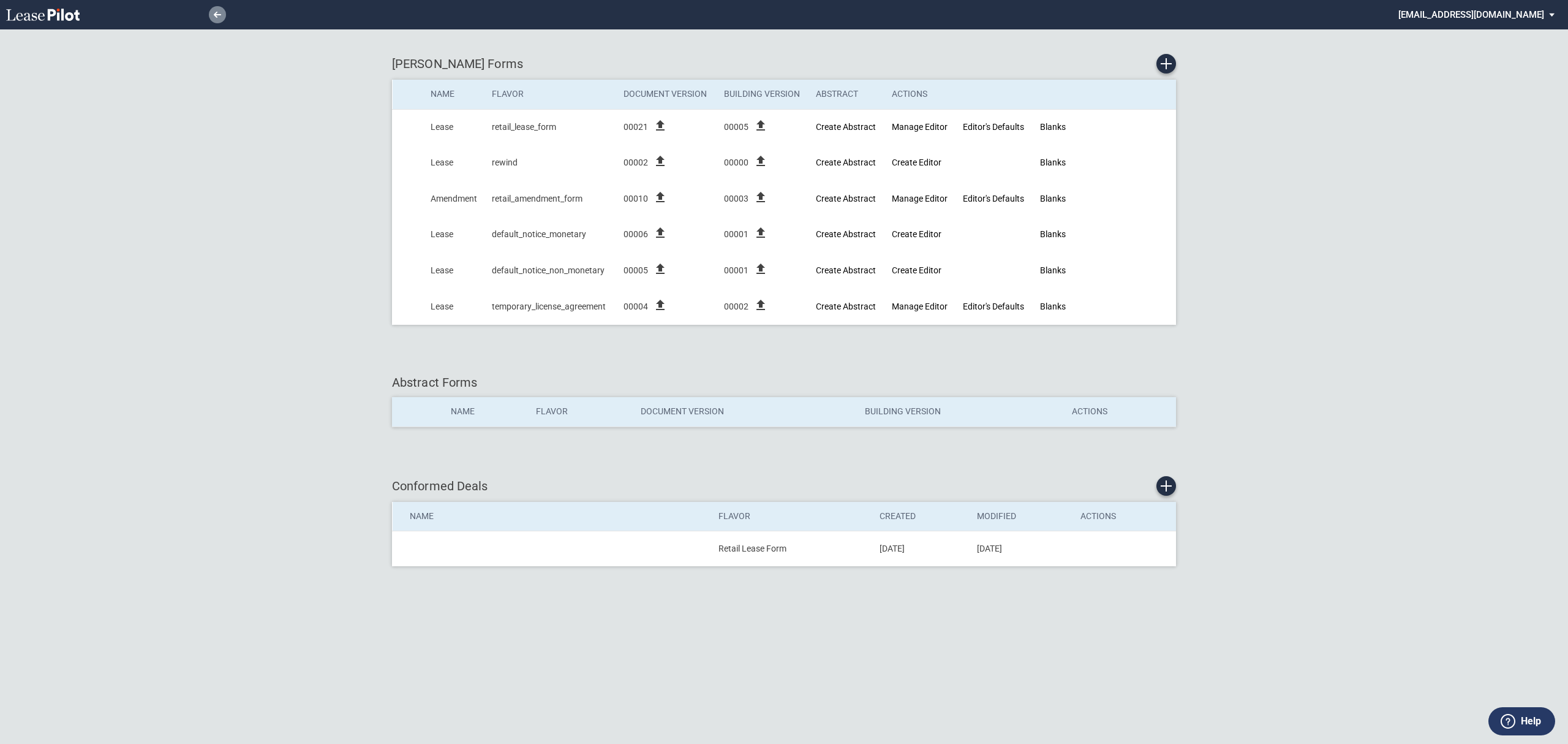
click at [212, 10] on link at bounding box center [218, 15] width 17 height 17
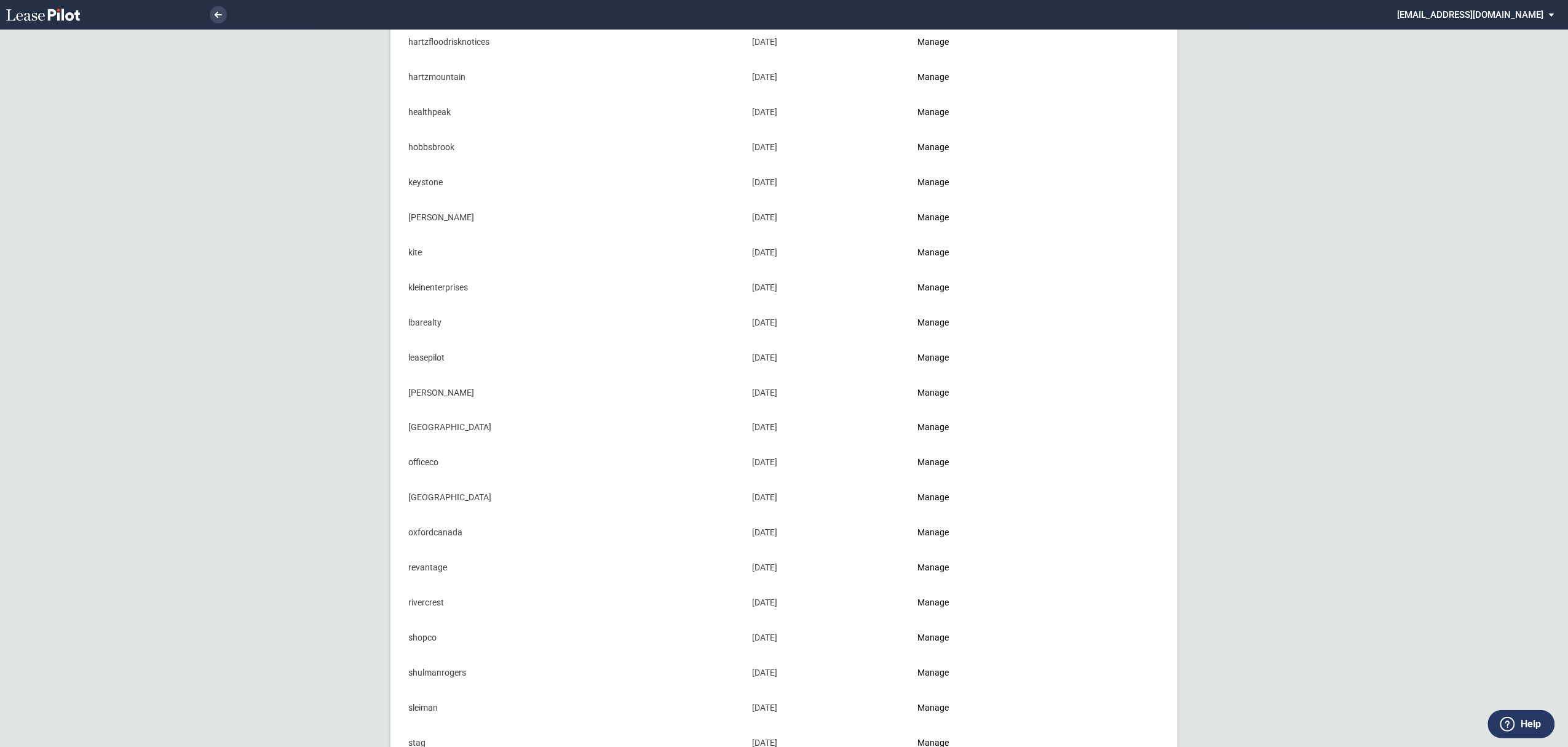
scroll to position [984, 0]
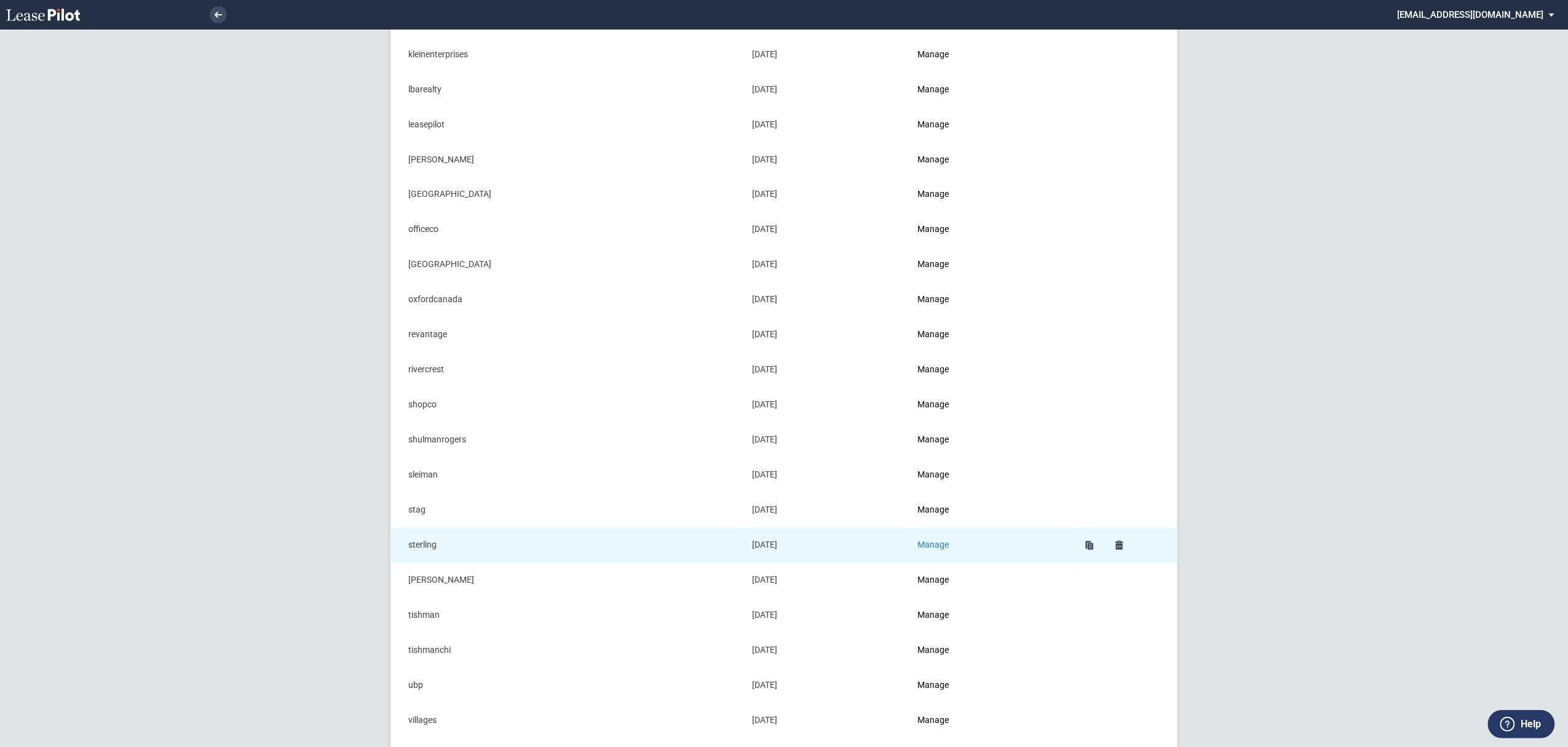
click at [933, 550] on link "Manage" at bounding box center [934, 545] width 31 height 10
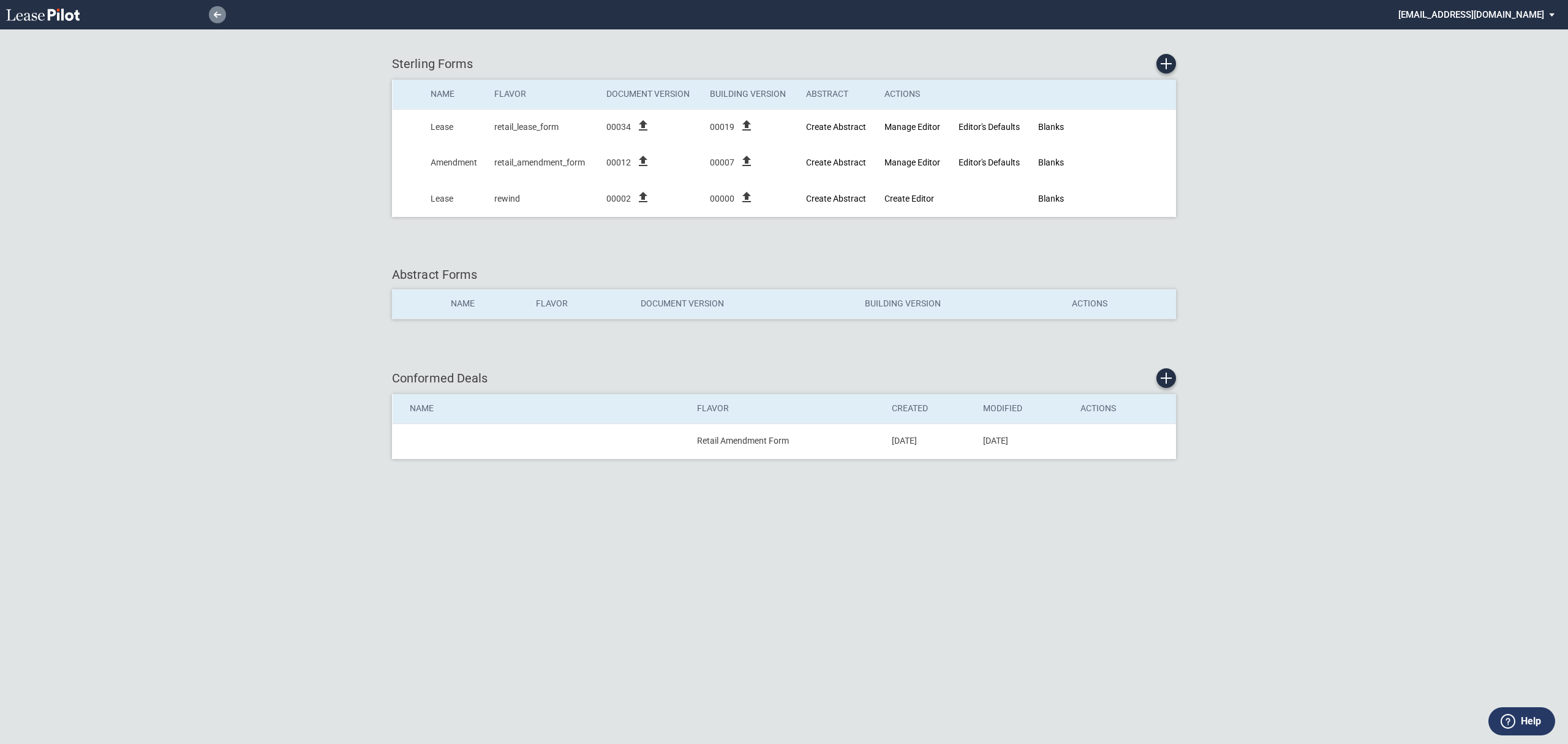
click at [212, 16] on link at bounding box center [218, 15] width 17 height 17
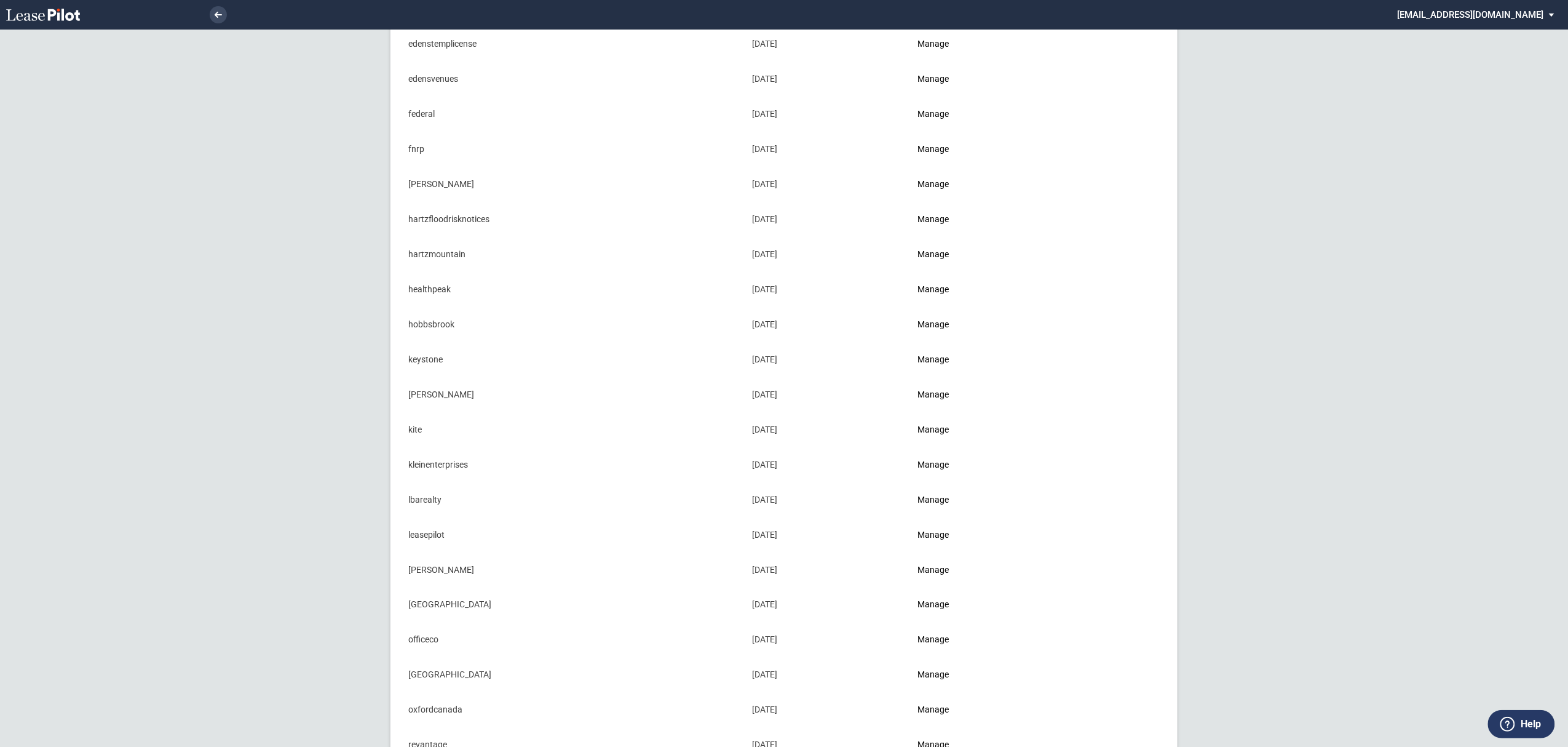
scroll to position [1115, 0]
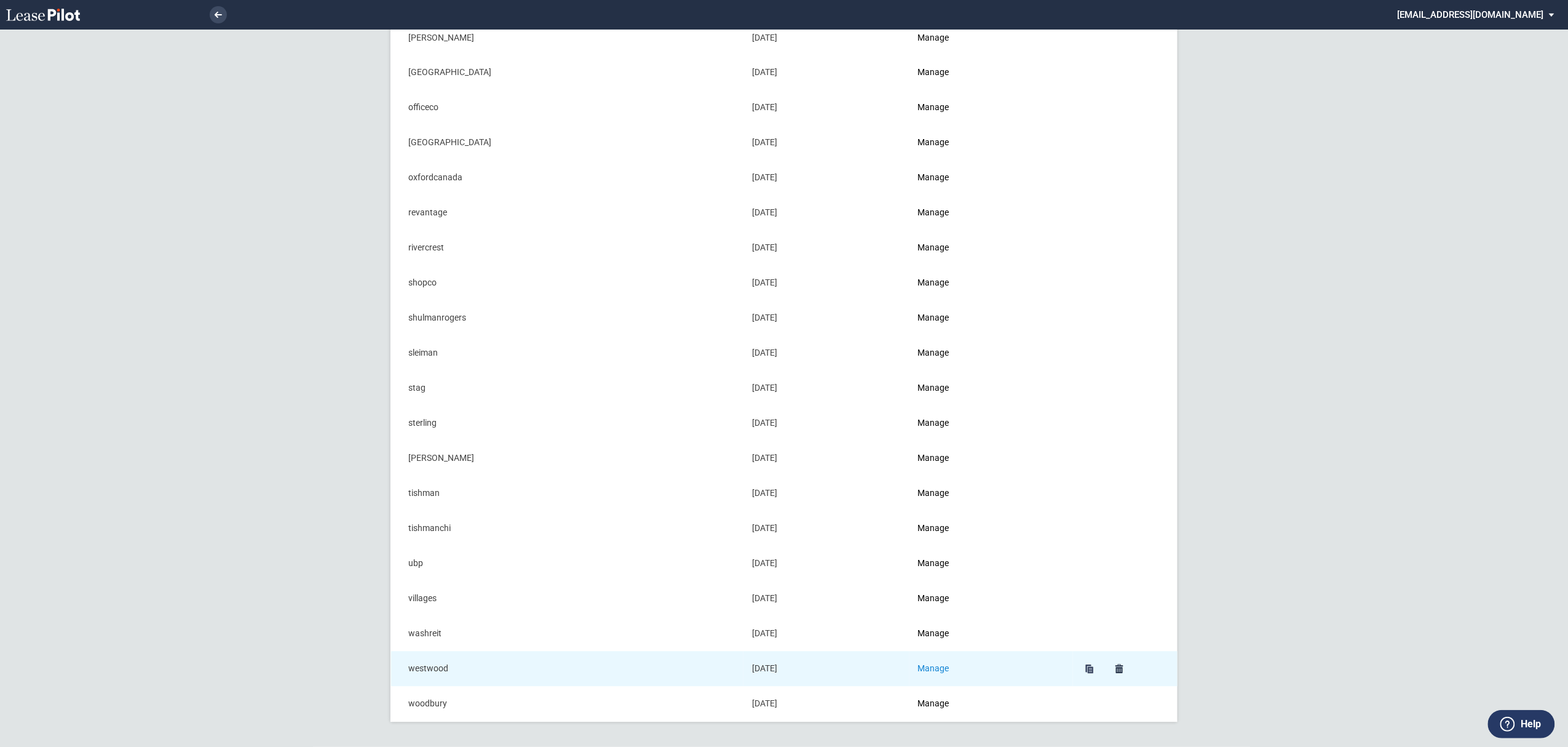
click at [941, 669] on link "Manage" at bounding box center [934, 669] width 31 height 10
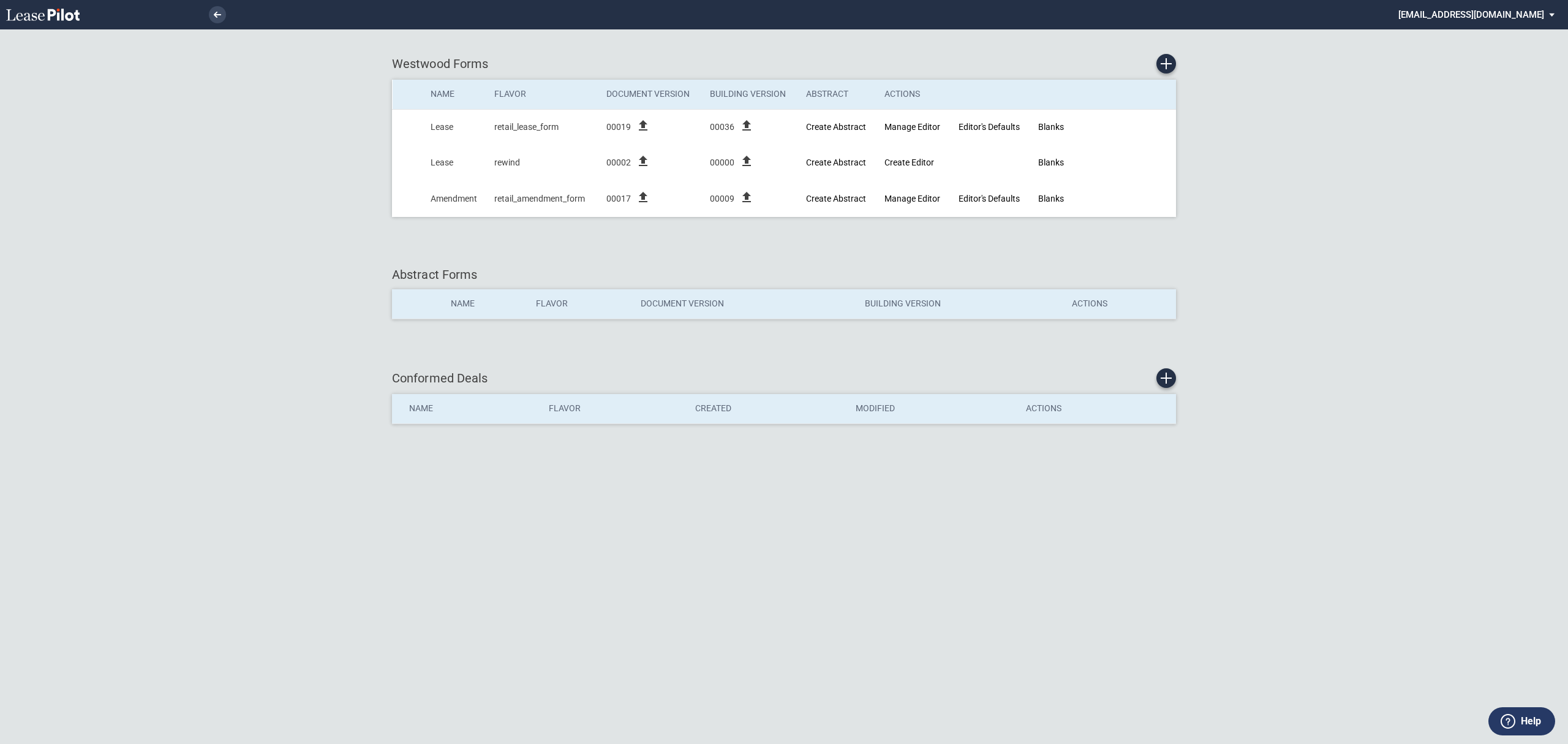
click at [1471, 5] on md-select "[EMAIL_ADDRESS][DOMAIN_NAME] Super Admin Area Admin Area Settings Sign Out" at bounding box center [1481, 13] width 168 height 27
click at [1482, 97] on div "Sign Out" at bounding box center [1473, 92] width 33 height 12
